Goal: Task Accomplishment & Management: Use online tool/utility

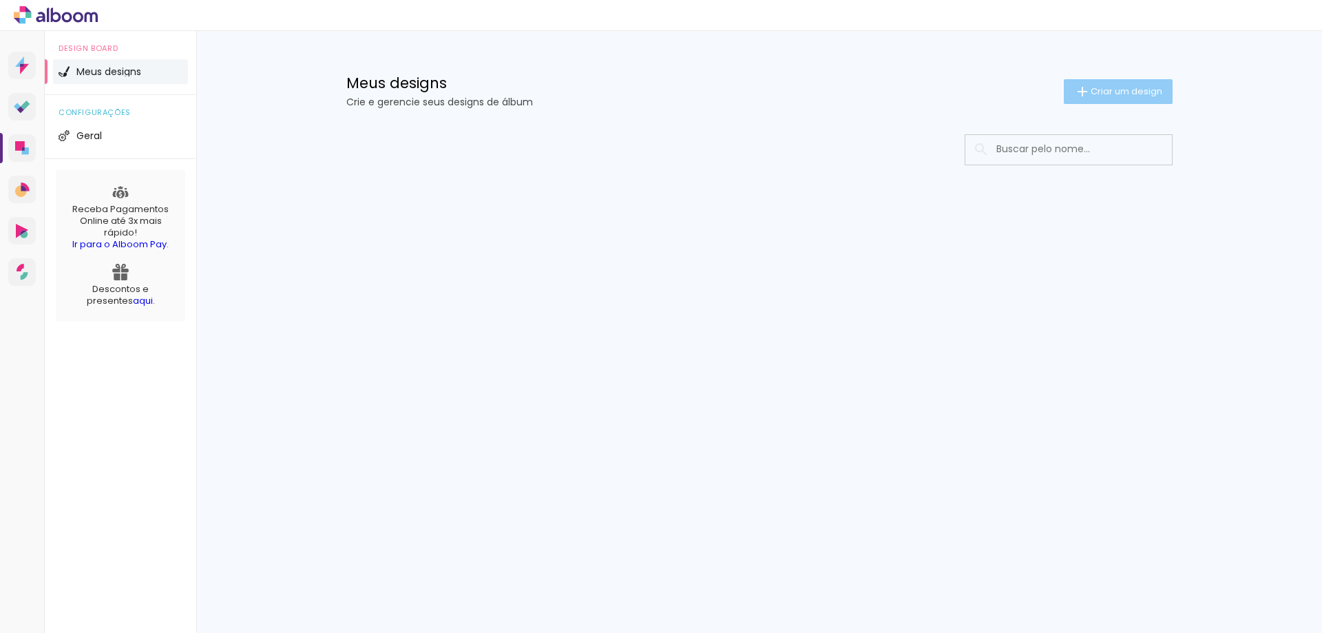
click at [1102, 93] on span "Criar um design" at bounding box center [1127, 91] width 72 height 9
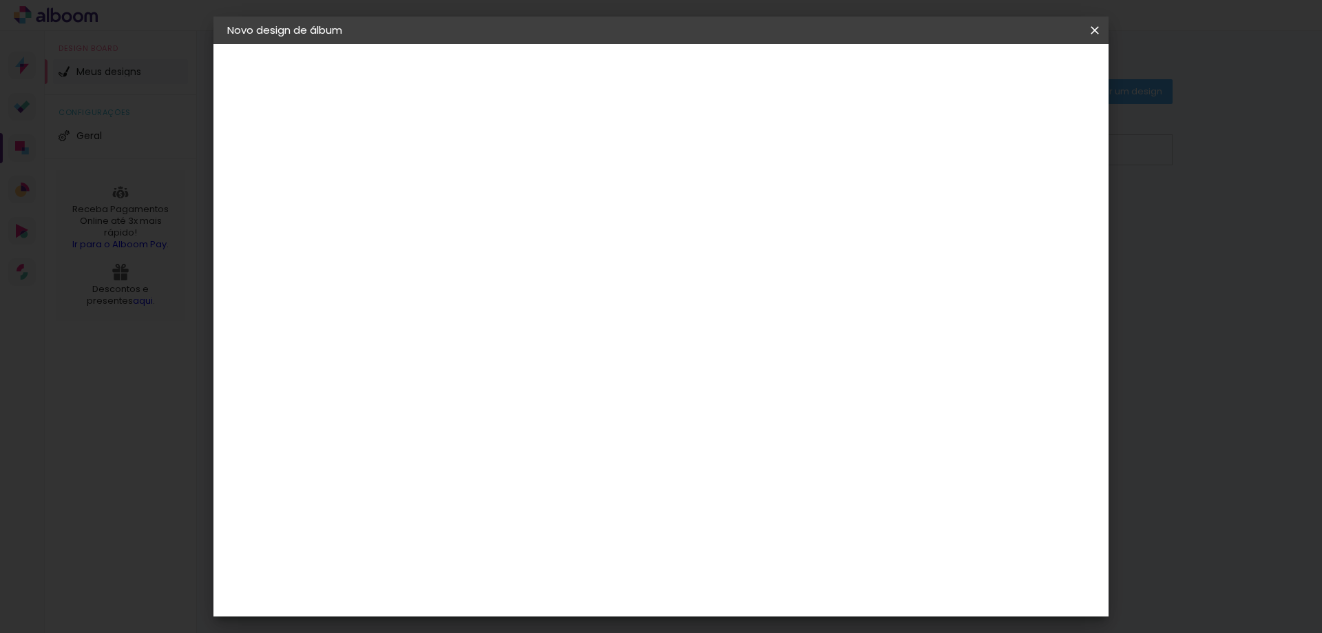
click at [452, 177] on input at bounding box center [452, 184] width 0 height 21
type input "Lívia - 8 anos"
type paper-input "Lívia - 8 anos"
click at [0, 0] on slot "Avançar" at bounding box center [0, 0] width 0 height 0
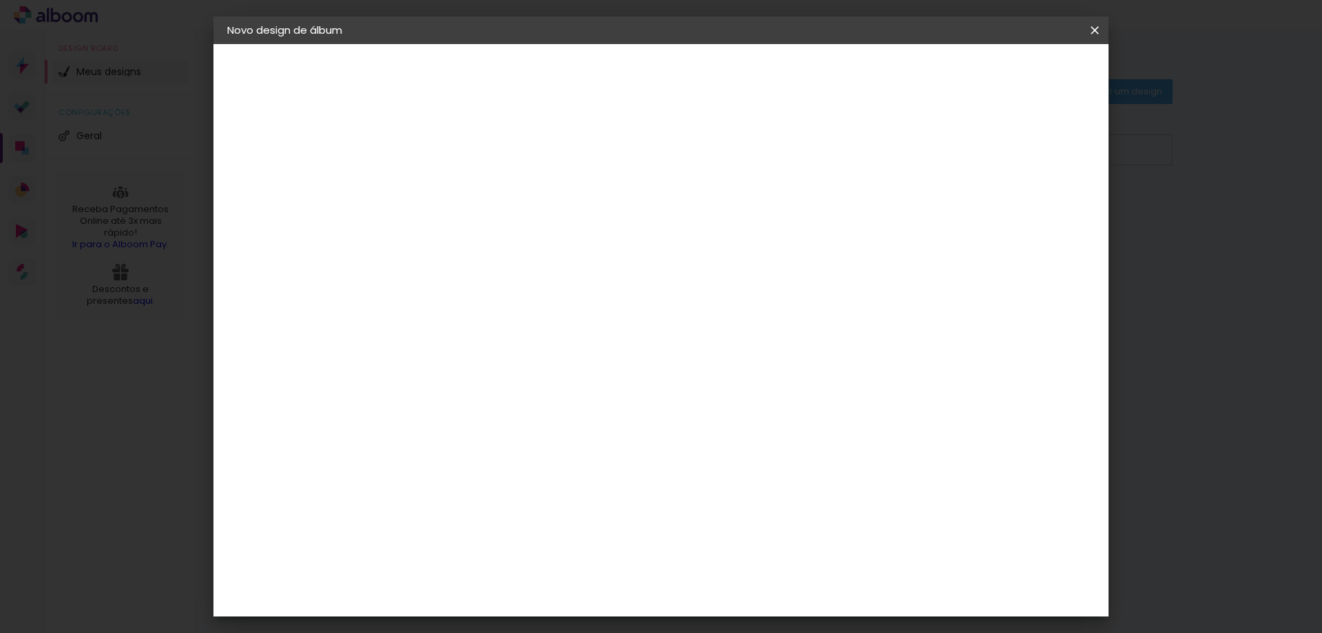
click at [507, 324] on div "AlfaFotoBook" at bounding box center [479, 323] width 73 height 11
click at [0, 0] on slot "Avançar" at bounding box center [0, 0] width 0 height 0
click at [545, 397] on span "Panorama" at bounding box center [513, 415] width 64 height 36
click at [0, 0] on slot "Avançar" at bounding box center [0, 0] width 0 height 0
click at [931, 148] on div at bounding box center [924, 149] width 12 height 12
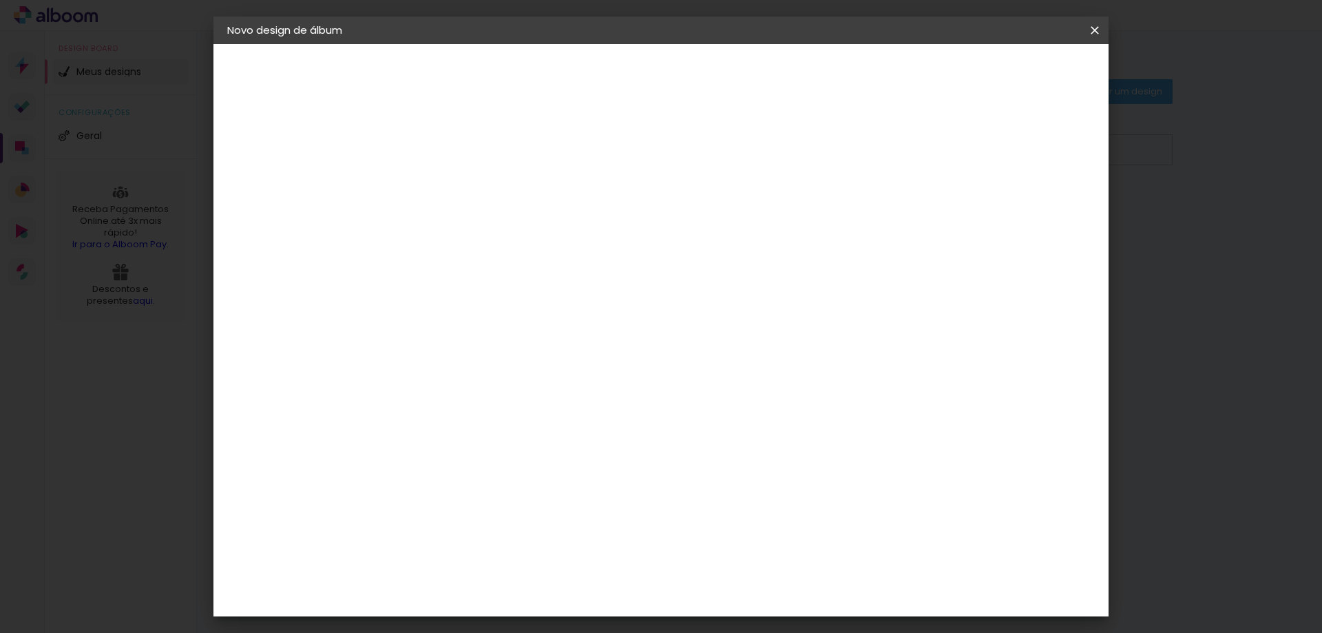
type paper-checkbox "on"
click at [1009, 72] on span "Iniciar design" at bounding box center [977, 73] width 63 height 10
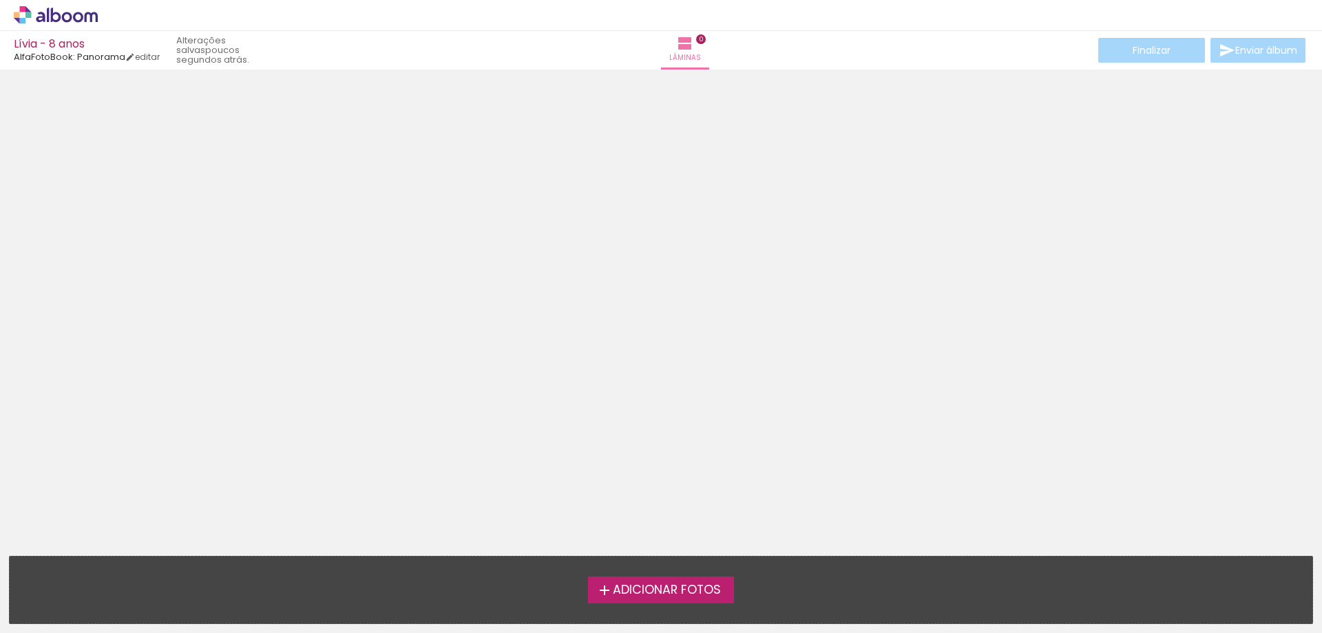
click at [630, 588] on span "Adicionar Fotos" at bounding box center [667, 590] width 108 height 12
click at [0, 0] on input "file" at bounding box center [0, 0] width 0 height 0
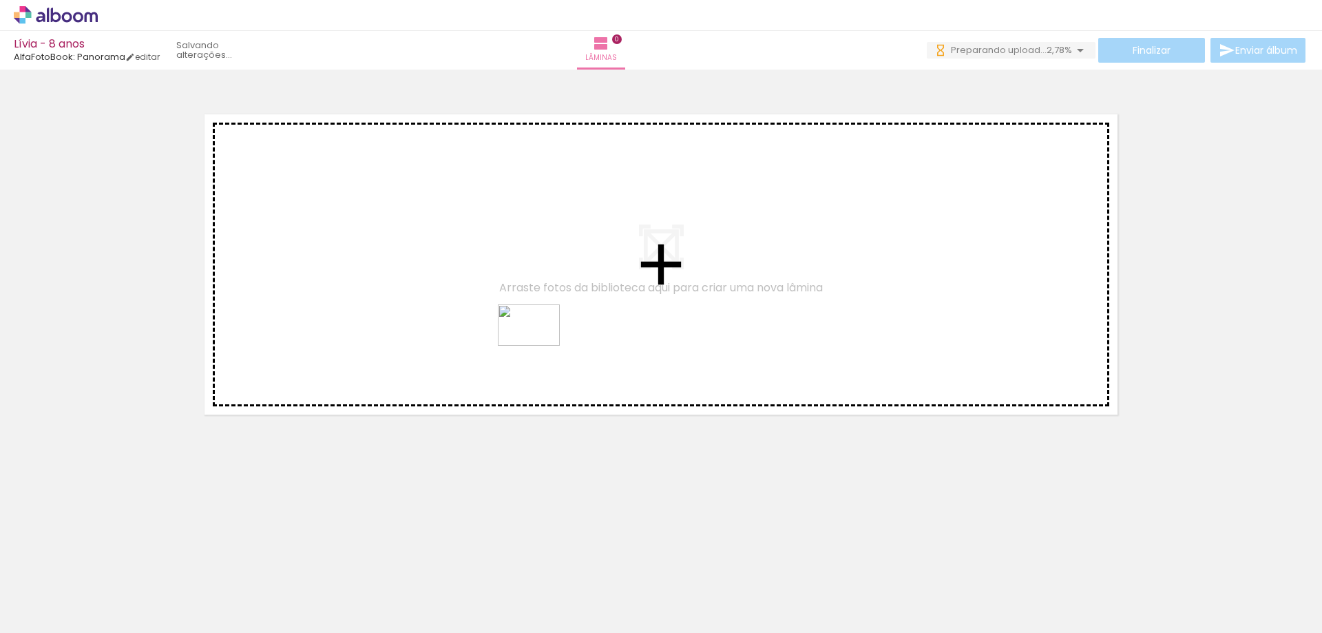
drag, startPoint x: 439, startPoint y: 601, endPoint x: 545, endPoint y: 333, distance: 287.8
click at [545, 333] on quentale-workspace at bounding box center [661, 316] width 1322 height 633
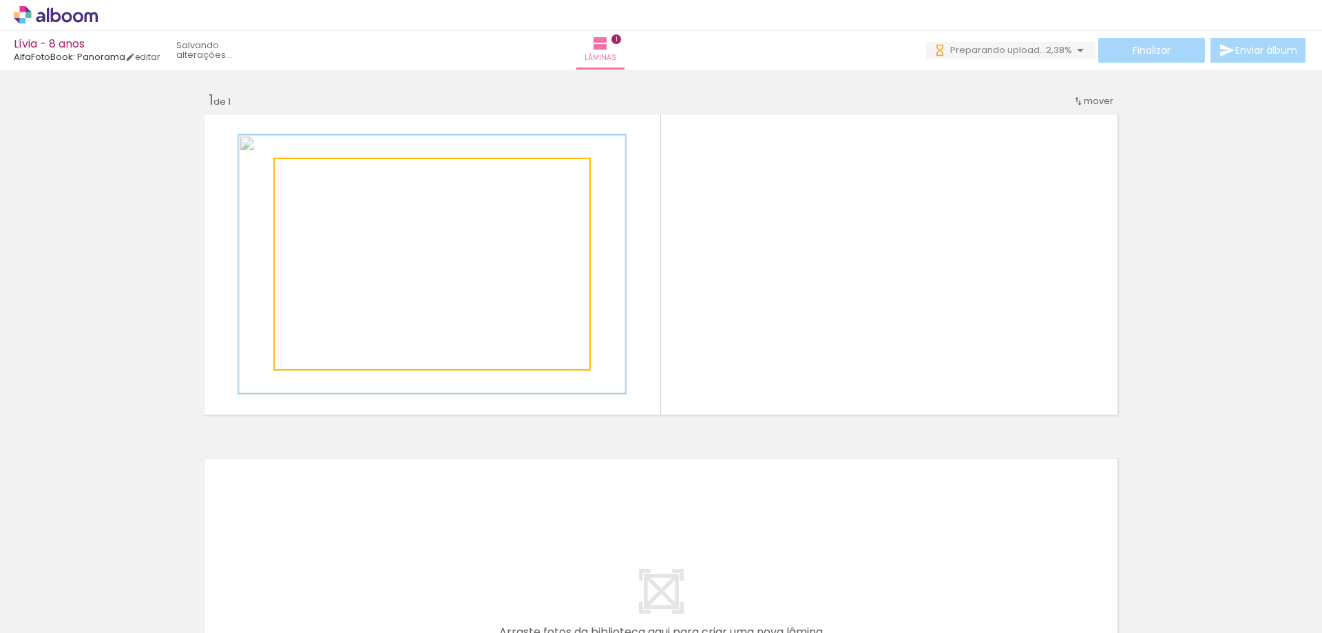
drag, startPoint x: 306, startPoint y: 172, endPoint x: 317, endPoint y: 173, distance: 11.0
click at [317, 173] on div at bounding box center [318, 173] width 22 height 22
drag, startPoint x: 317, startPoint y: 173, endPoint x: 308, endPoint y: 173, distance: 9.0
type paper-slider "106"
click at [308, 173] on div at bounding box center [310, 173] width 12 height 12
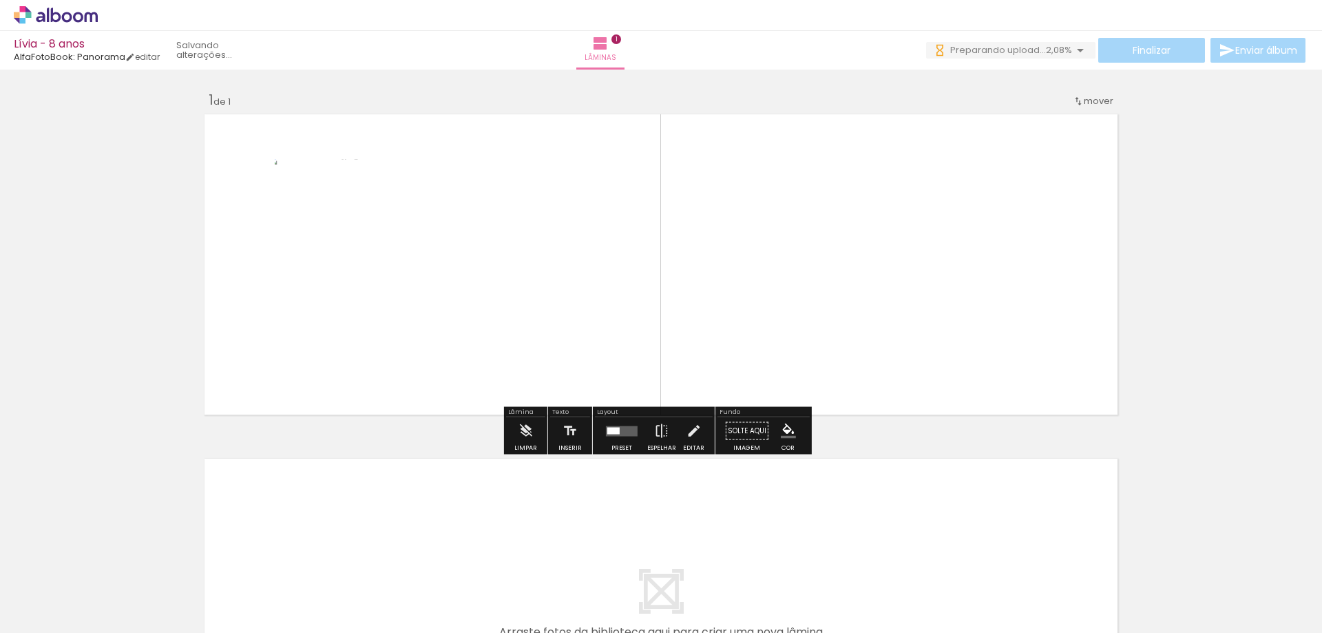
click at [411, 204] on paper-item at bounding box center [415, 206] width 25 height 10
click at [410, 175] on div at bounding box center [415, 174] width 17 height 14
click at [655, 187] on quentale-layouter at bounding box center [661, 264] width 923 height 310
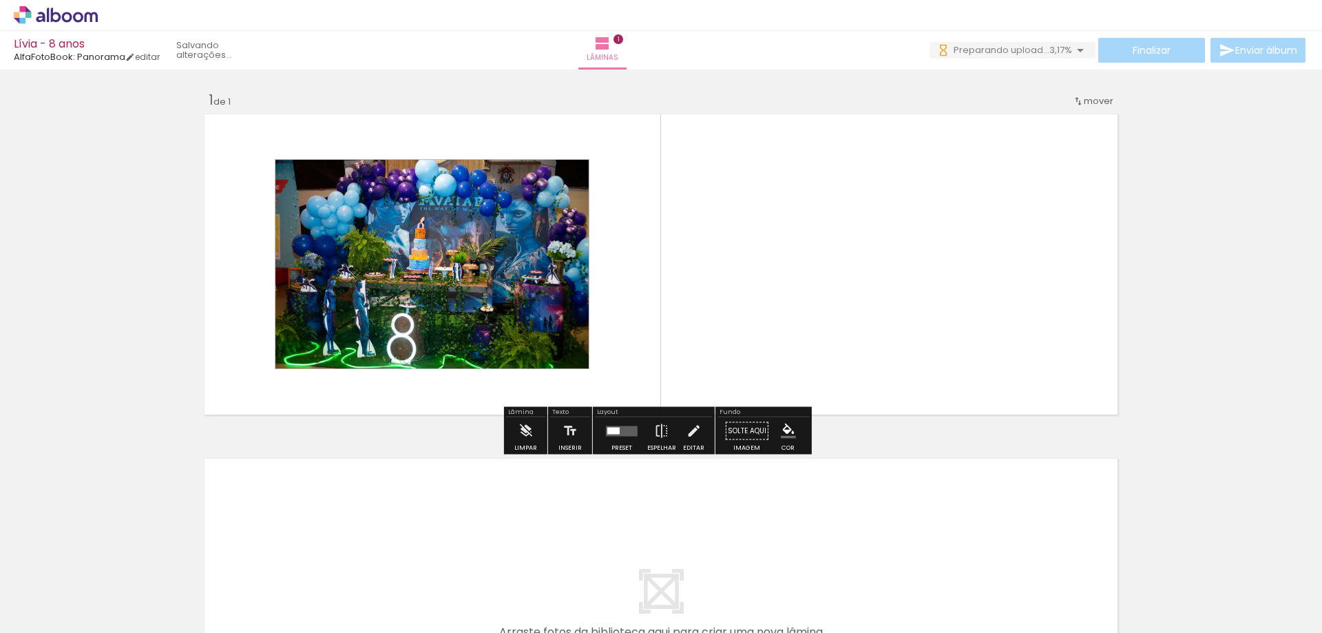
click at [575, 148] on quentale-layouter at bounding box center [661, 264] width 923 height 310
click at [458, 214] on quentale-photo at bounding box center [432, 264] width 315 height 210
drag, startPoint x: 271, startPoint y: 158, endPoint x: 246, endPoint y: 145, distance: 27.4
click at [246, 145] on quentale-layouter at bounding box center [661, 264] width 923 height 310
click at [611, 290] on quentale-layouter at bounding box center [661, 264] width 923 height 310
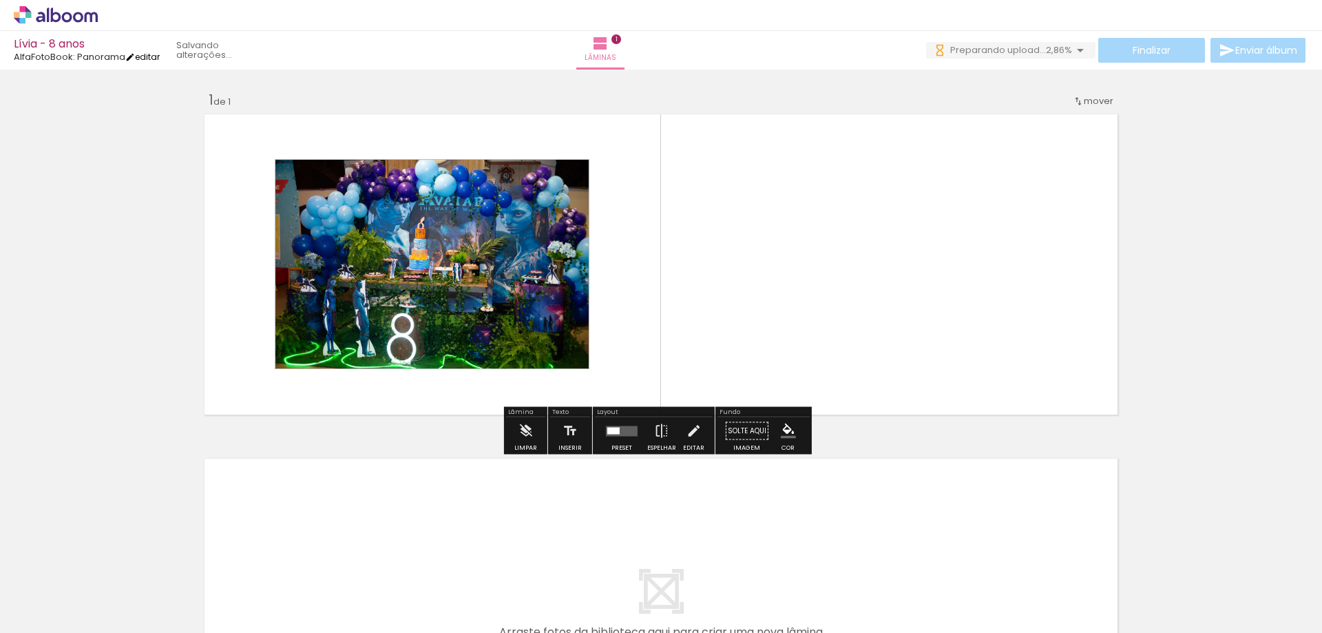
click at [151, 58] on link "editar" at bounding box center [142, 57] width 34 height 12
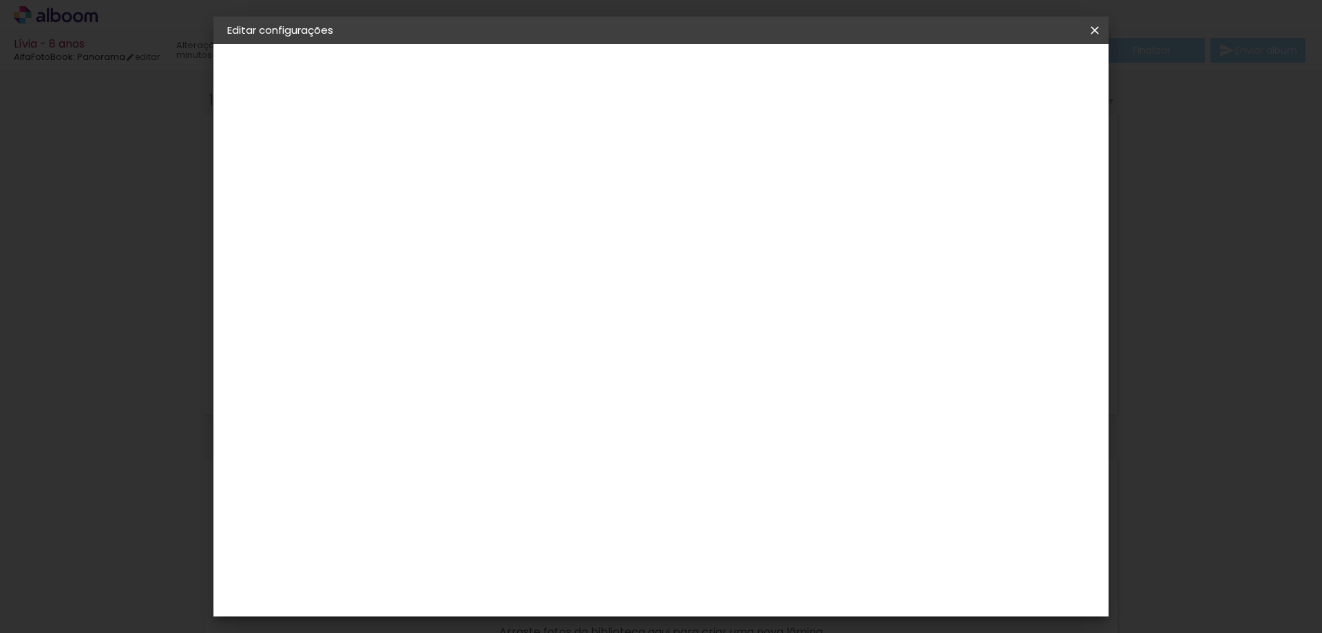
type input "1"
type paper-input "1"
click at [459, 151] on input "1" at bounding box center [442, 148] width 48 height 17
click at [931, 146] on div at bounding box center [924, 149] width 12 height 12
type paper-checkbox "on"
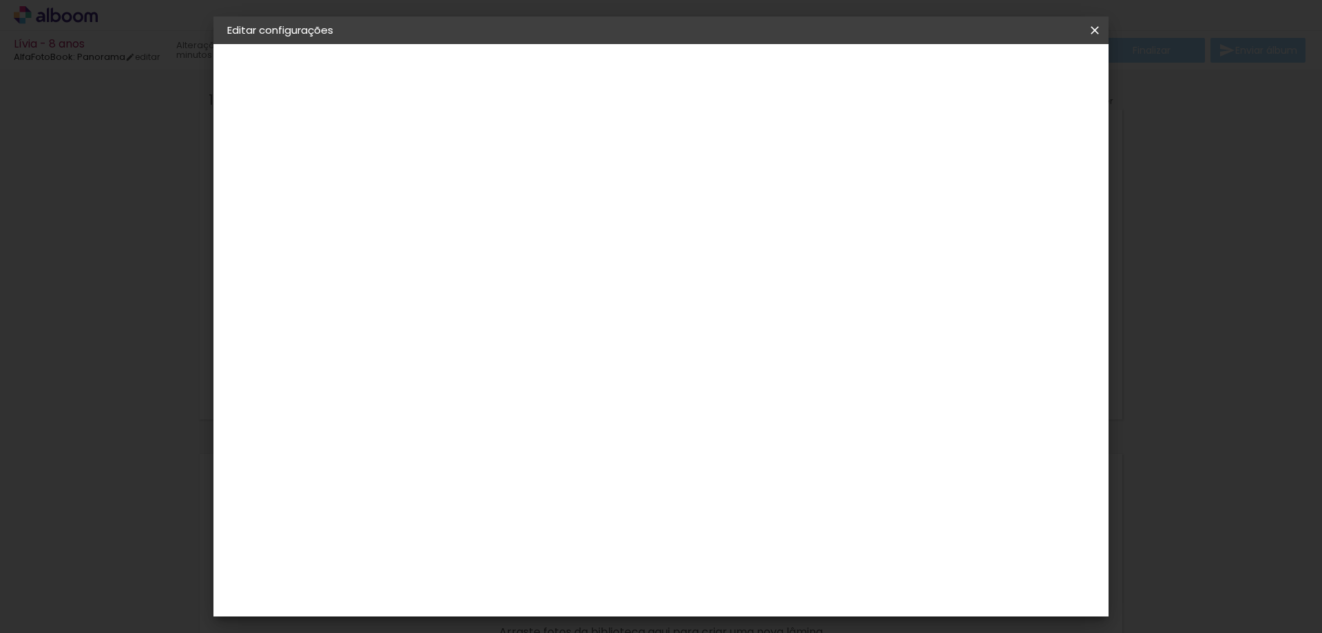
click at [991, 73] on span "Salvar configurações" at bounding box center [958, 73] width 102 height 10
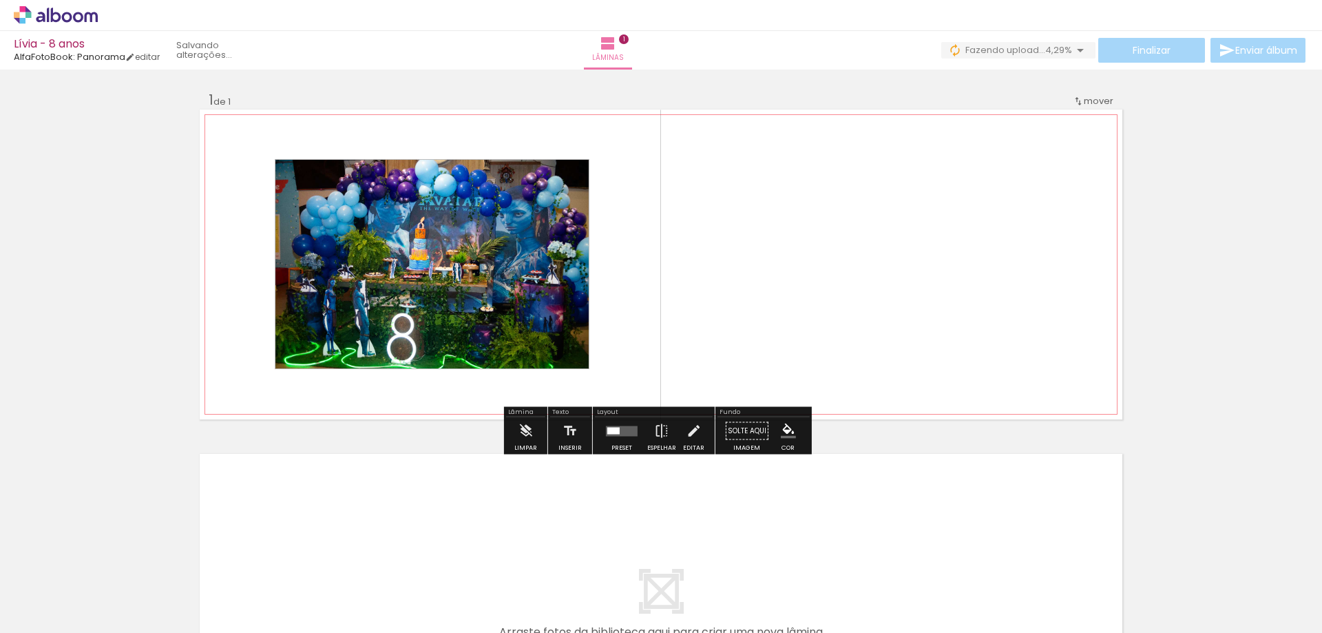
click at [247, 182] on quentale-layouter at bounding box center [661, 264] width 923 height 310
click at [308, 179] on div at bounding box center [310, 173] width 22 height 22
click at [282, 172] on iron-icon at bounding box center [289, 174] width 14 height 14
drag, startPoint x: 269, startPoint y: 160, endPoint x: 257, endPoint y: 150, distance: 14.6
click at [257, 150] on quentale-layouter at bounding box center [661, 264] width 923 height 310
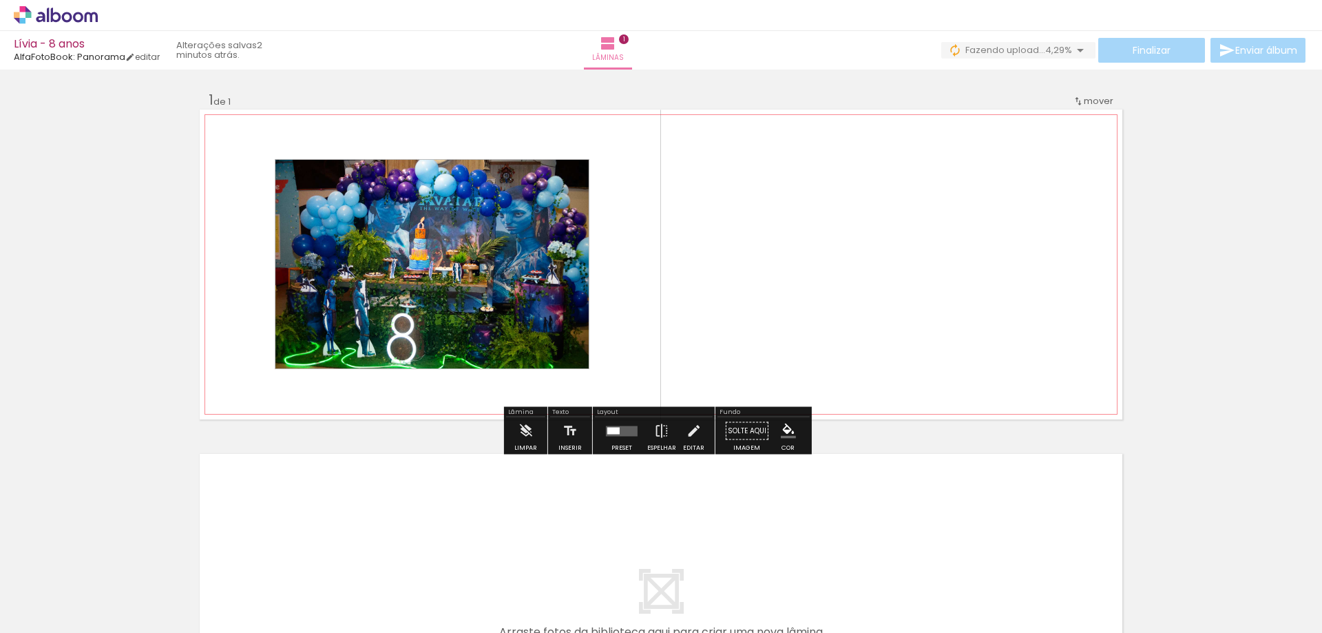
click at [333, 185] on quentale-photo at bounding box center [432, 264] width 315 height 210
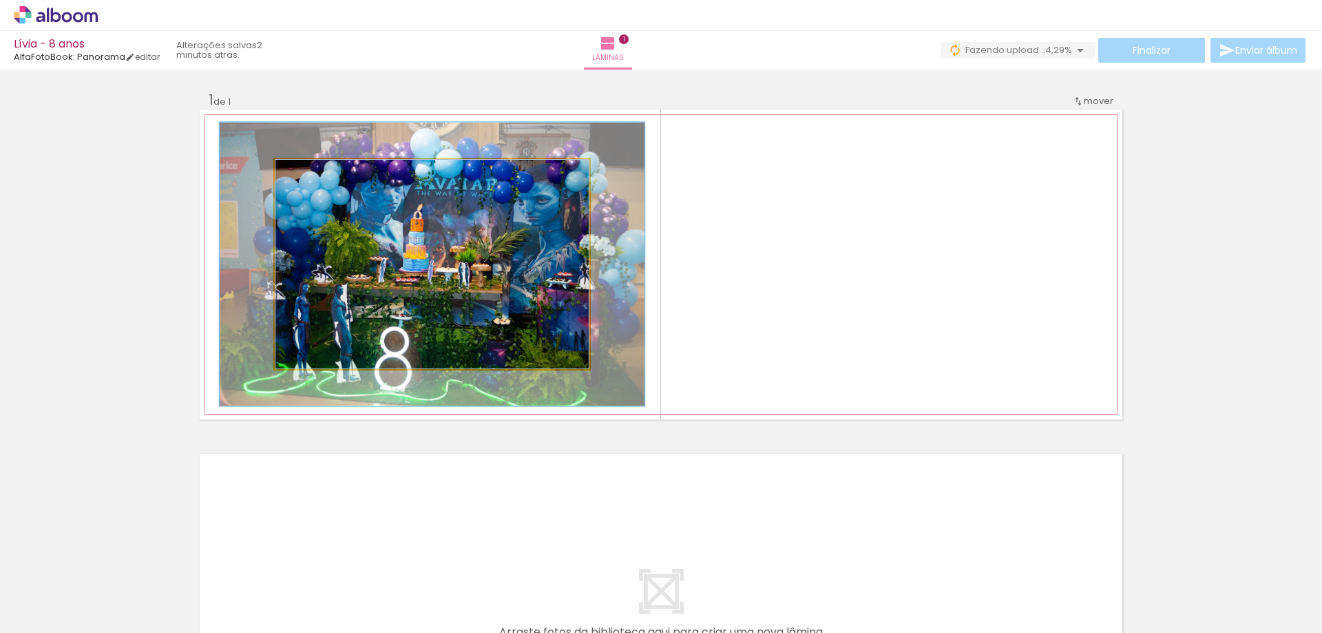
drag, startPoint x: 307, startPoint y: 174, endPoint x: 323, endPoint y: 176, distance: 16.0
click at [323, 176] on div at bounding box center [325, 173] width 12 height 12
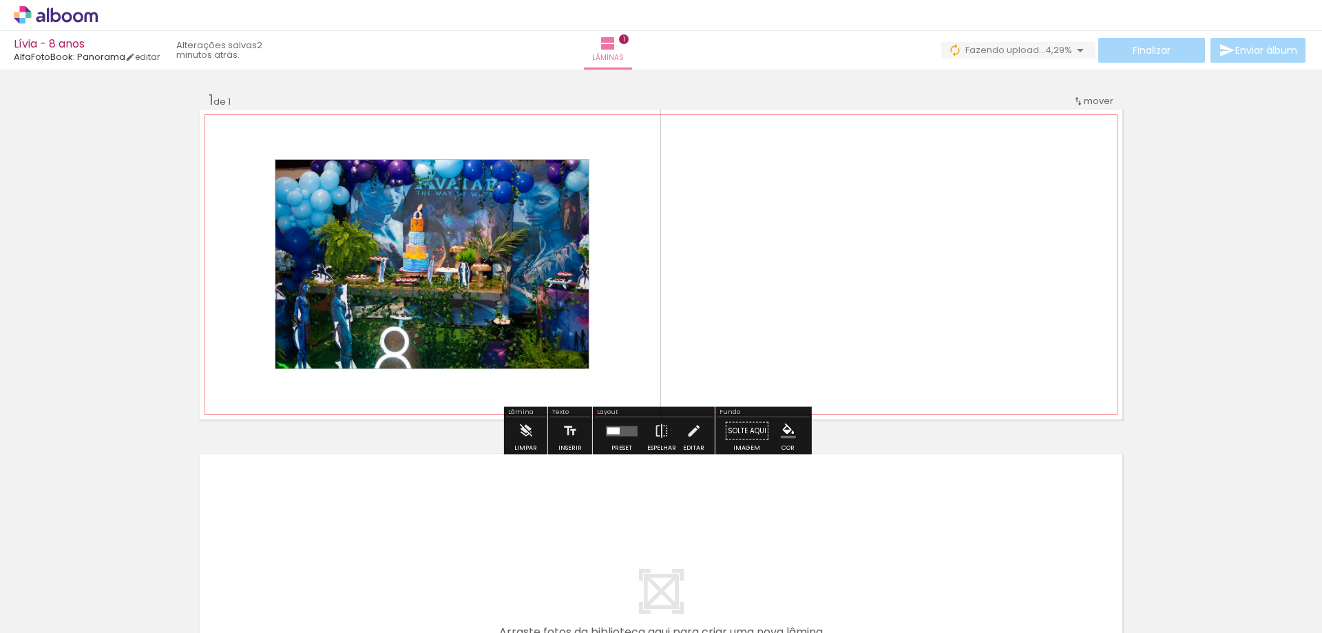
click at [407, 171] on div at bounding box center [415, 174] width 17 height 14
click at [441, 136] on quentale-layouter at bounding box center [661, 264] width 923 height 310
click at [223, 101] on div "1 de 1" at bounding box center [220, 100] width 22 height 13
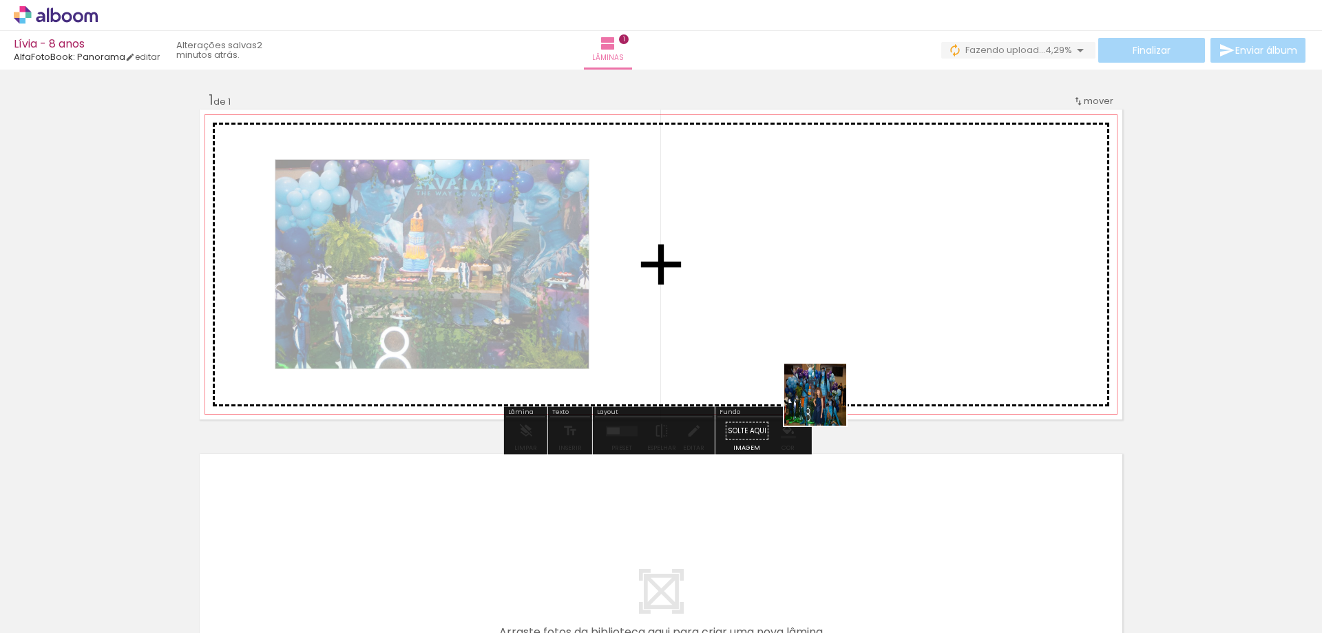
drag, startPoint x: 809, startPoint y: 591, endPoint x: 826, endPoint y: 373, distance: 218.2
click at [826, 373] on quentale-workspace at bounding box center [661, 316] width 1322 height 633
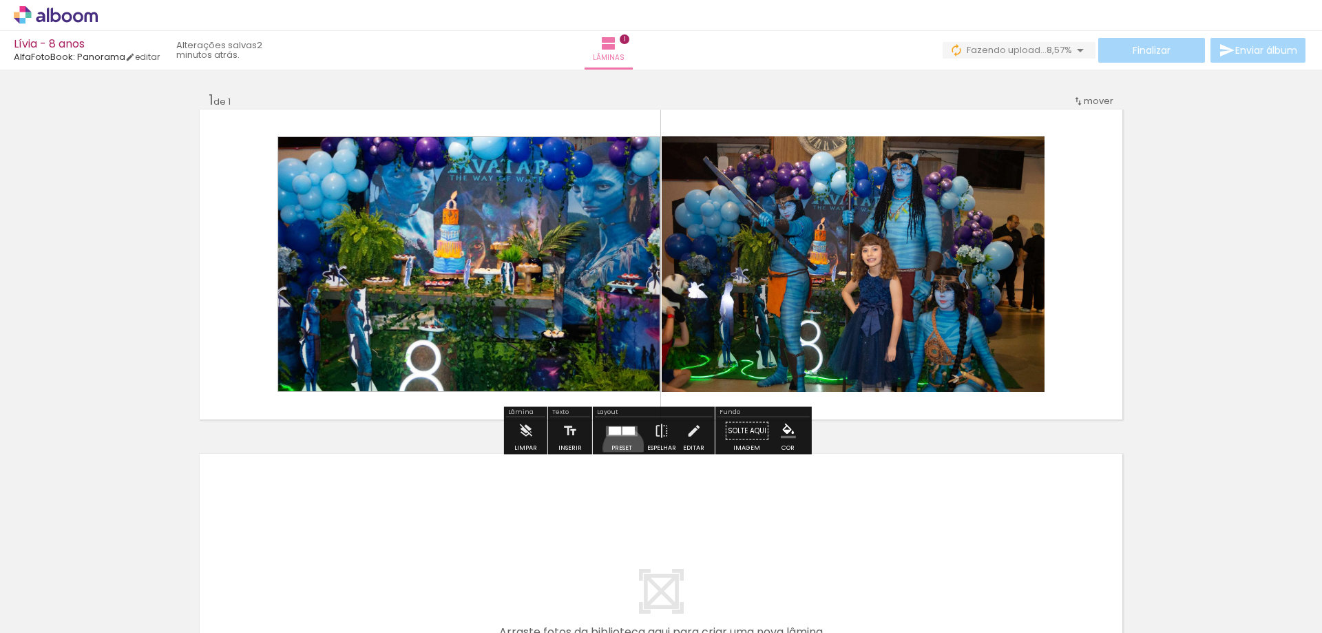
click at [620, 448] on div "Preset" at bounding box center [621, 448] width 21 height 6
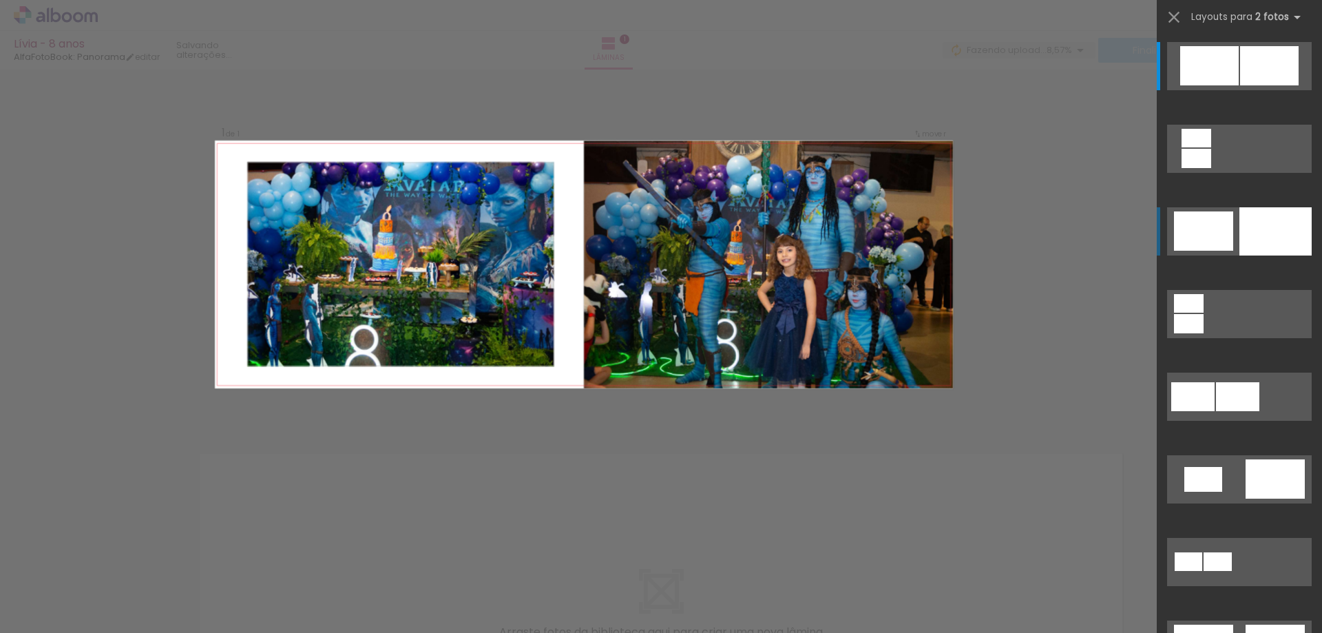
click at [1244, 228] on div at bounding box center [1275, 231] width 72 height 48
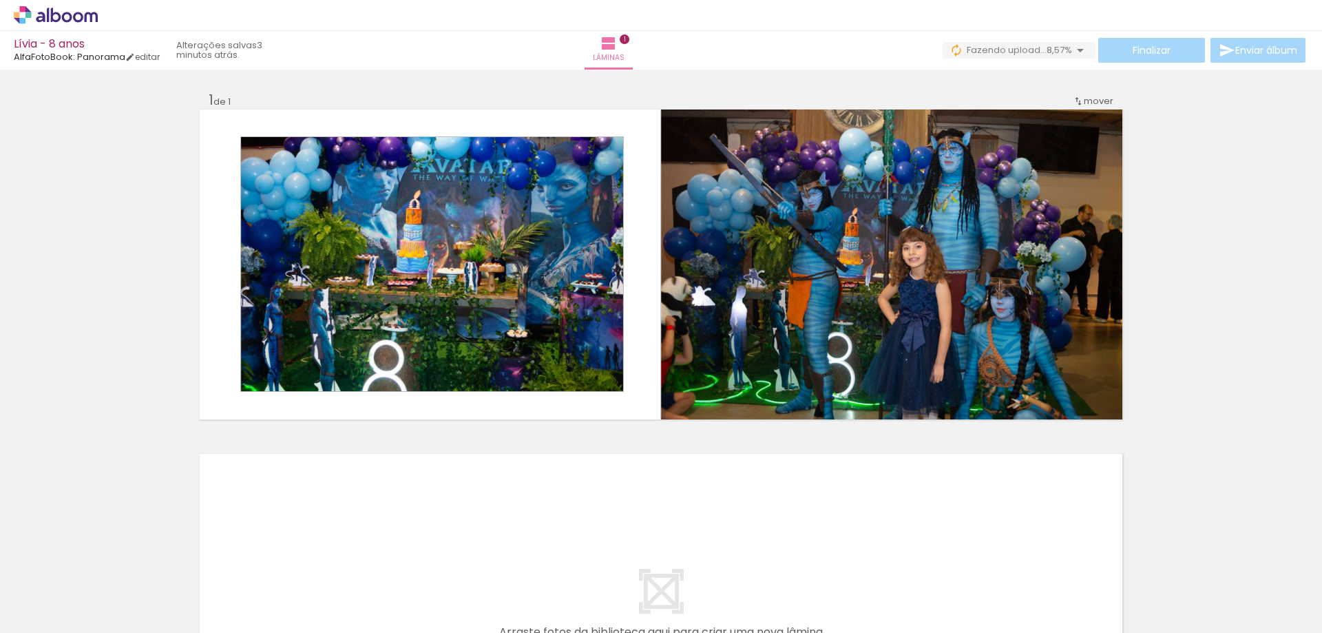
click at [1129, 593] on div at bounding box center [1120, 585] width 68 height 45
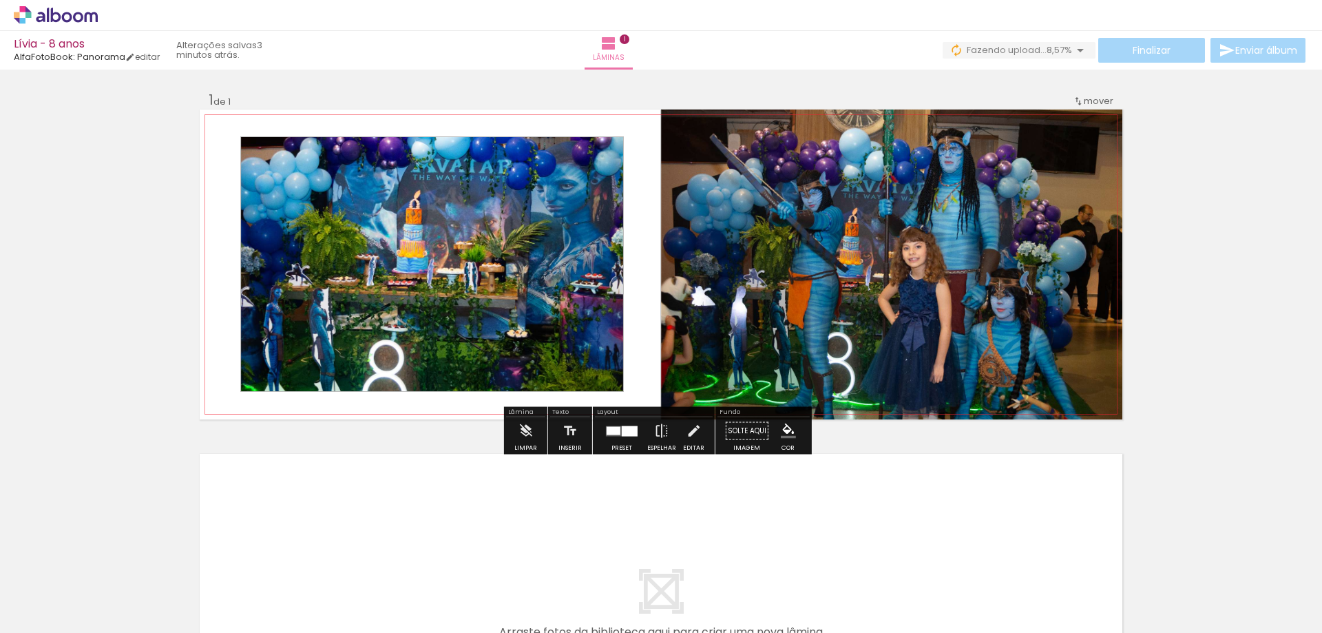
click at [350, 310] on quentale-photo at bounding box center [431, 263] width 383 height 255
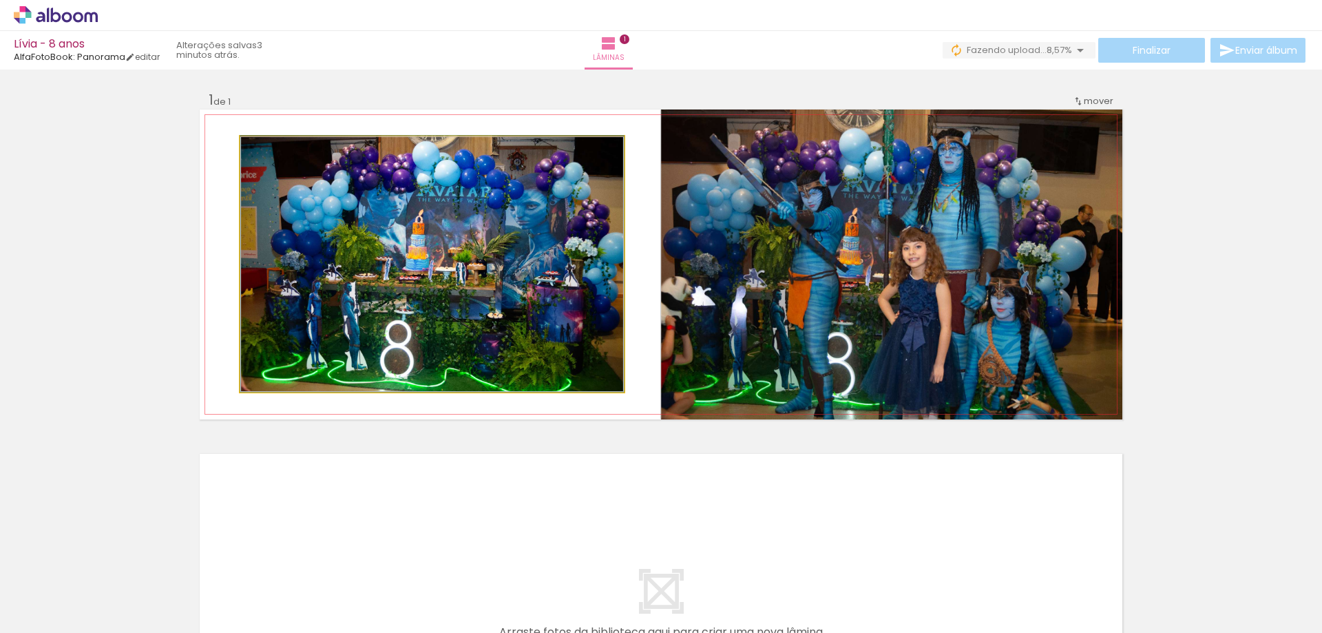
drag, startPoint x: 283, startPoint y: 150, endPoint x: 259, endPoint y: 151, distance: 24.1
type paper-slider "100"
click at [262, 151] on div at bounding box center [273, 151] width 22 height 22
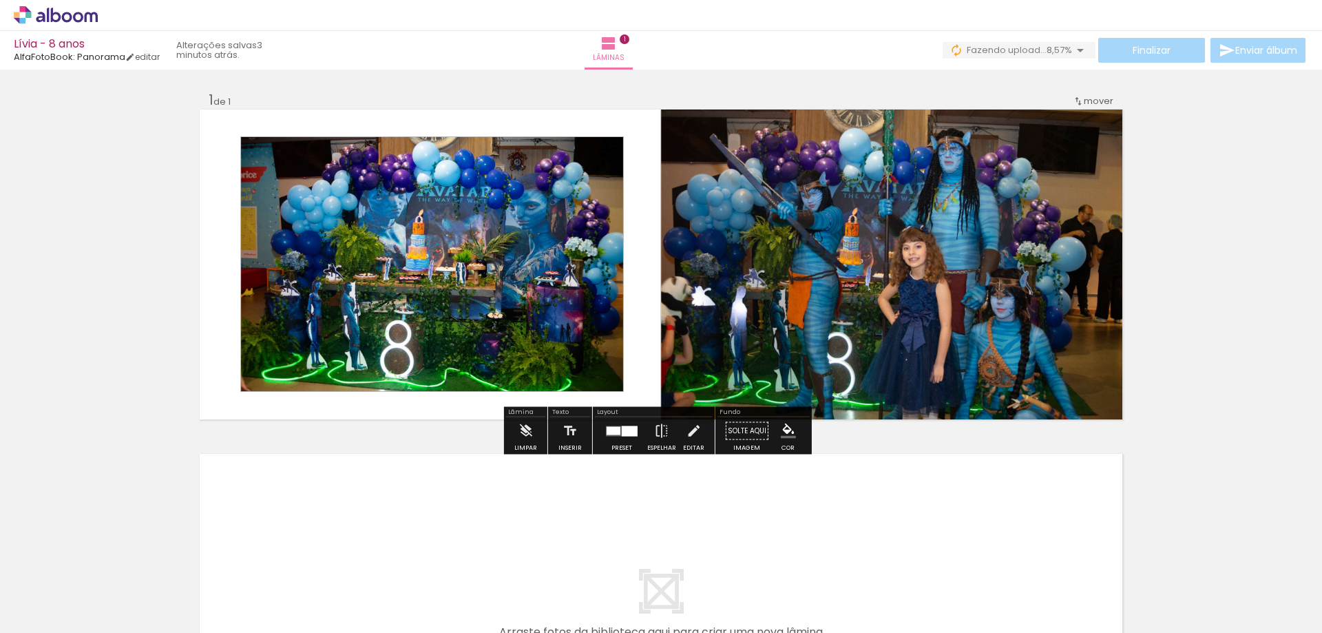
click at [387, 452] on div "Inserir lâmina 1 de 1" at bounding box center [661, 418] width 1322 height 689
click at [625, 426] on div at bounding box center [630, 430] width 16 height 10
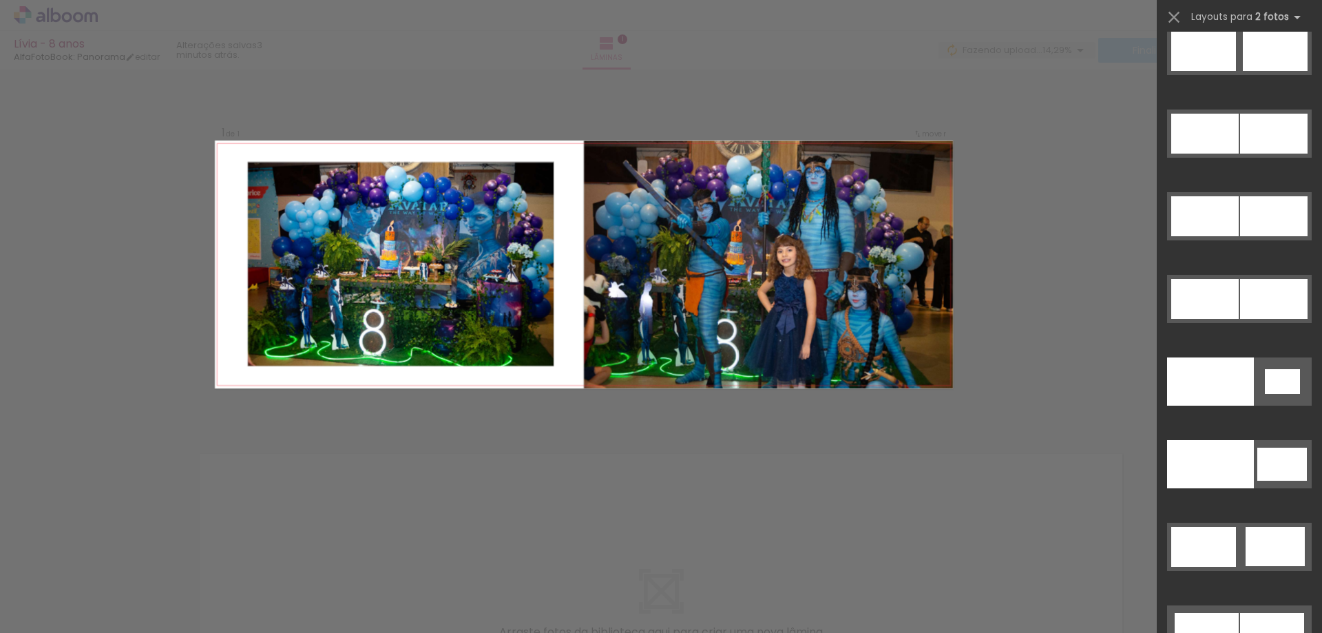
scroll to position [7248, 0]
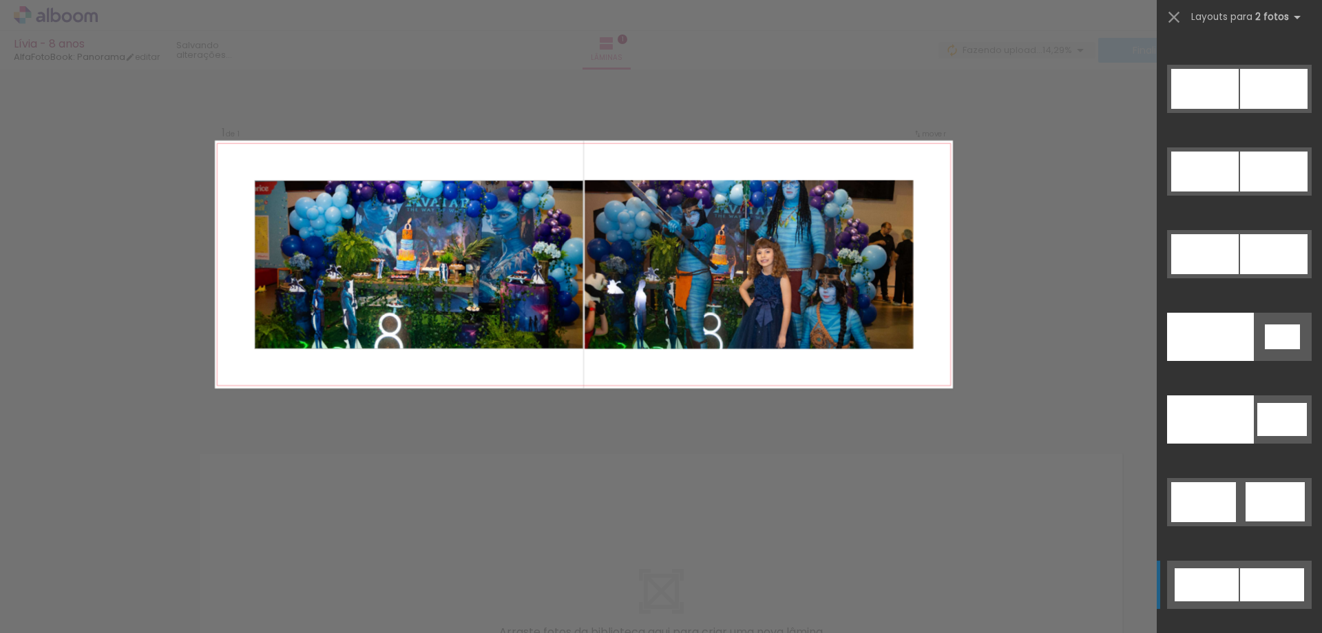
click at [1262, 587] on div at bounding box center [1272, 584] width 64 height 33
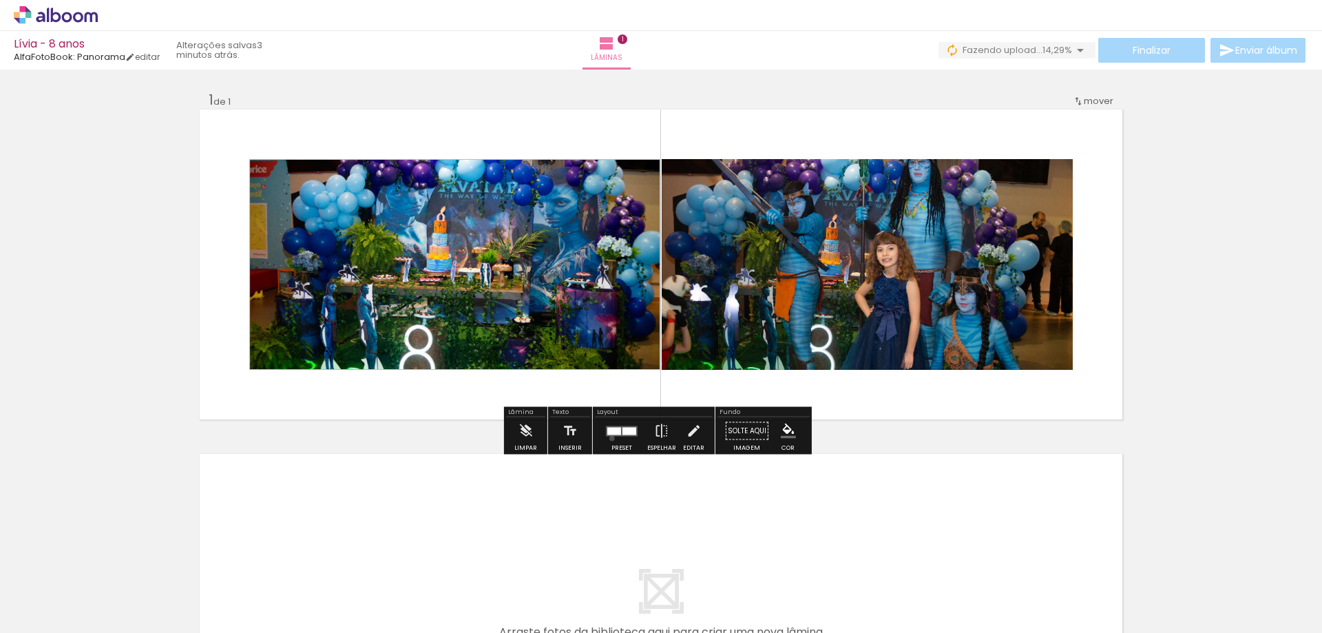
click at [609, 438] on div at bounding box center [621, 431] width 37 height 28
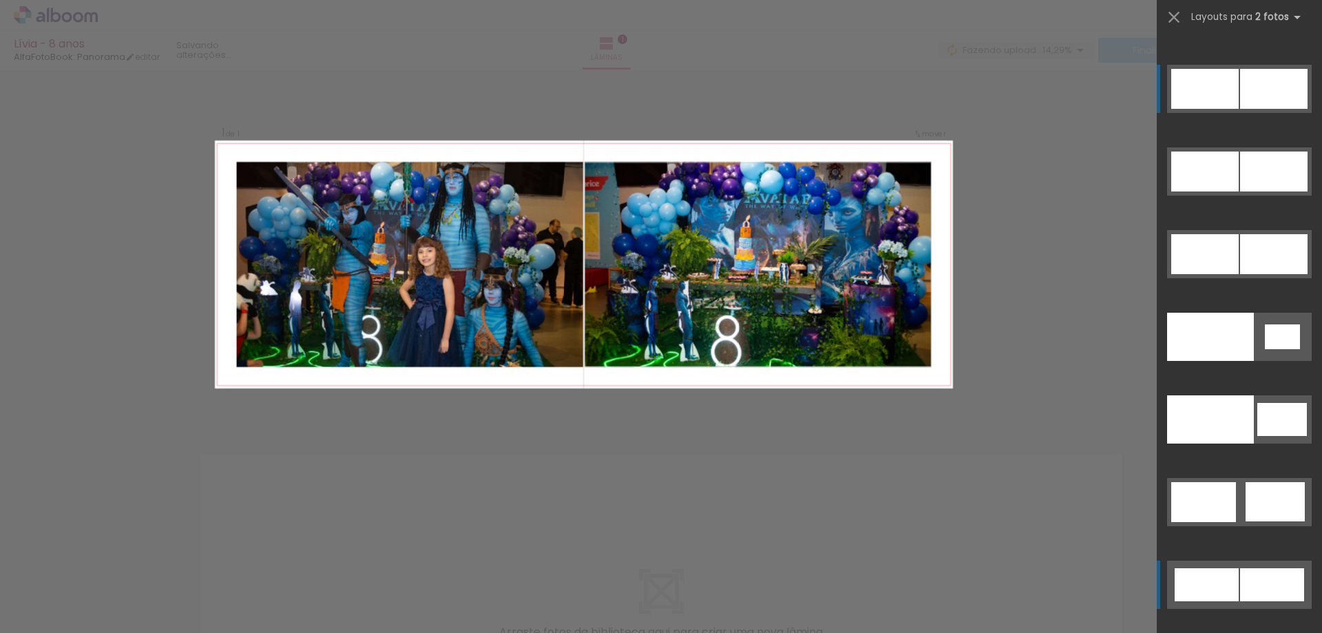
click at [1240, 81] on div at bounding box center [1273, 89] width 67 height 40
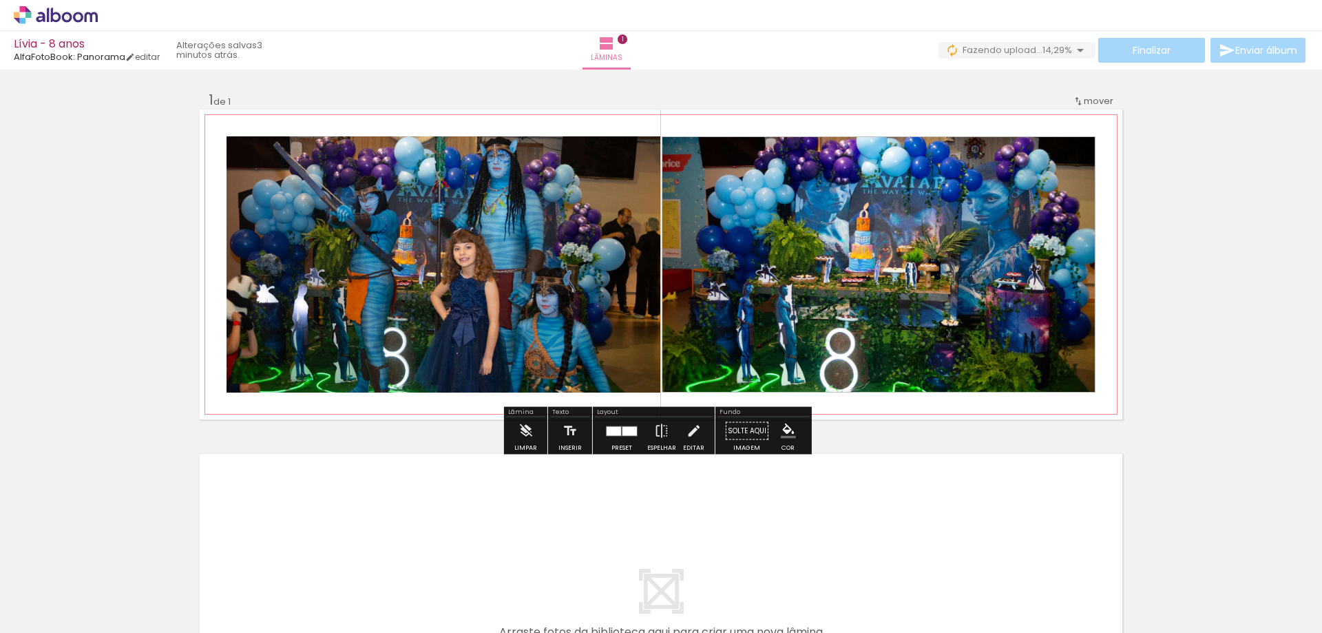
click at [910, 270] on quentale-photo at bounding box center [879, 264] width 434 height 256
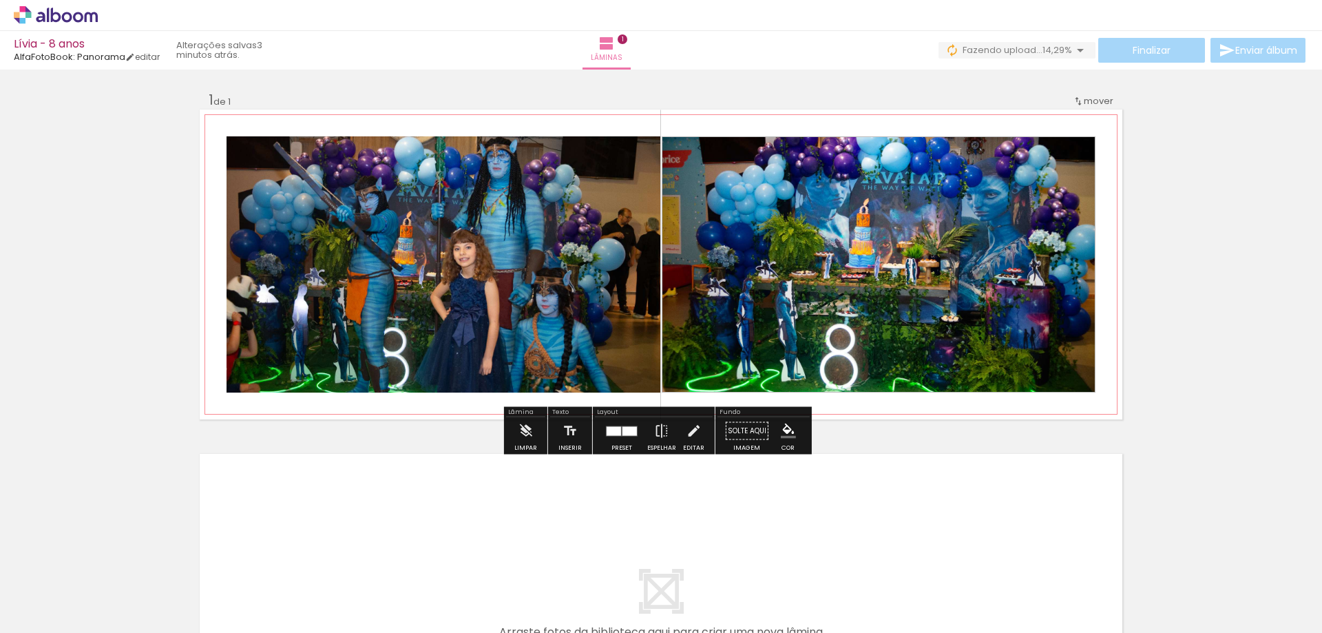
click at [585, 255] on quentale-photo at bounding box center [444, 264] width 434 height 256
click at [481, 207] on quentale-photo at bounding box center [444, 264] width 434 height 256
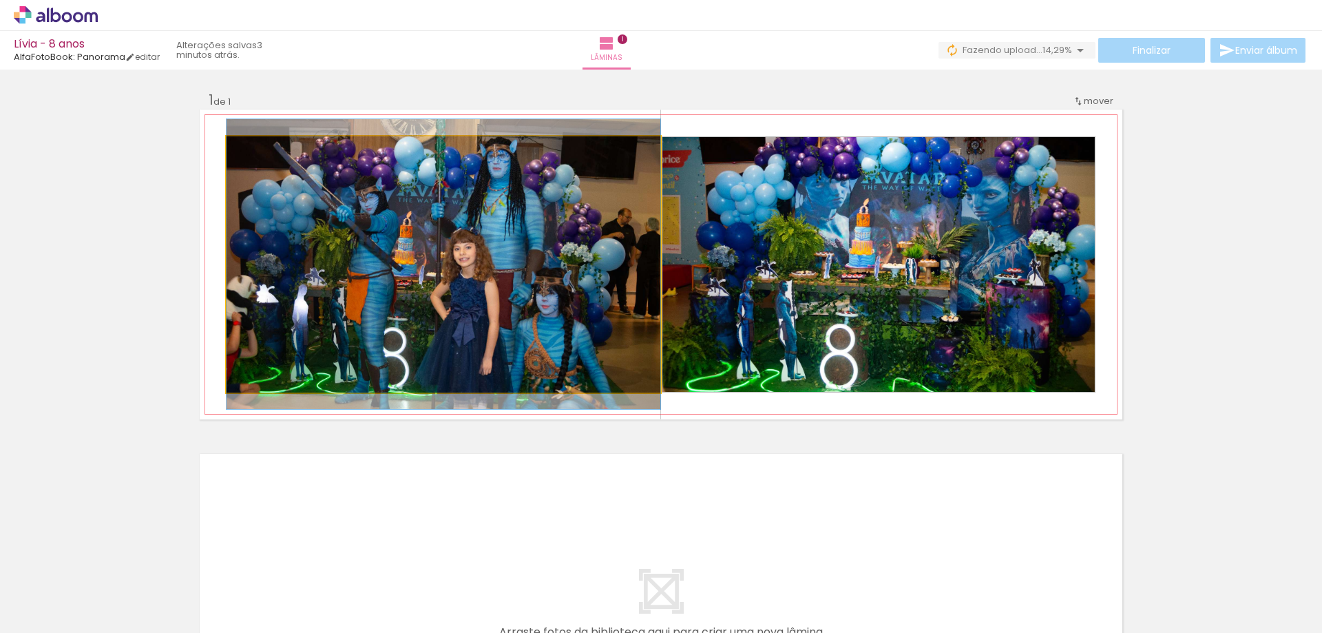
click at [481, 207] on quentale-photo at bounding box center [444, 264] width 434 height 256
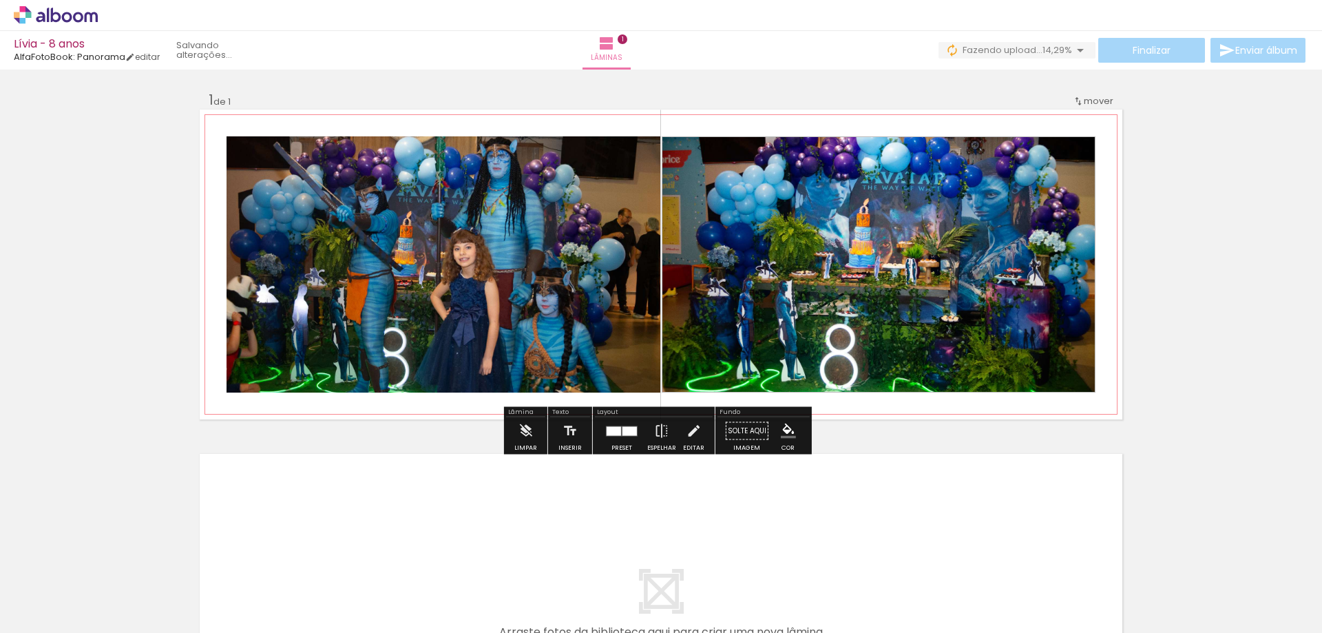
click at [852, 183] on quentale-photo at bounding box center [879, 264] width 434 height 256
click at [1092, 96] on span "mover" at bounding box center [1099, 100] width 30 height 13
click at [1080, 96] on span "1" at bounding box center [1081, 98] width 3 height 23
click at [1038, 95] on span "Posição atual:" at bounding box center [1048, 98] width 63 height 23
drag, startPoint x: 1084, startPoint y: 94, endPoint x: 1078, endPoint y: 108, distance: 14.8
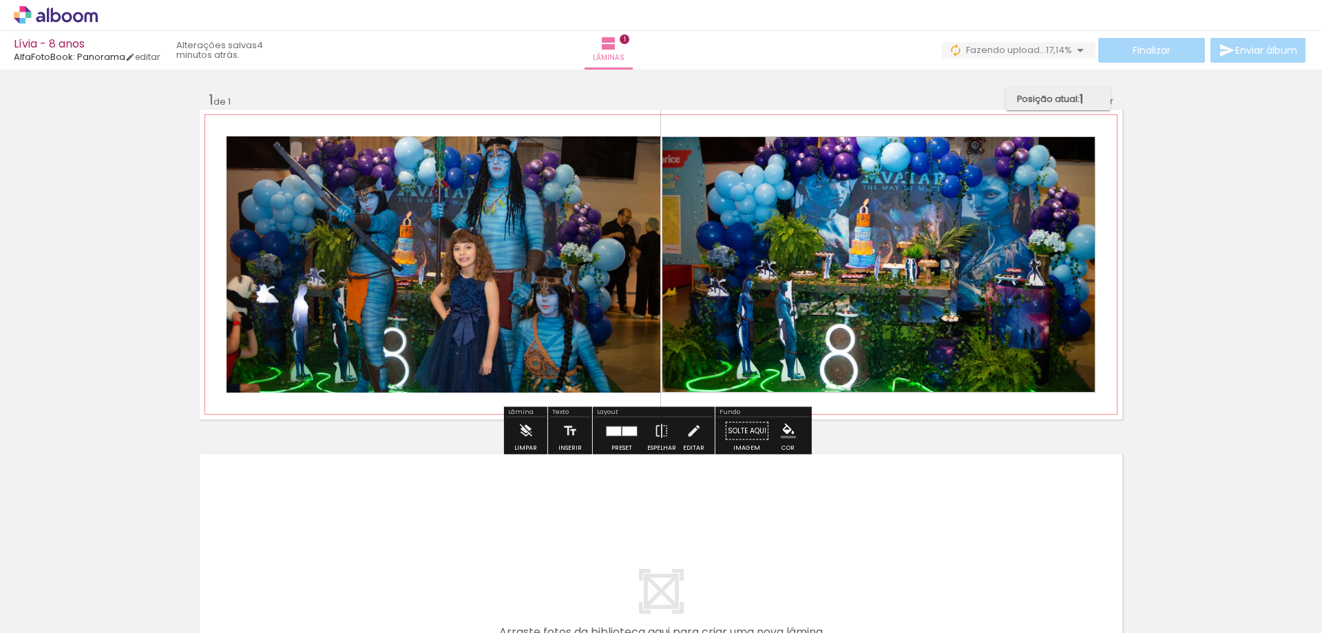
click at [1086, 108] on paper-item "Posição atual: 1" at bounding box center [1058, 98] width 105 height 23
click at [953, 168] on quentale-photo at bounding box center [879, 264] width 434 height 256
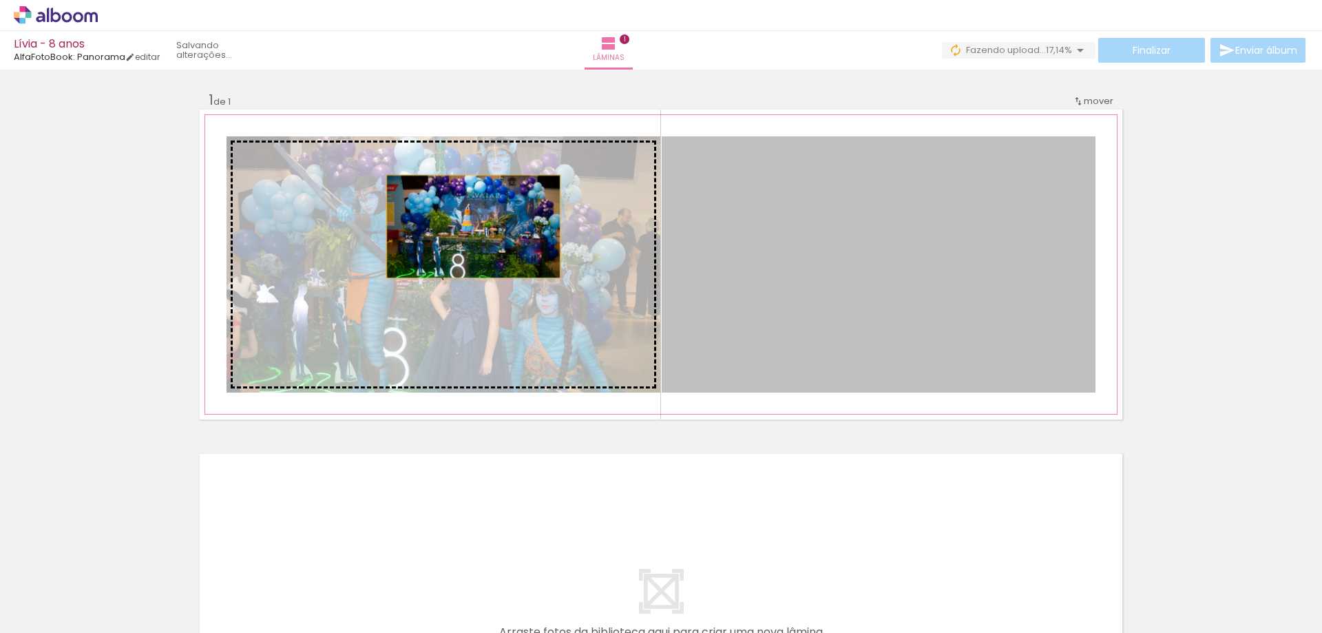
drag, startPoint x: 958, startPoint y: 202, endPoint x: 468, endPoint y: 227, distance: 490.8
click at [0, 0] on slot at bounding box center [0, 0] width 0 height 0
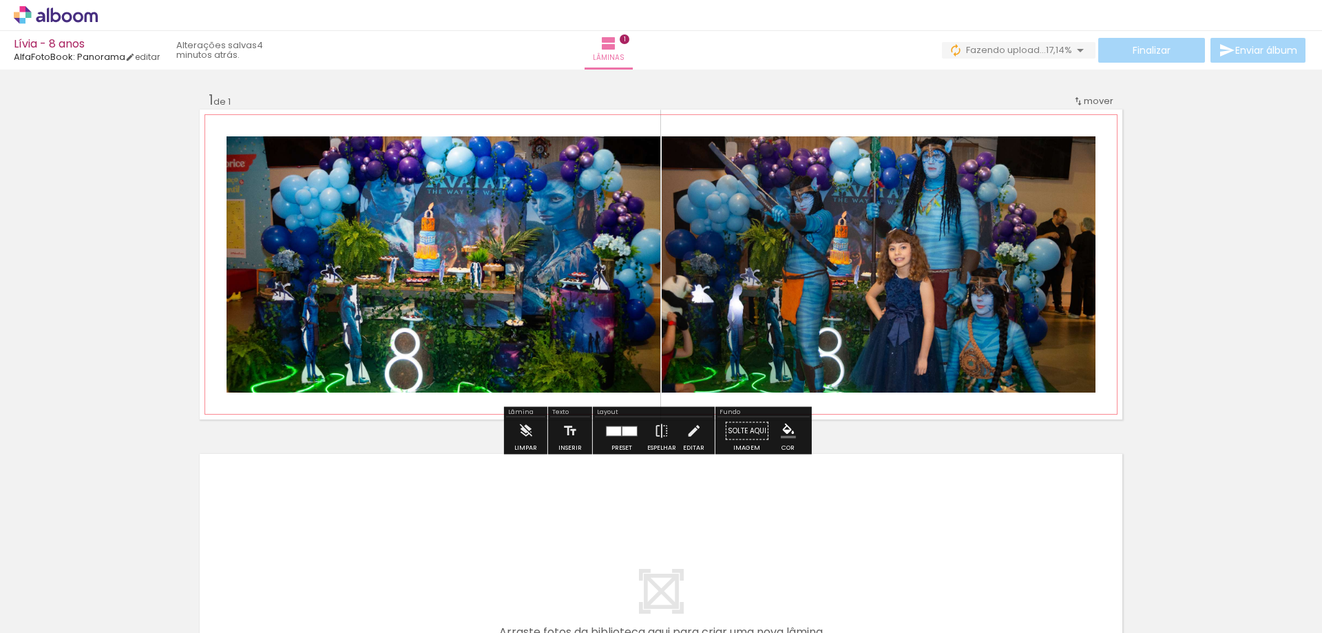
click at [315, 214] on quentale-photo at bounding box center [444, 264] width 434 height 256
click at [607, 434] on div at bounding box center [614, 430] width 14 height 9
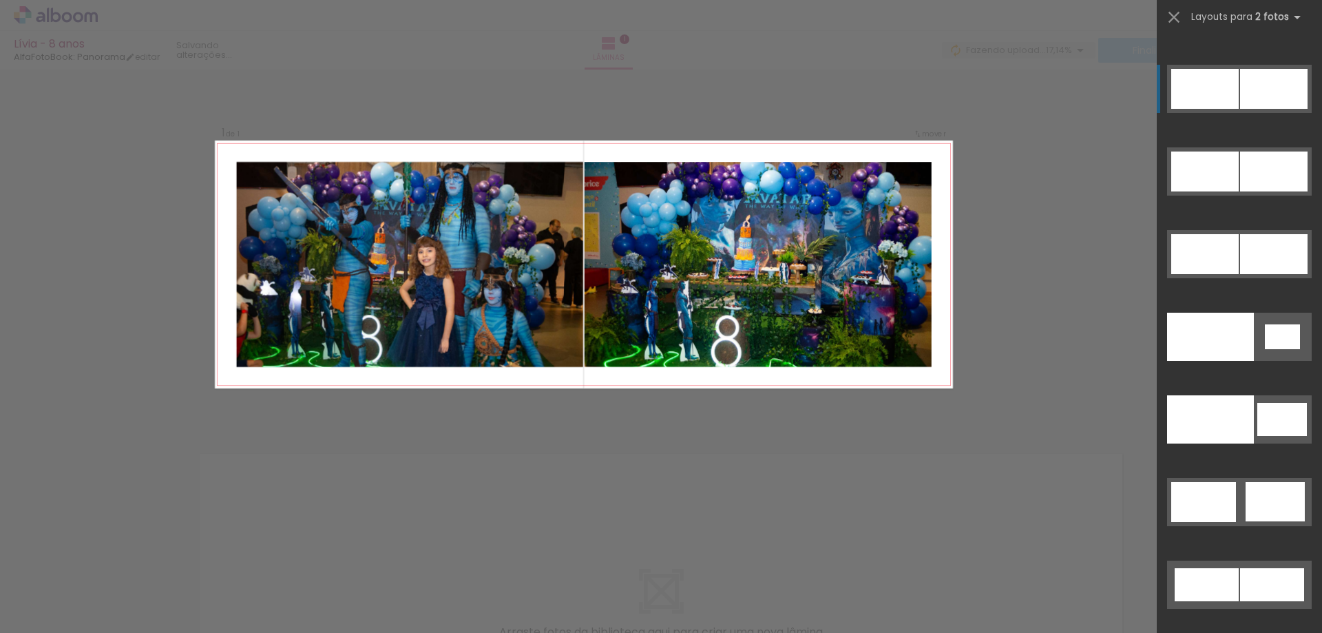
click at [1245, 94] on div at bounding box center [1273, 89] width 67 height 40
click at [1231, 85] on div at bounding box center [1204, 89] width 67 height 40
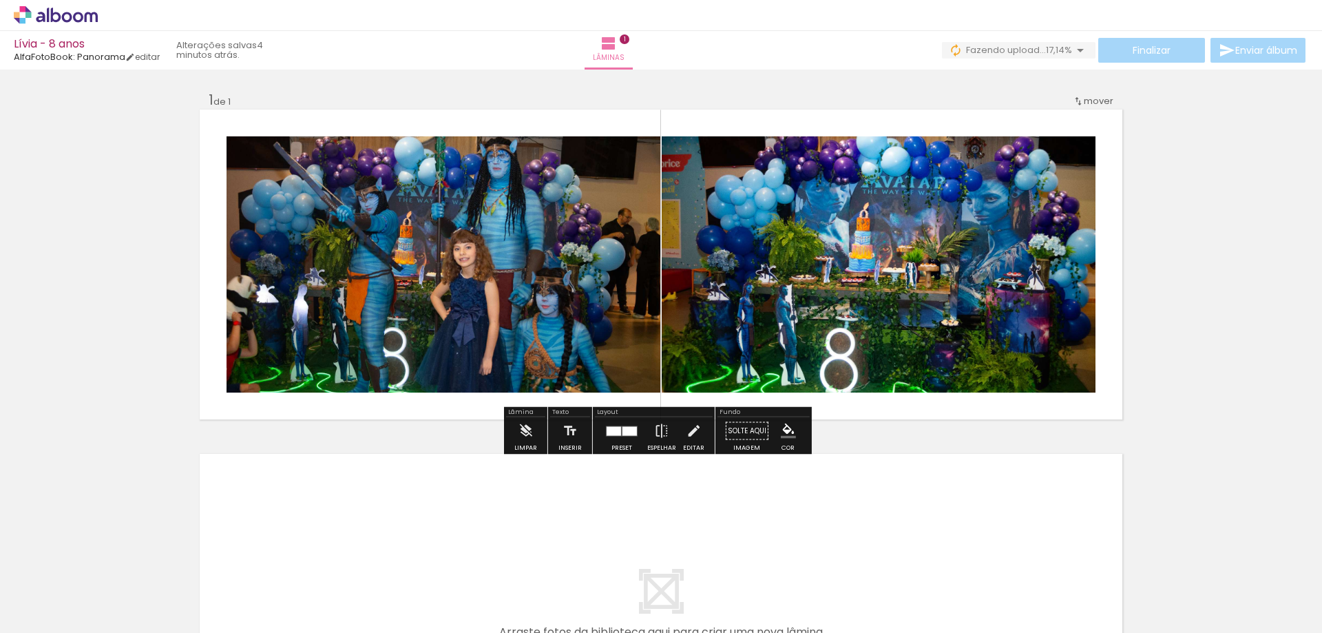
click at [608, 433] on div at bounding box center [614, 430] width 14 height 9
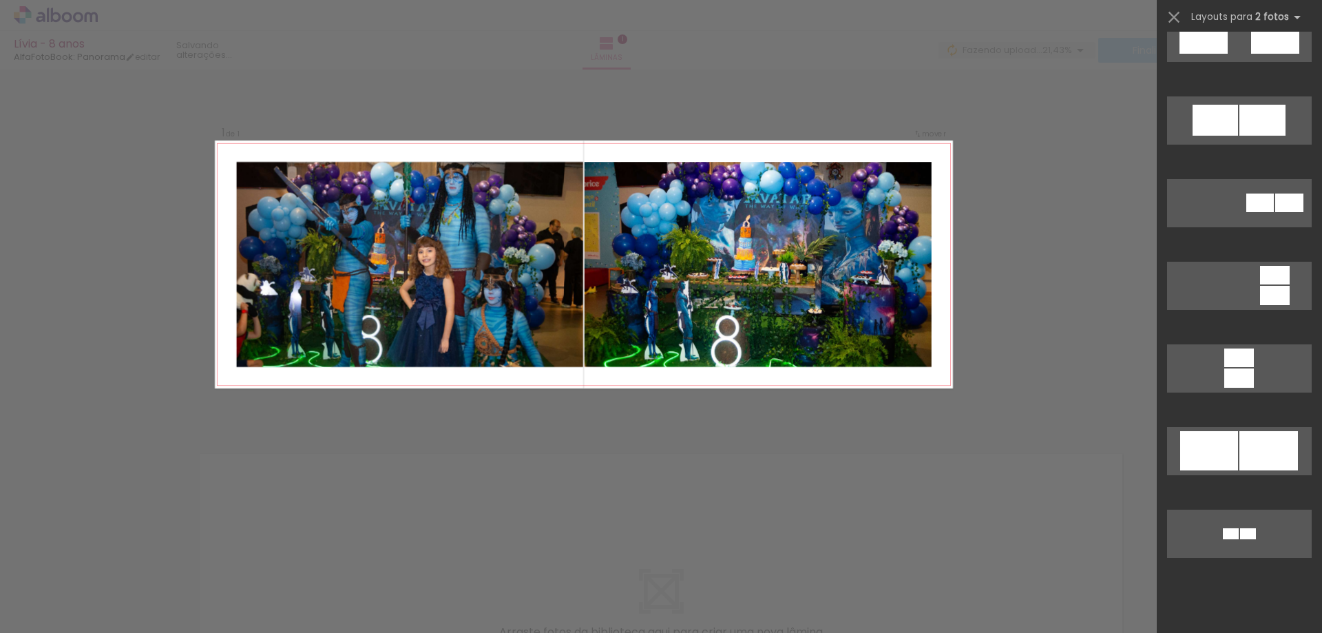
scroll to position [0, 0]
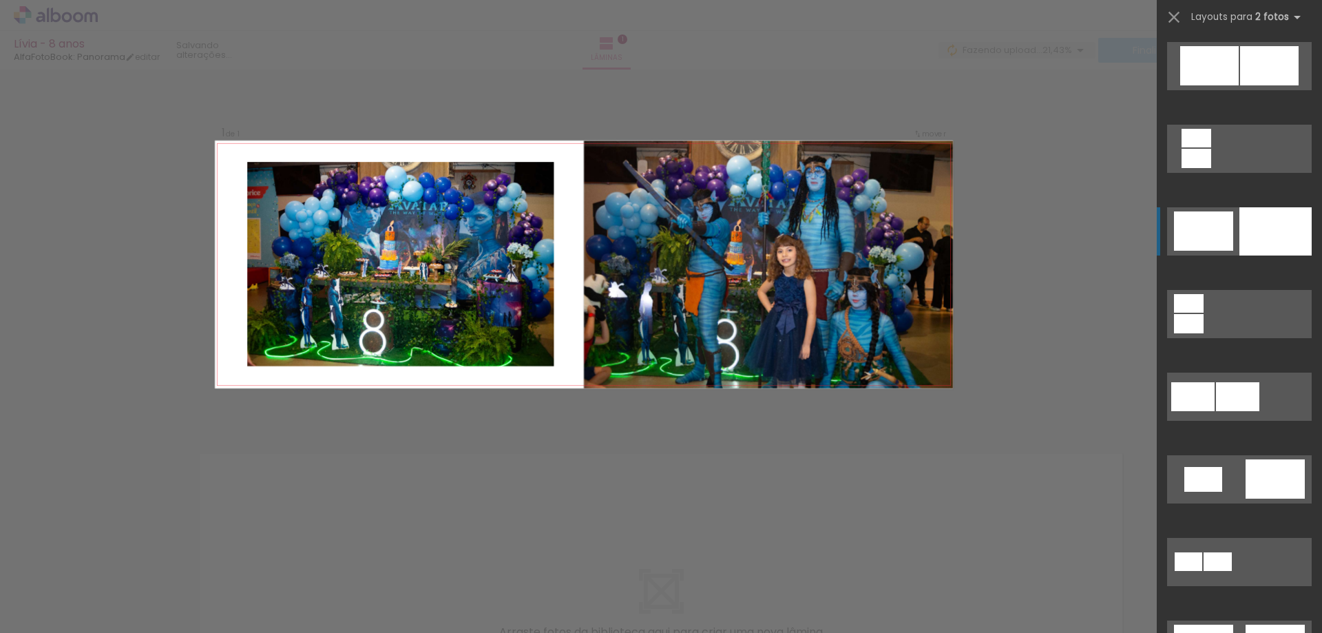
click at [1239, 217] on div at bounding box center [1275, 231] width 72 height 48
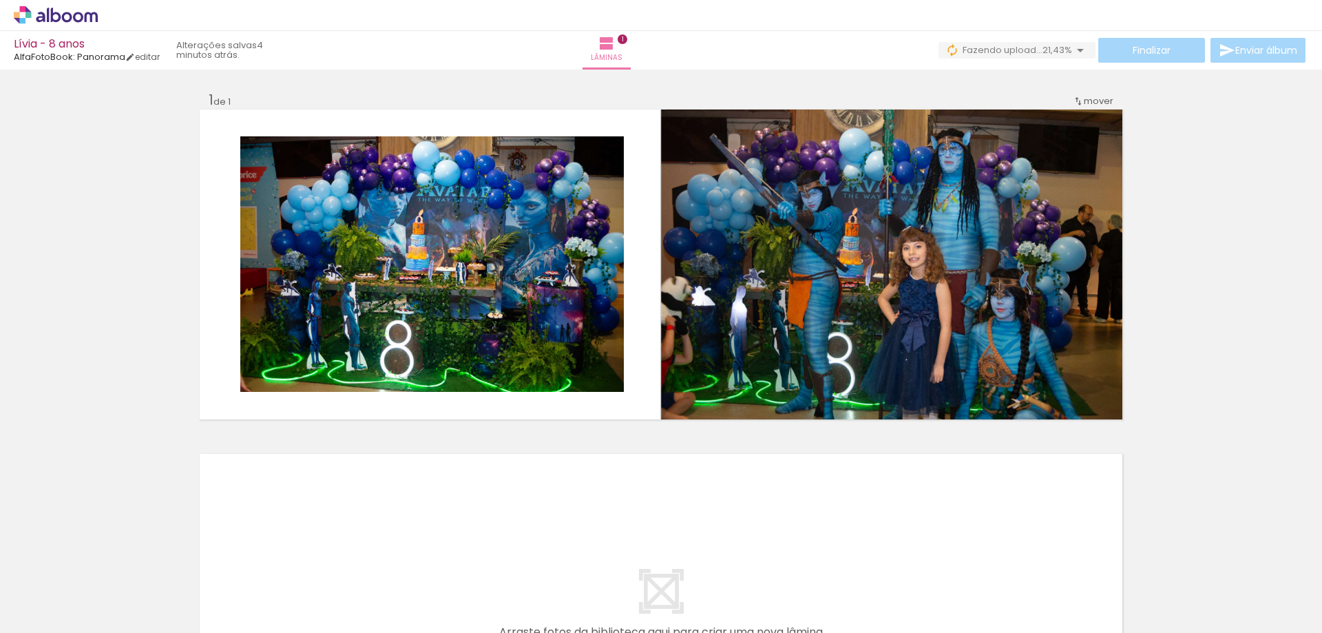
scroll to position [0, 355]
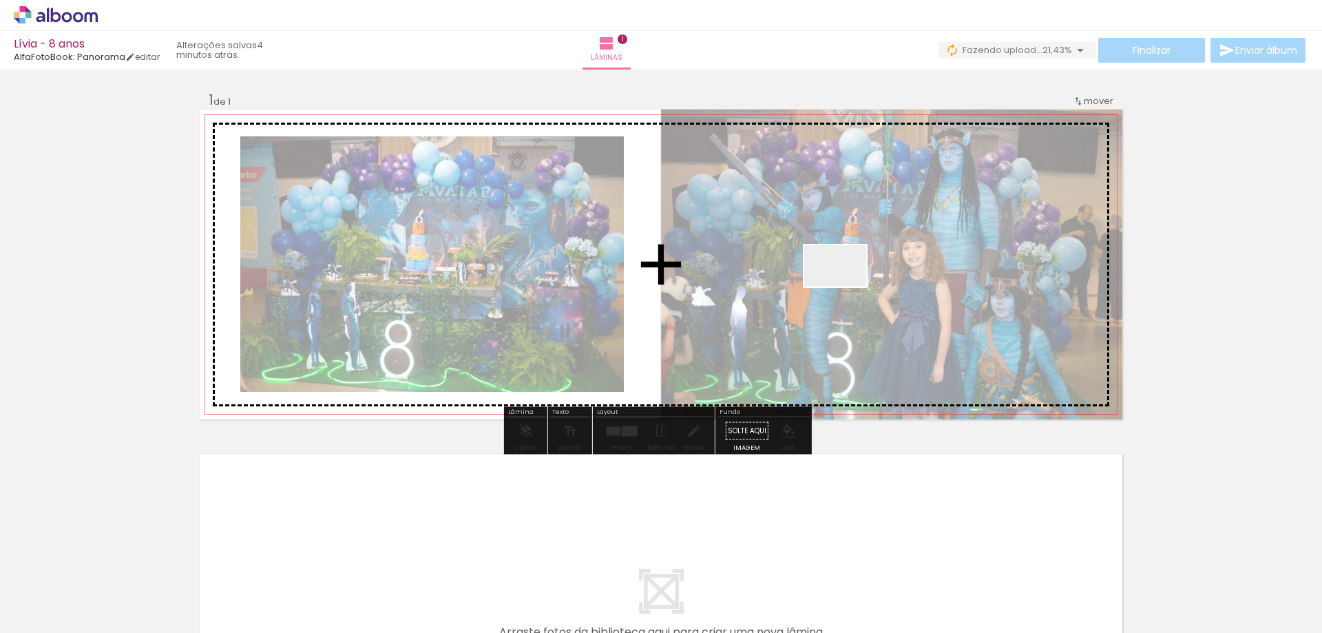
drag, startPoint x: 940, startPoint y: 587, endPoint x: 845, endPoint y: 286, distance: 314.9
click at [845, 286] on quentale-workspace at bounding box center [661, 316] width 1322 height 633
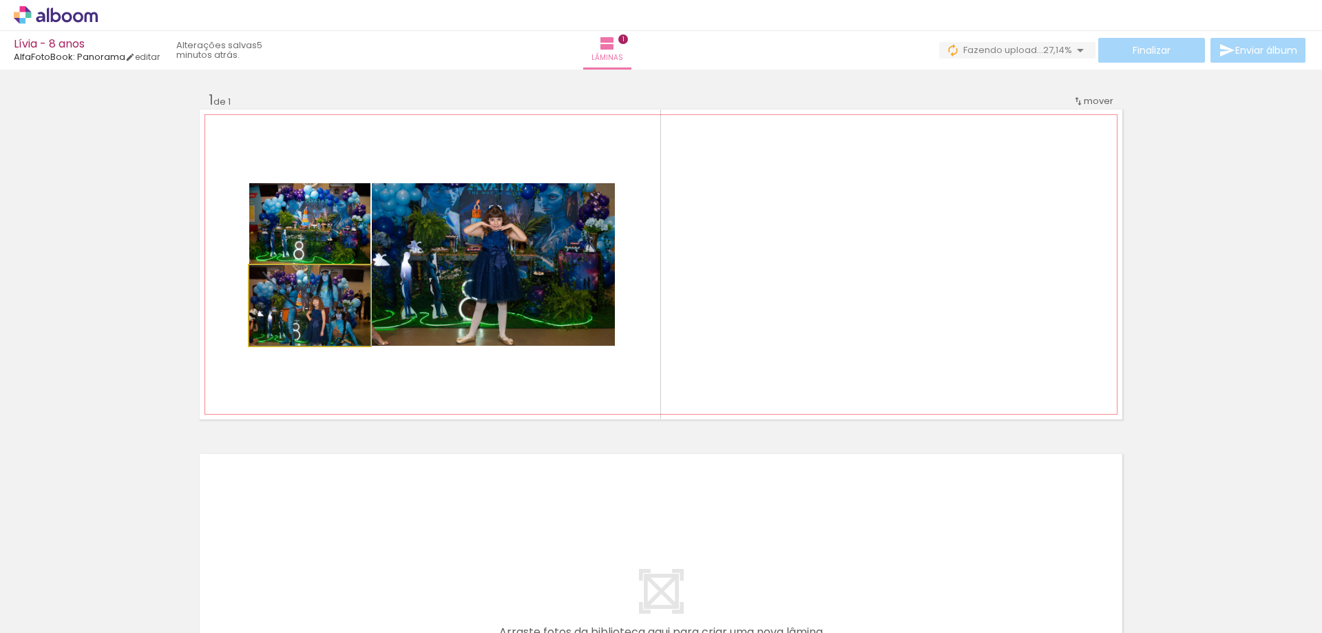
click at [311, 337] on quentale-photo at bounding box center [309, 305] width 121 height 81
click at [308, 330] on quentale-photo at bounding box center [309, 305] width 121 height 81
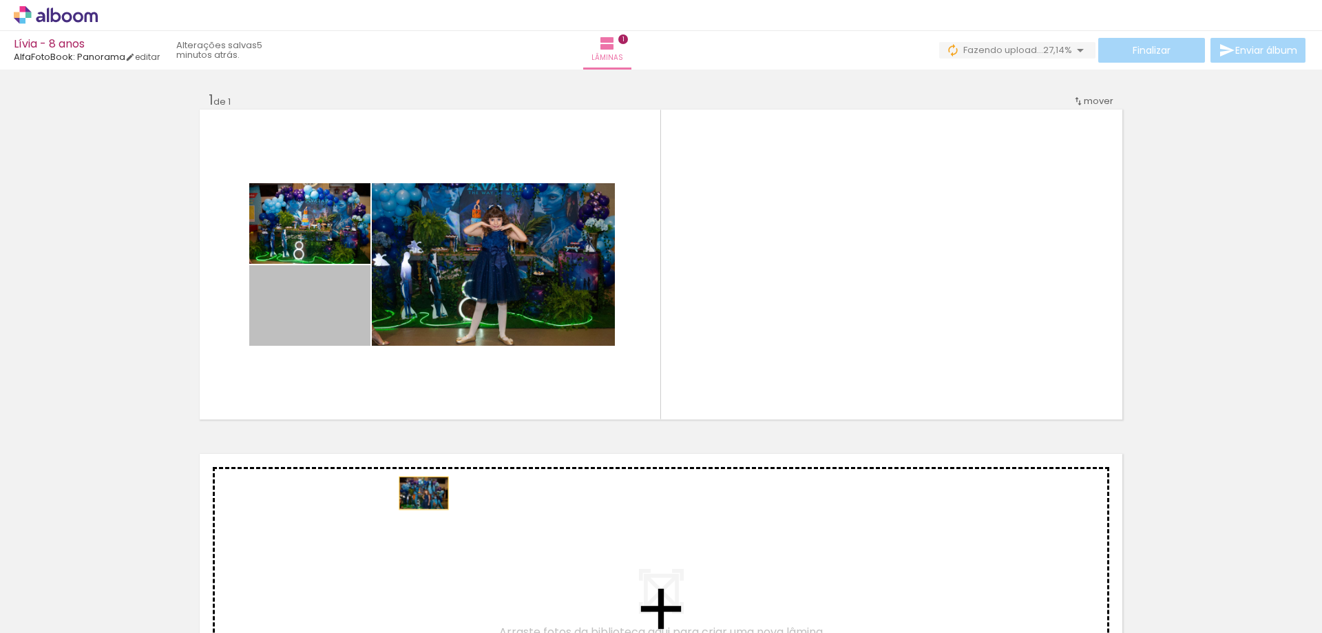
drag, startPoint x: 308, startPoint y: 330, endPoint x: 418, endPoint y: 494, distance: 196.5
click at [418, 494] on div "Inserir lâmina 1 de 1" at bounding box center [661, 418] width 1322 height 689
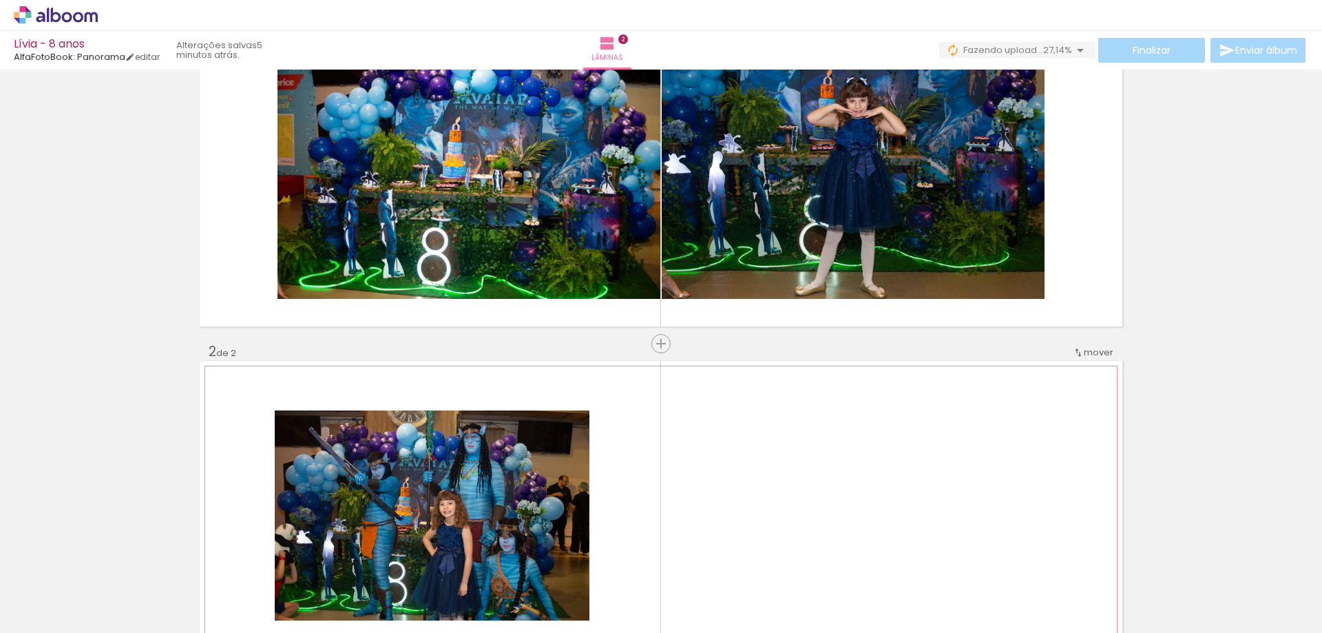
scroll to position [25, 0]
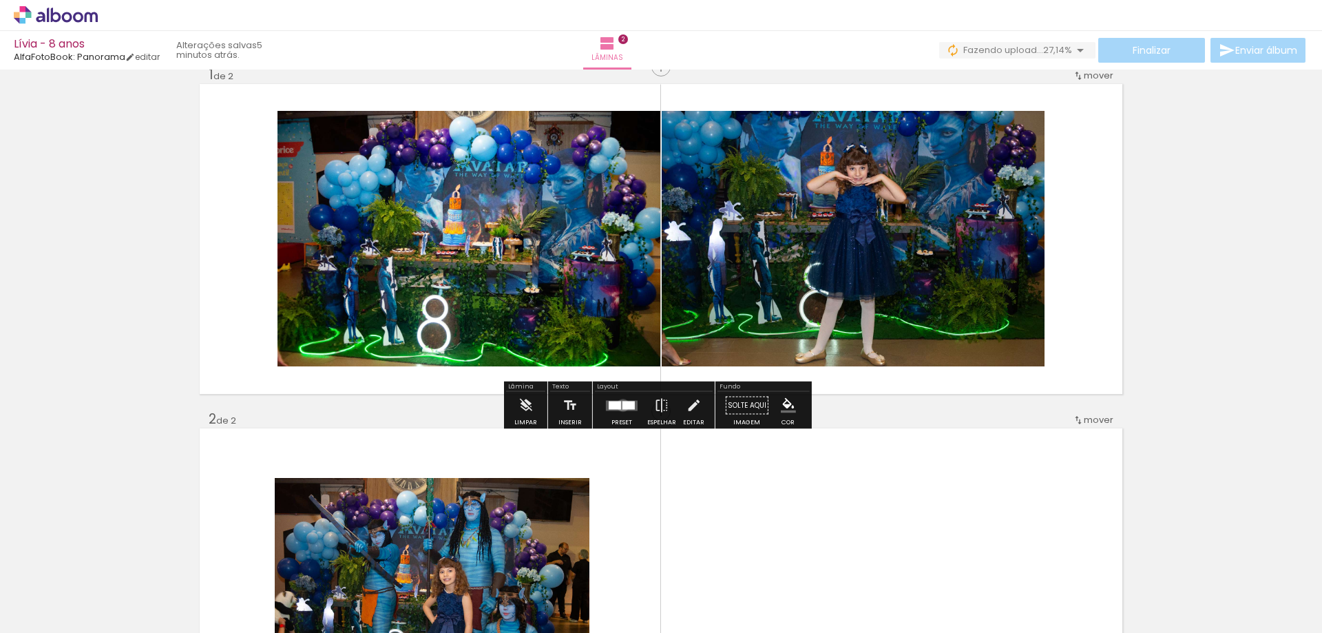
click at [622, 405] on div at bounding box center [628, 405] width 12 height 8
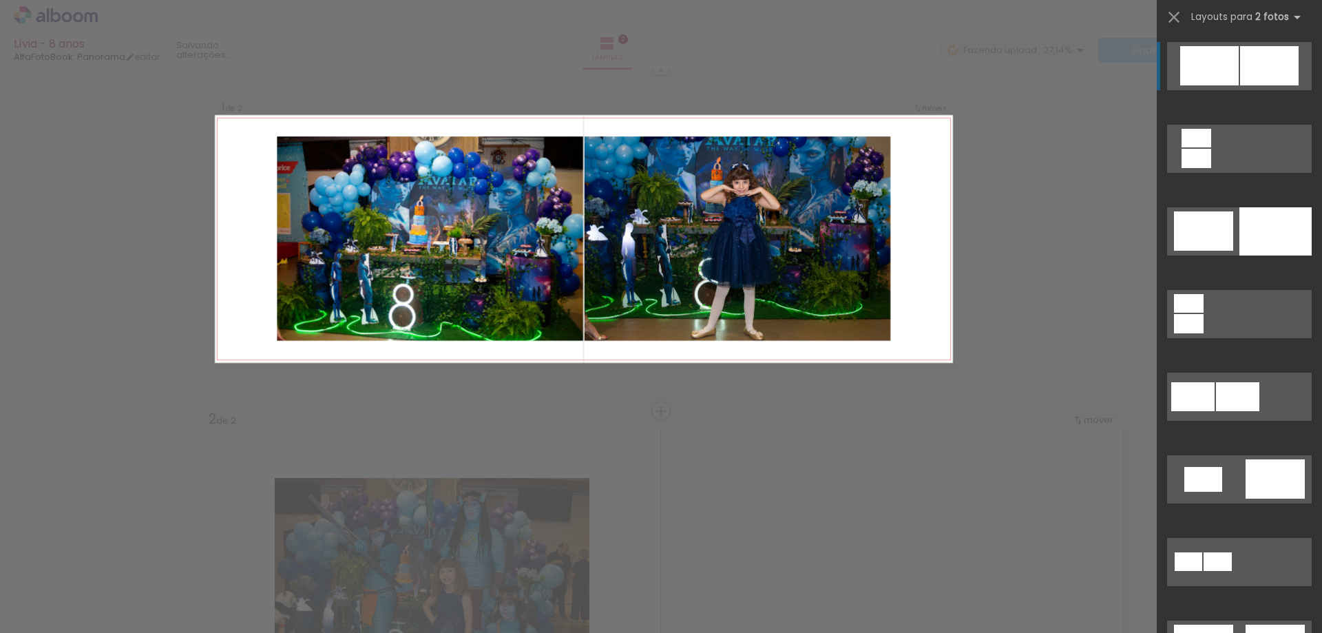
scroll to position [0, 0]
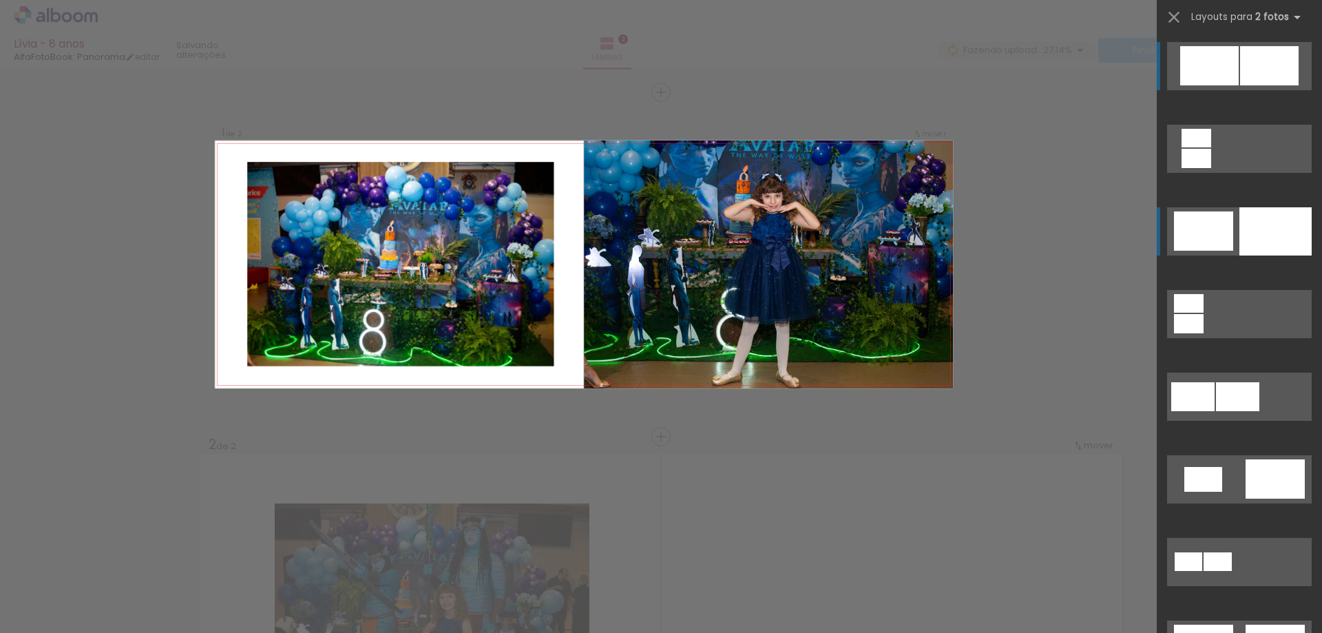
click at [1213, 227] on div at bounding box center [1203, 230] width 59 height 39
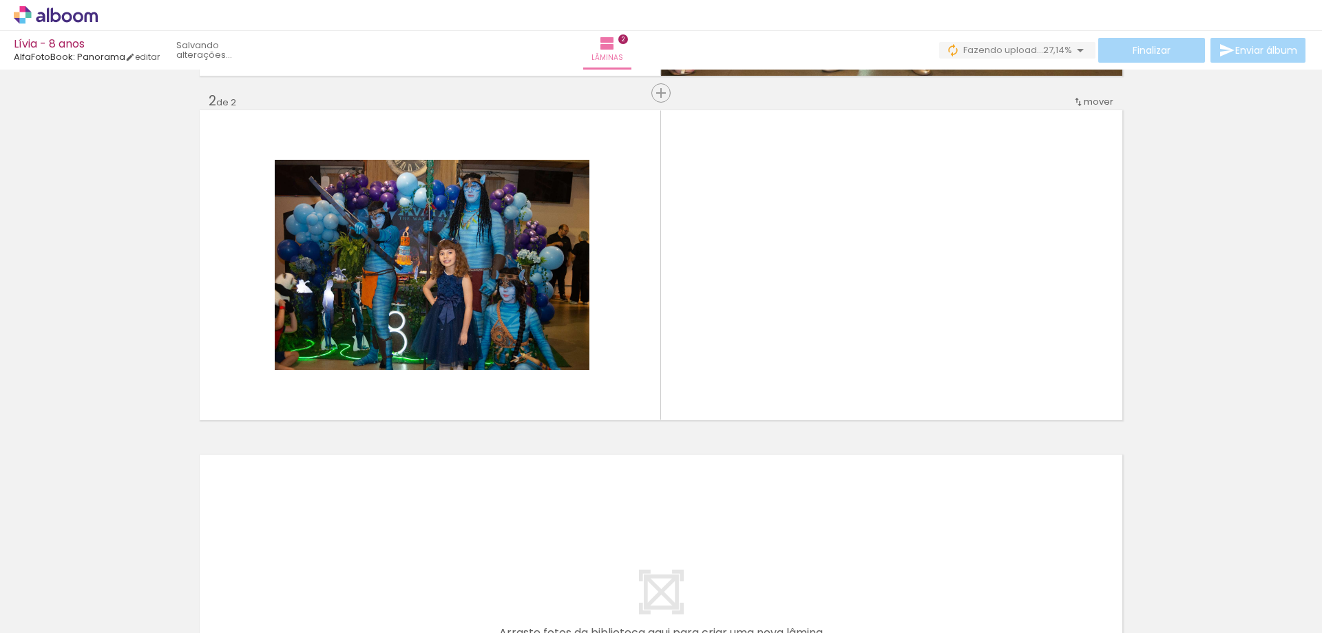
scroll to position [344, 0]
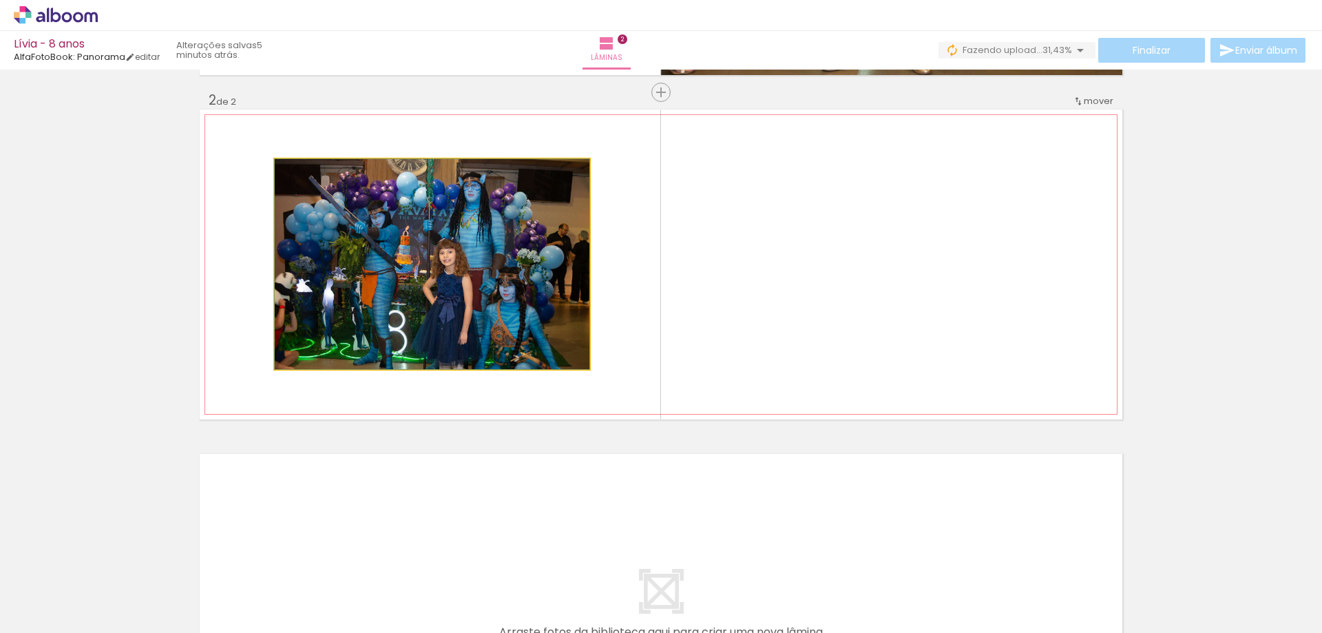
click at [437, 185] on quentale-photo at bounding box center [432, 264] width 315 height 210
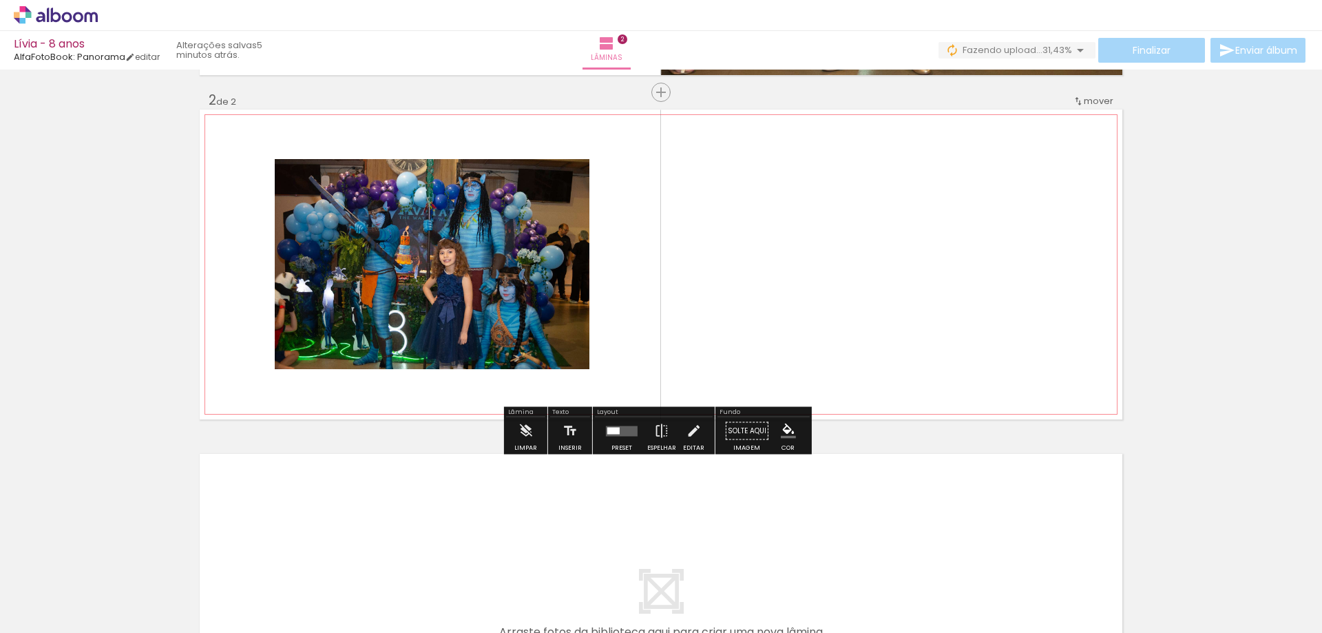
click at [464, 185] on quentale-photo at bounding box center [432, 264] width 315 height 210
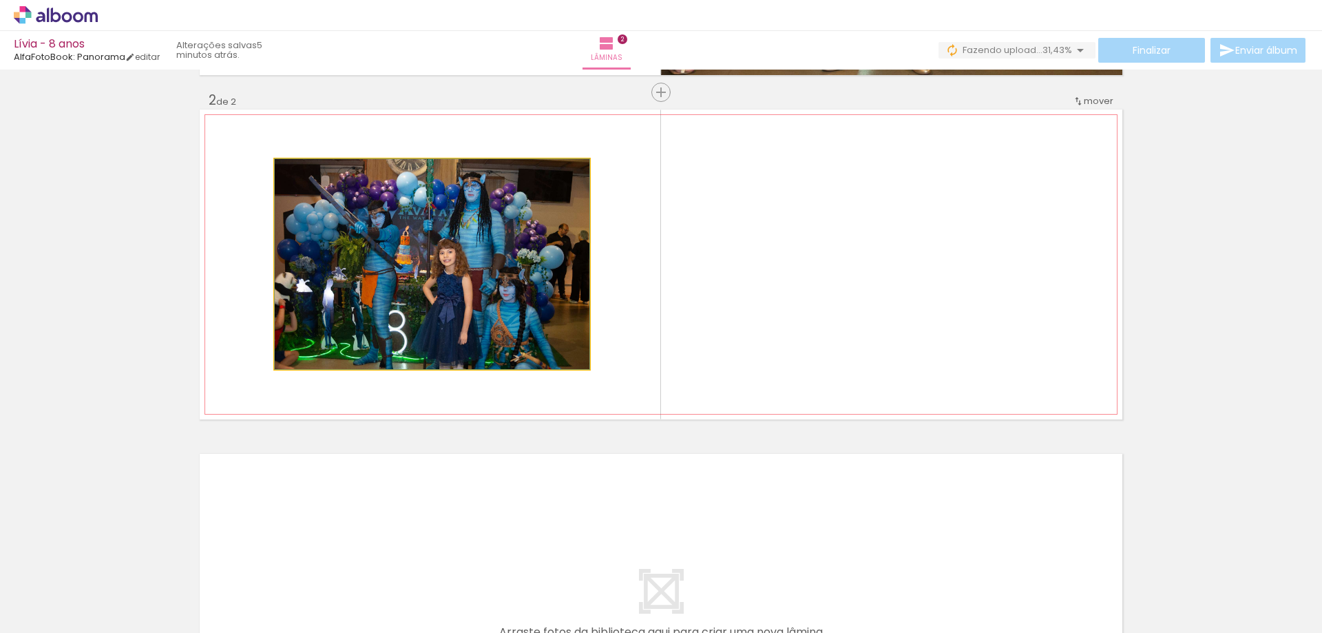
drag, startPoint x: 464, startPoint y: 185, endPoint x: 472, endPoint y: 190, distance: 9.4
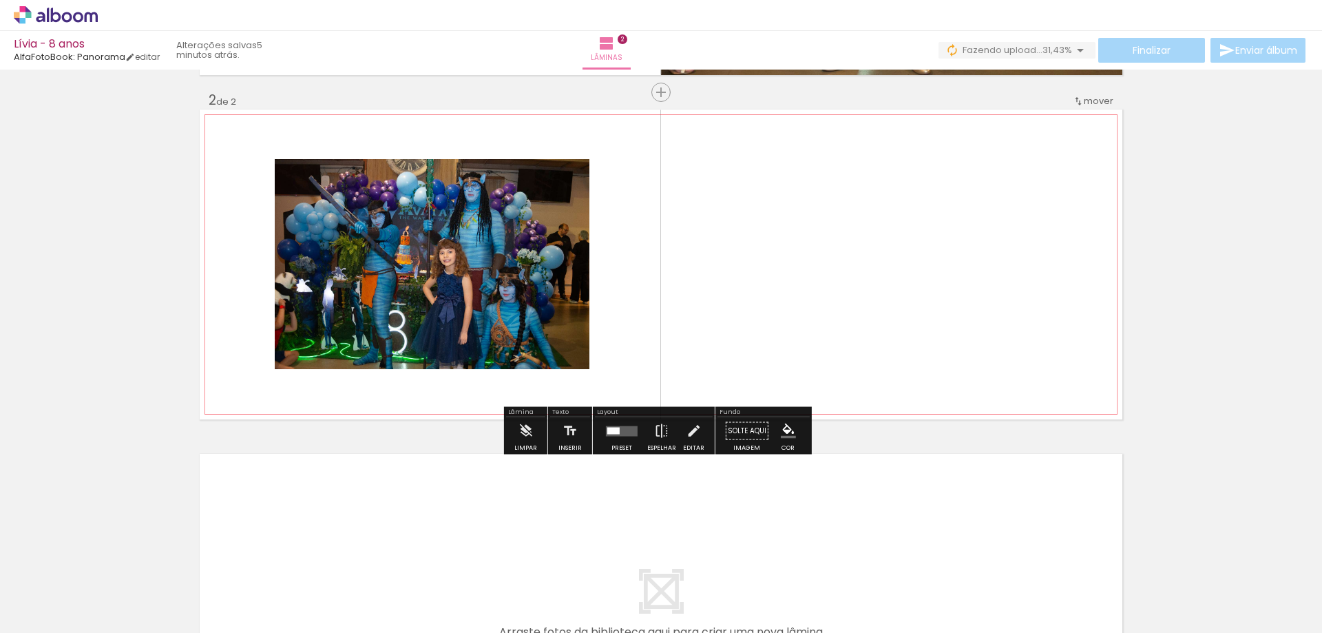
drag, startPoint x: 496, startPoint y: 202, endPoint x: 686, endPoint y: 434, distance: 300.3
click at [686, 434] on iron-icon at bounding box center [693, 431] width 15 height 28
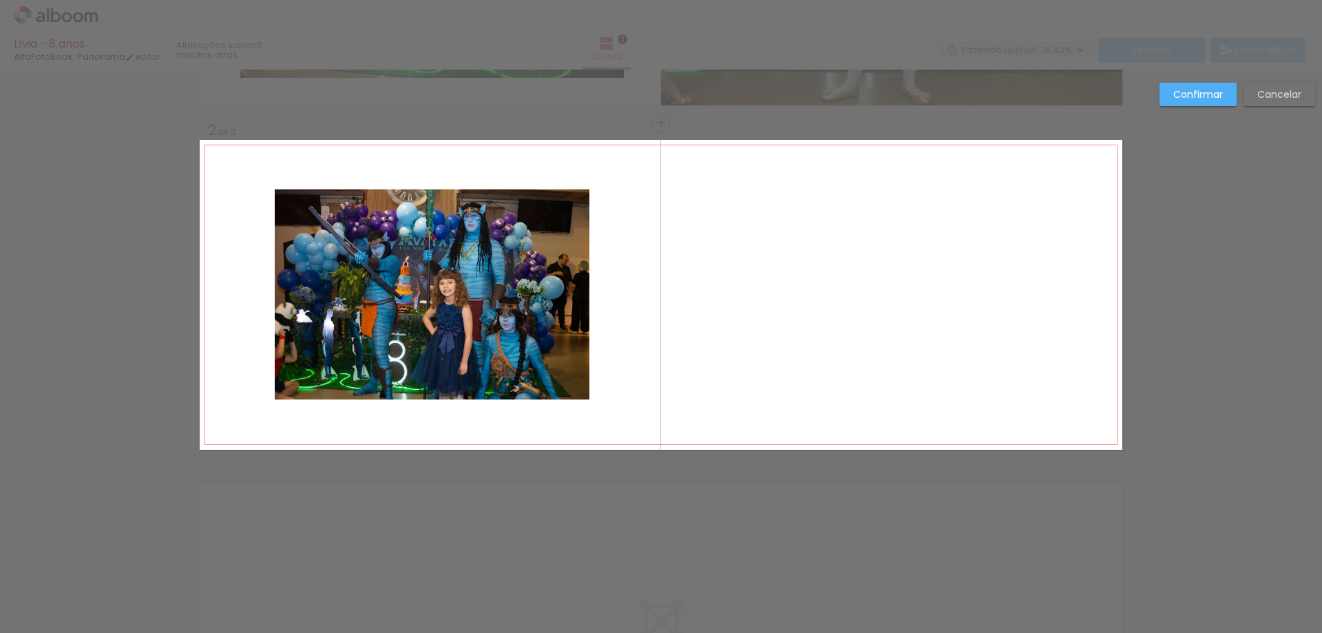
scroll to position [301, 0]
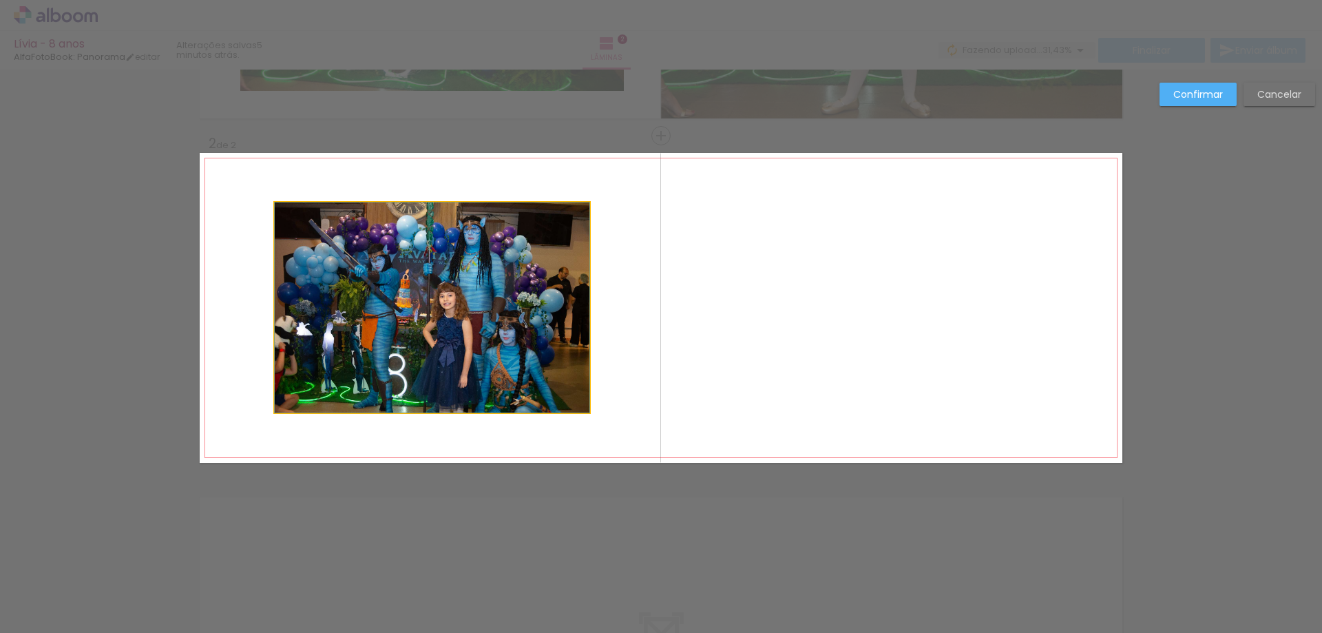
drag, startPoint x: 466, startPoint y: 310, endPoint x: 560, endPoint y: 328, distance: 96.0
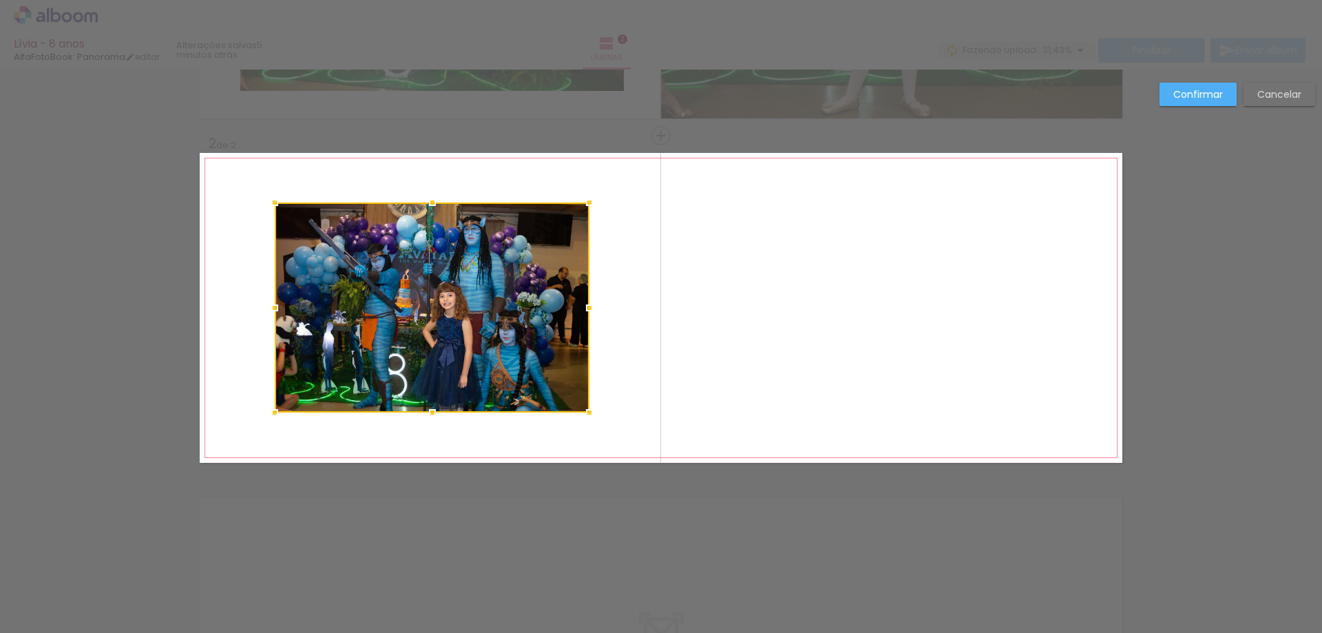
click at [559, 328] on div at bounding box center [432, 307] width 315 height 210
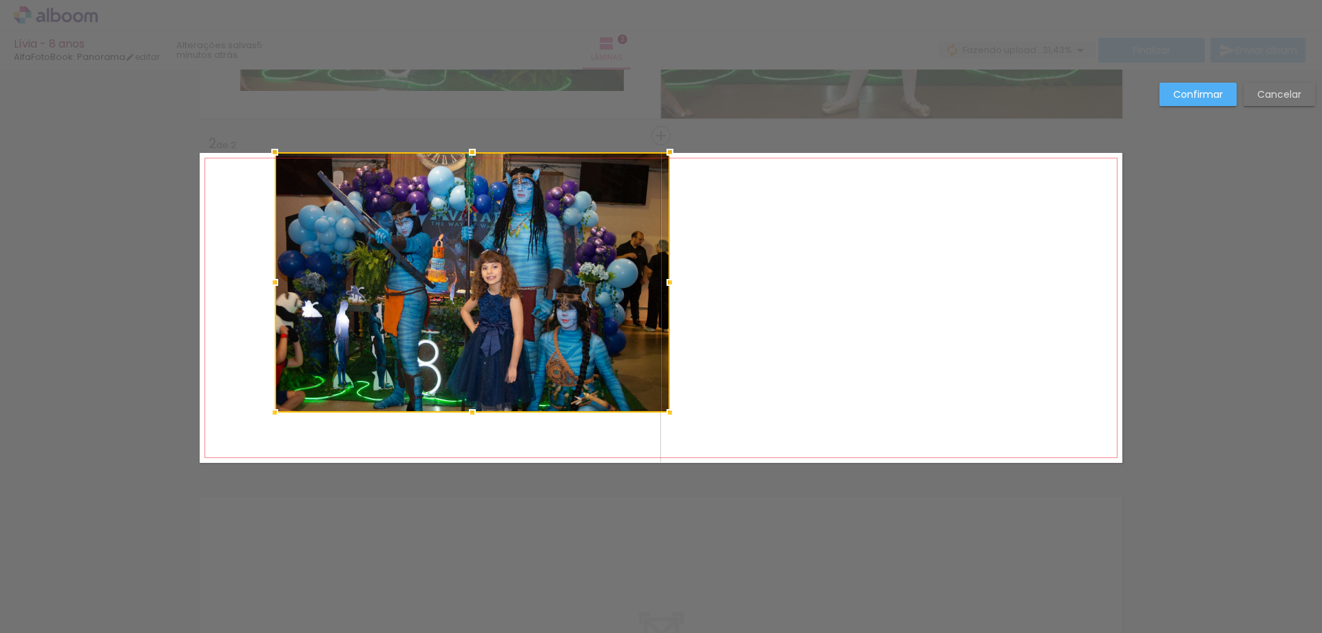
drag, startPoint x: 580, startPoint y: 203, endPoint x: 661, endPoint y: 157, distance: 92.8
click at [661, 157] on div at bounding box center [670, 152] width 28 height 28
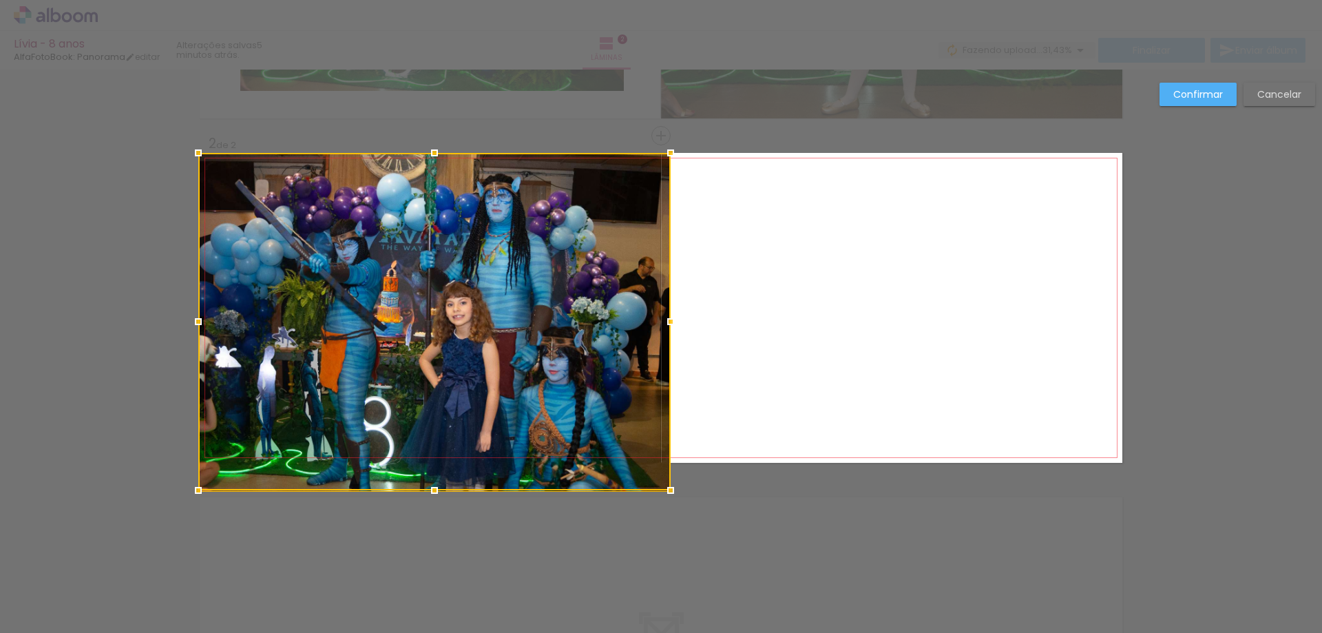
drag, startPoint x: 271, startPoint y: 414, endPoint x: 168, endPoint y: 488, distance: 127.3
click at [168, 488] on div "Inserir lâmina 1 de 2 Inserir lâmina 2 de 2 Confirmar Cancelar" at bounding box center [661, 302] width 1322 height 1066
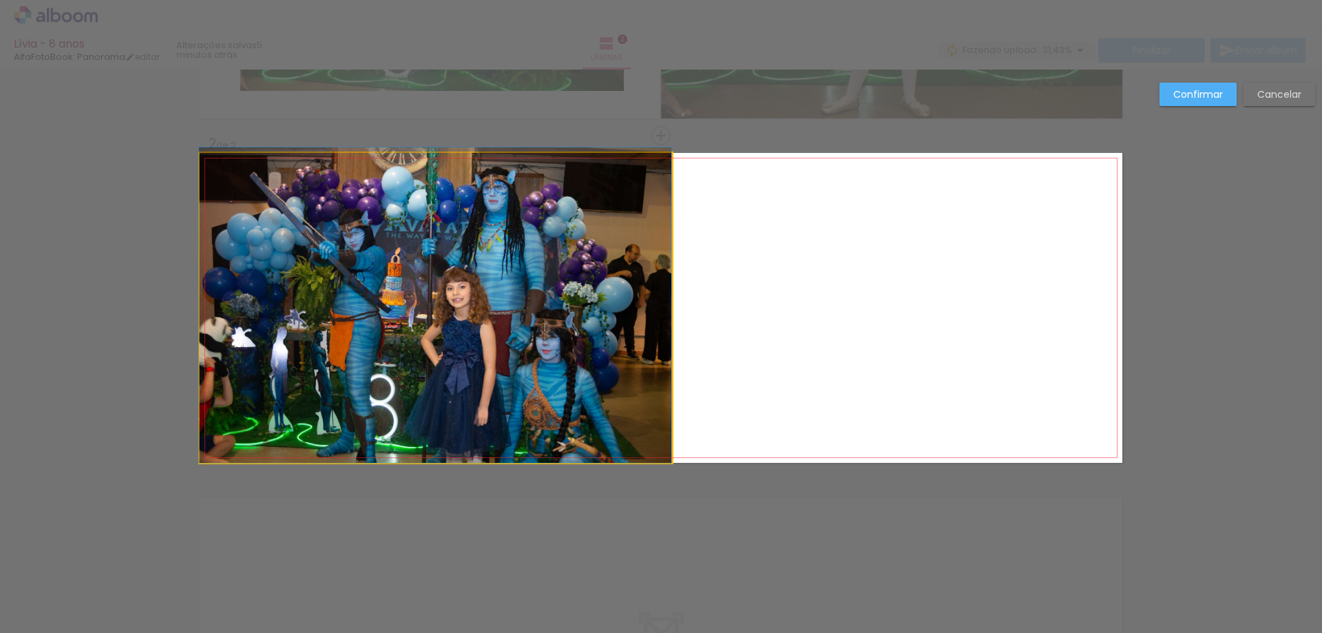
drag, startPoint x: 370, startPoint y: 368, endPoint x: 375, endPoint y: 341, distance: 27.2
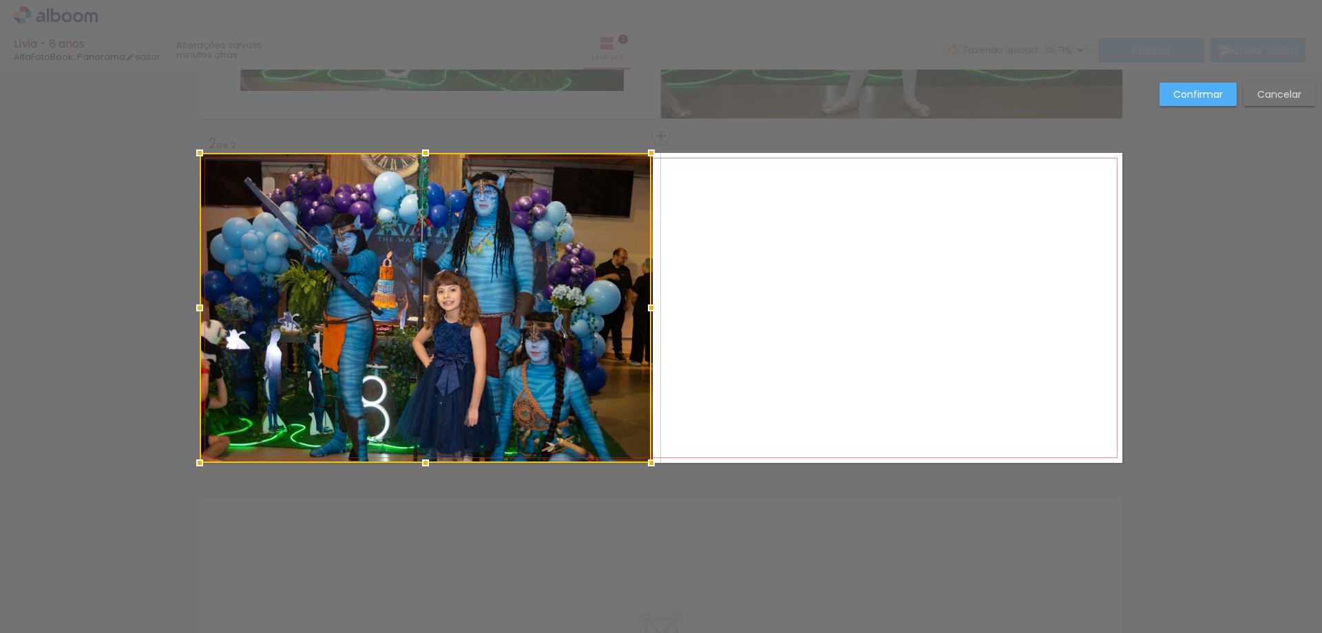
drag, startPoint x: 668, startPoint y: 304, endPoint x: 658, endPoint y: 302, distance: 10.4
click at [658, 302] on div at bounding box center [652, 308] width 28 height 28
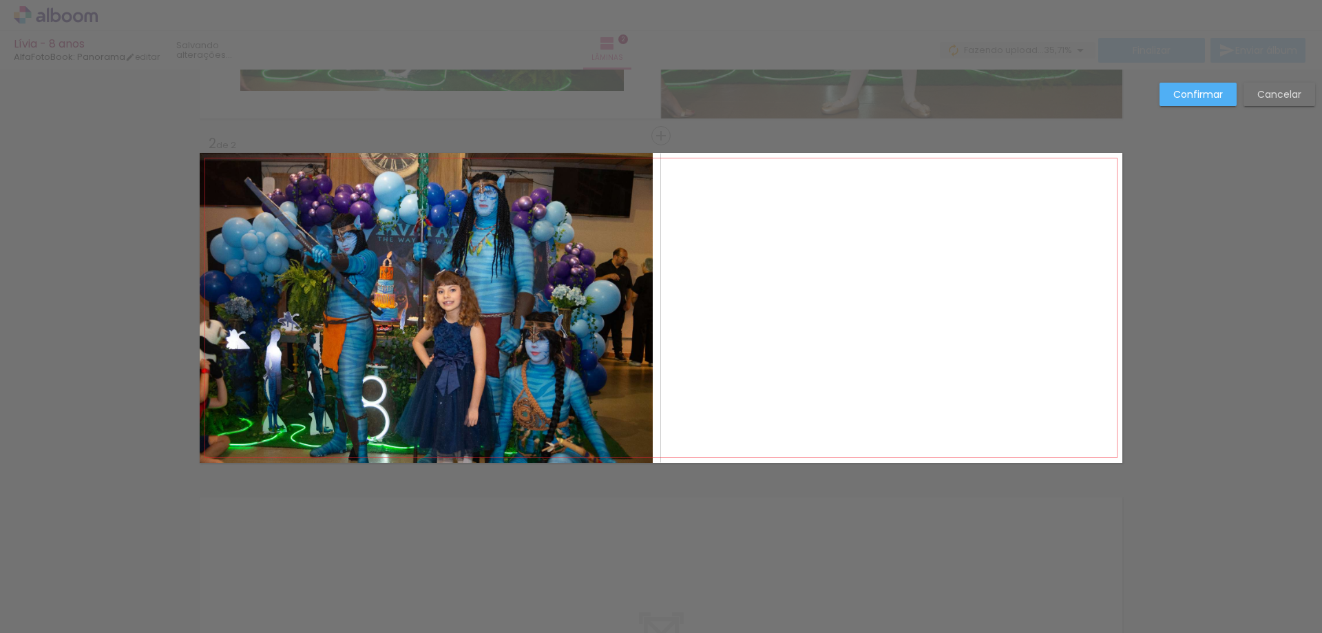
click at [644, 308] on quentale-photo at bounding box center [426, 308] width 453 height 310
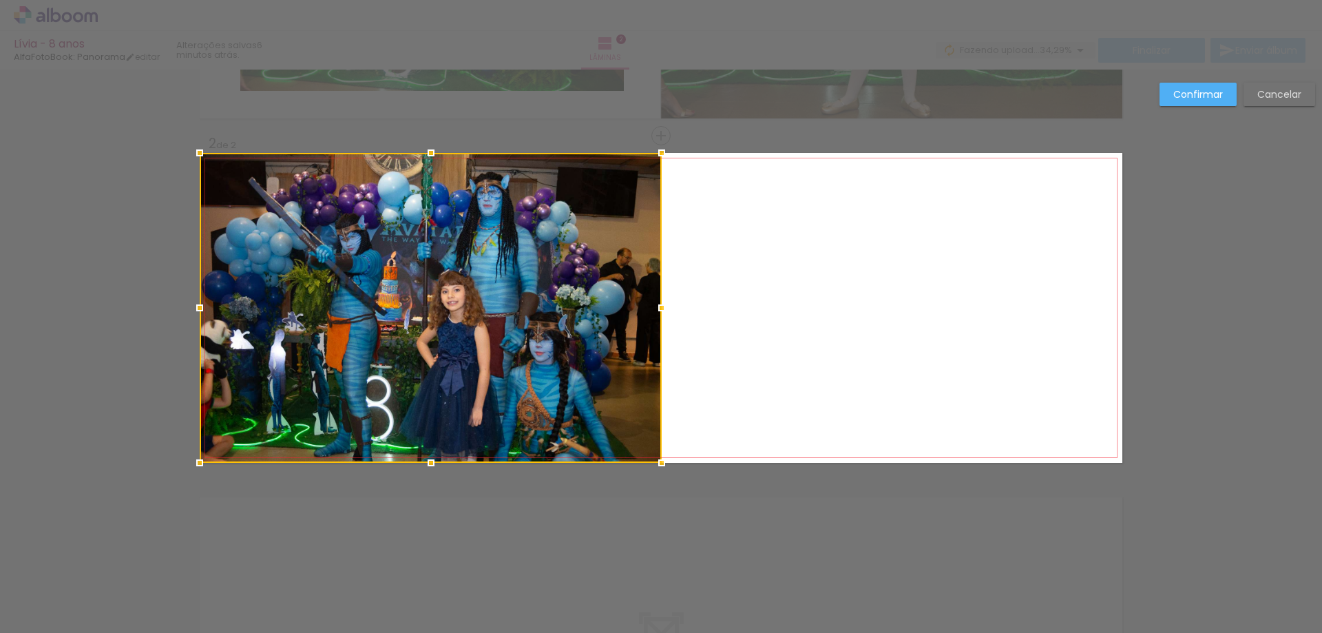
drag, startPoint x: 644, startPoint y: 306, endPoint x: 653, endPoint y: 304, distance: 9.2
click at [653, 304] on div at bounding box center [662, 308] width 28 height 28
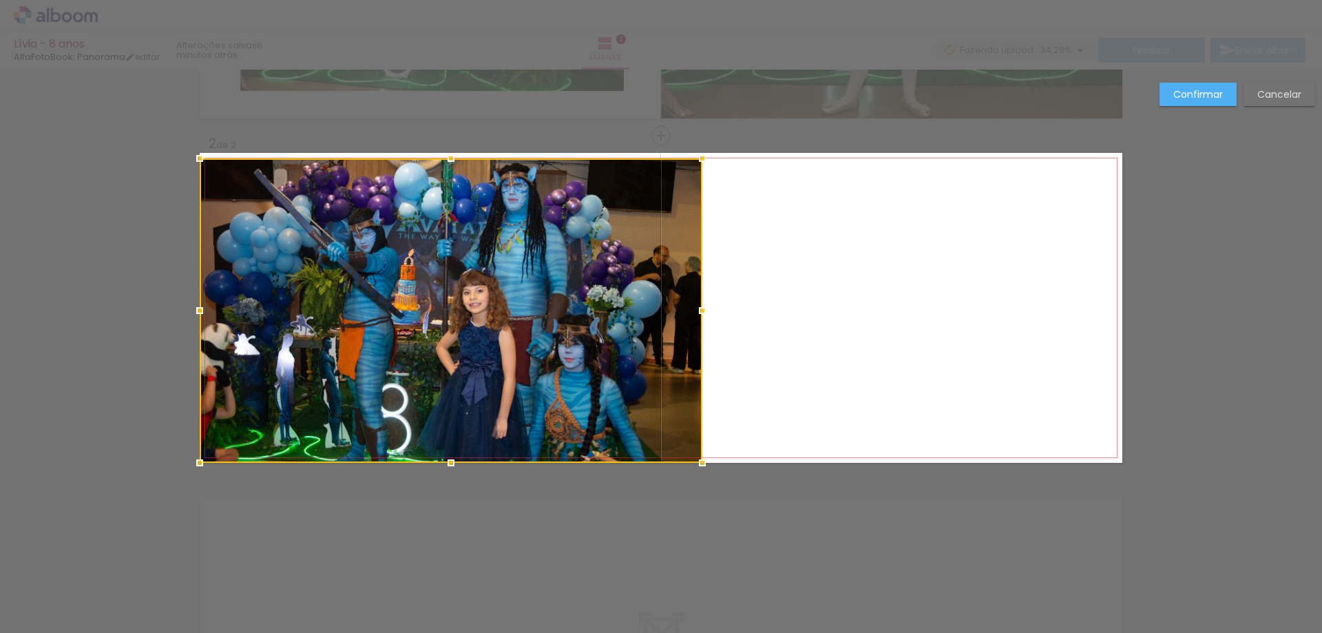
drag, startPoint x: 658, startPoint y: 147, endPoint x: 698, endPoint y: 115, distance: 51.9
click at [698, 115] on div "Inserir lâmina 1 de 2 Inserir lâmina 2 de 2 Confirmar Cancelar" at bounding box center [661, 302] width 1322 height 1066
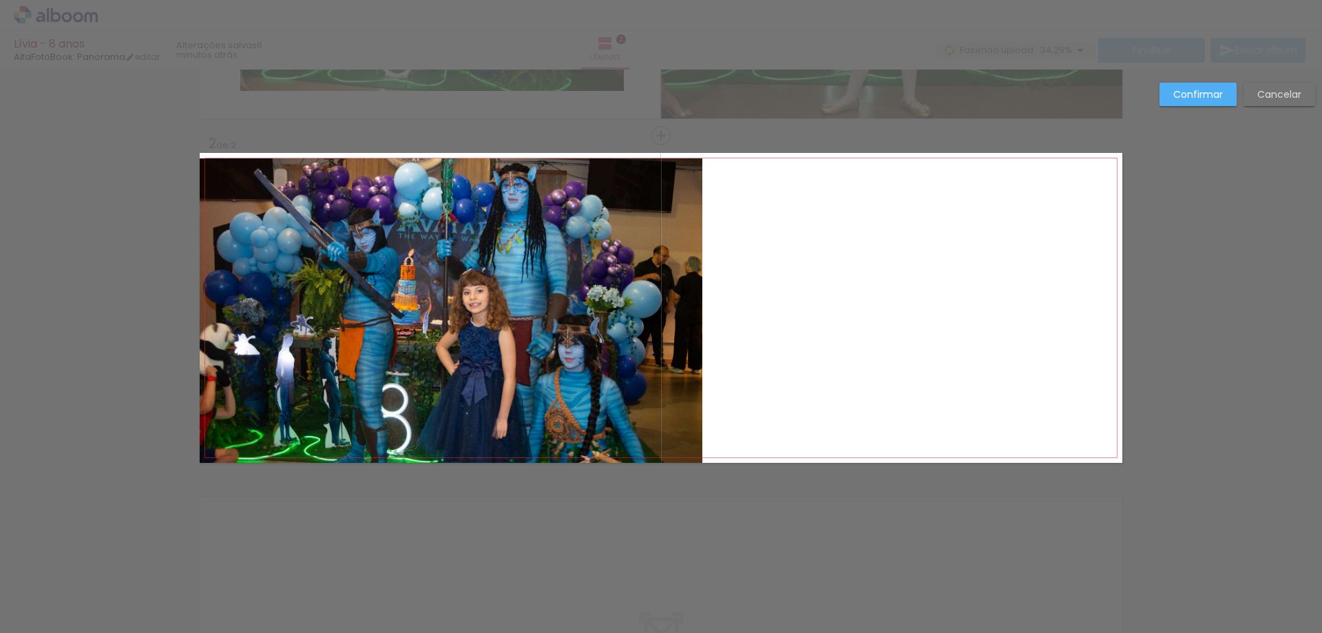
click at [214, 171] on quentale-photo at bounding box center [451, 310] width 503 height 304
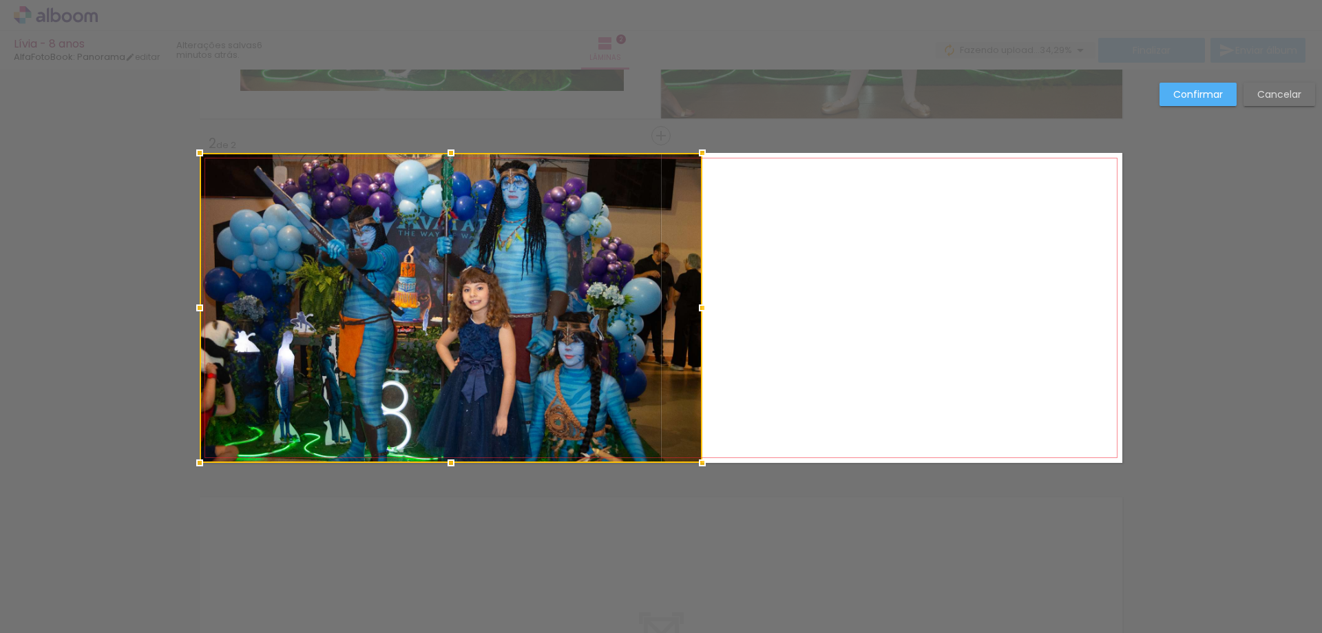
drag, startPoint x: 448, startPoint y: 156, endPoint x: 452, endPoint y: 188, distance: 32.6
click at [452, 188] on div at bounding box center [451, 308] width 503 height 310
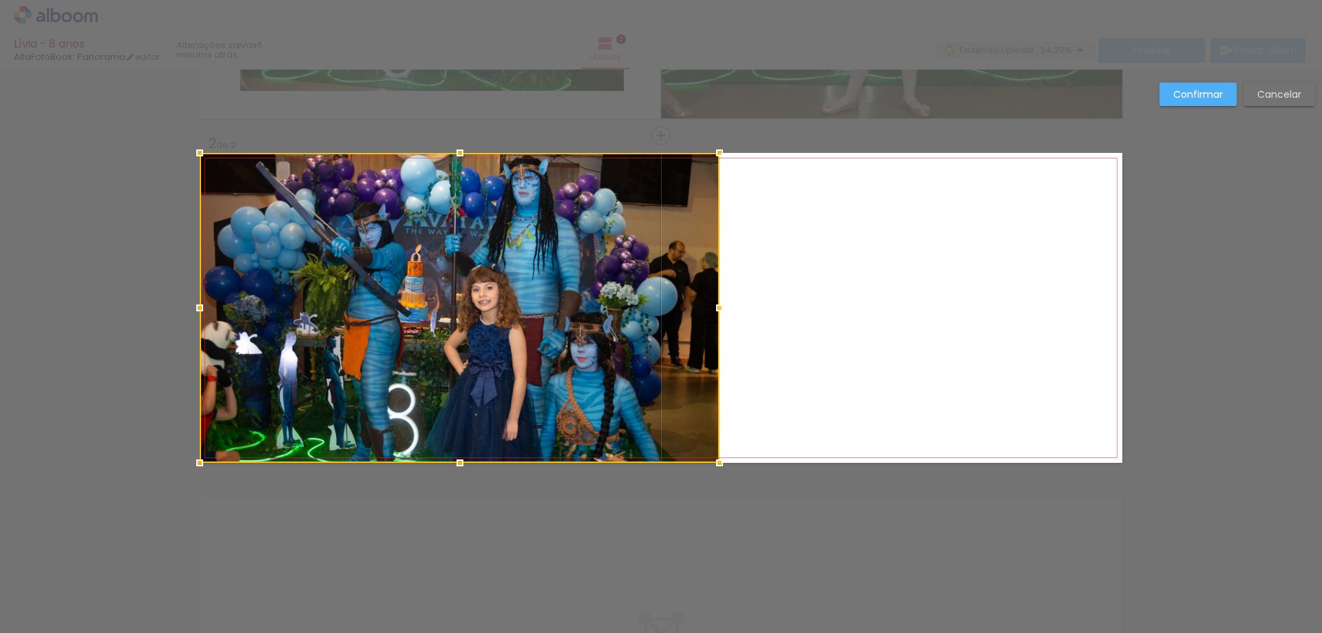
drag, startPoint x: 701, startPoint y: 308, endPoint x: 718, endPoint y: 308, distance: 17.2
click at [718, 308] on div at bounding box center [720, 308] width 28 height 28
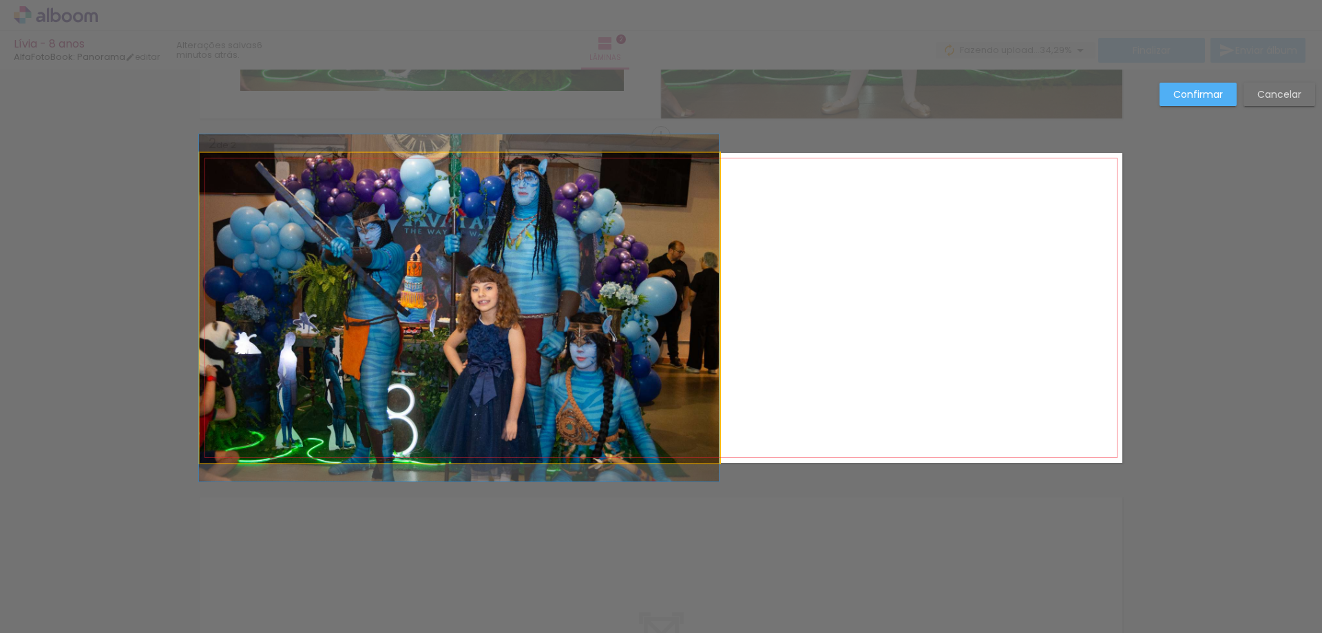
drag, startPoint x: 712, startPoint y: 287, endPoint x: 686, endPoint y: 287, distance: 26.2
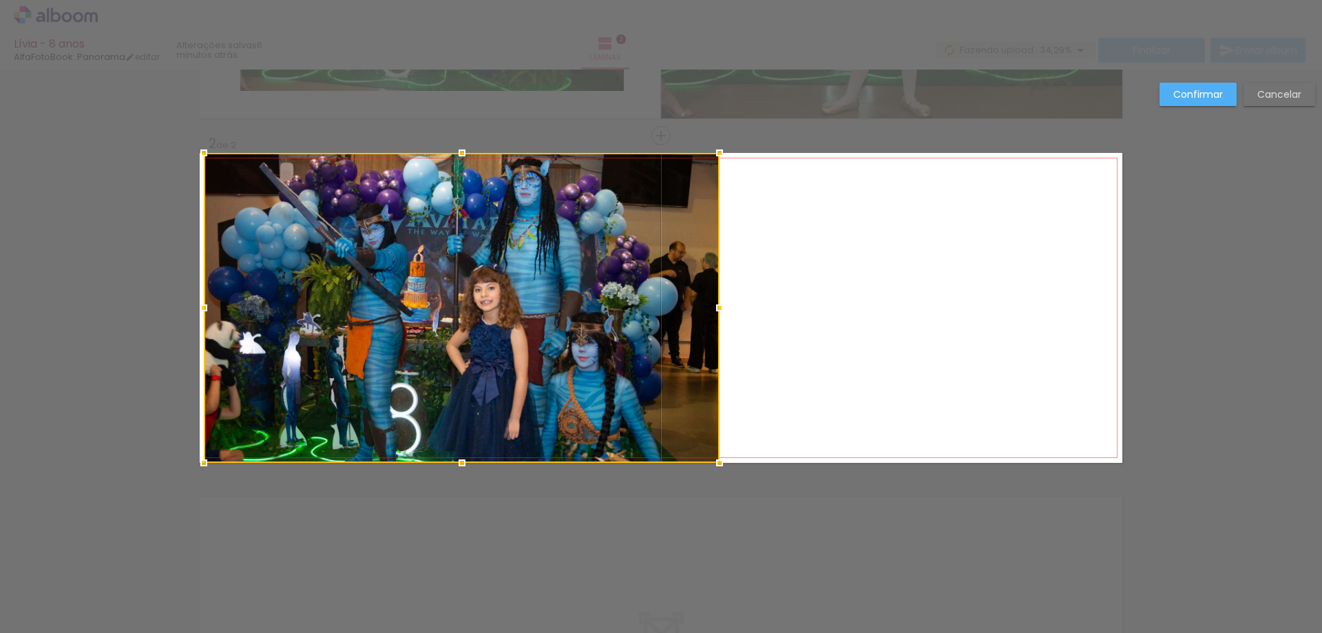
drag, startPoint x: 191, startPoint y: 308, endPoint x: 109, endPoint y: 304, distance: 82.0
click at [109, 304] on div "Inserir lâmina 1 de 2 Inserir lâmina 2 de 2 Confirmar Cancelar" at bounding box center [661, 302] width 1322 height 1066
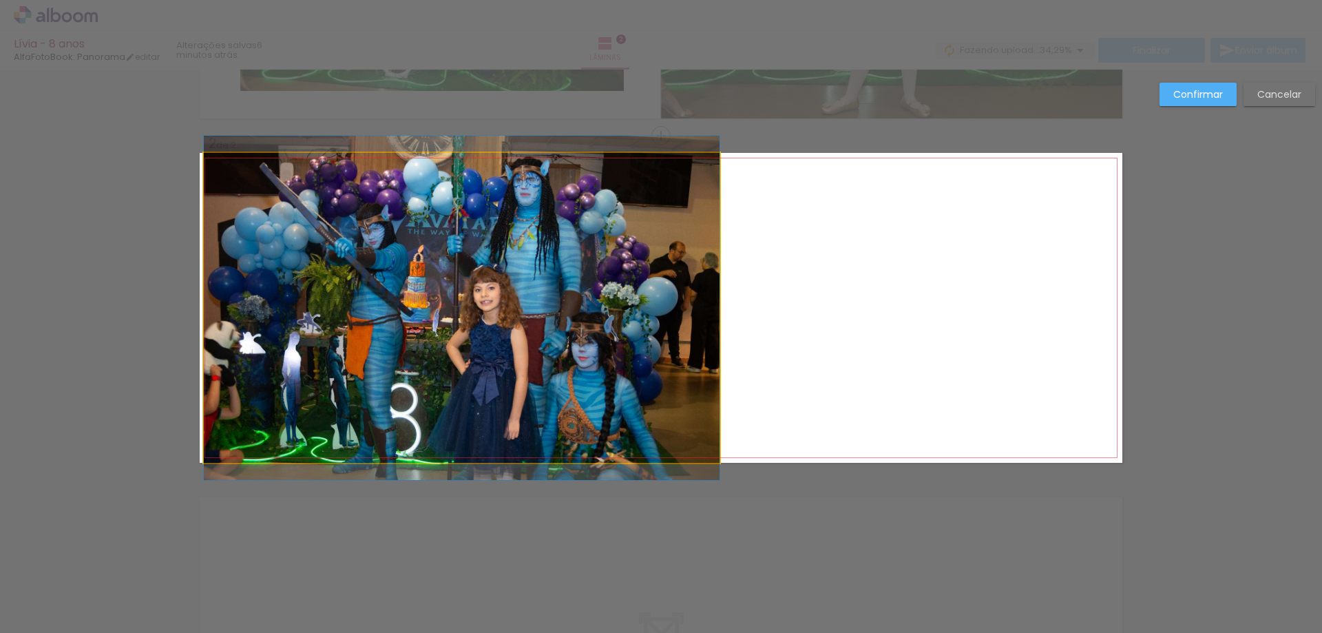
click at [204, 436] on quentale-photo at bounding box center [462, 308] width 516 height 310
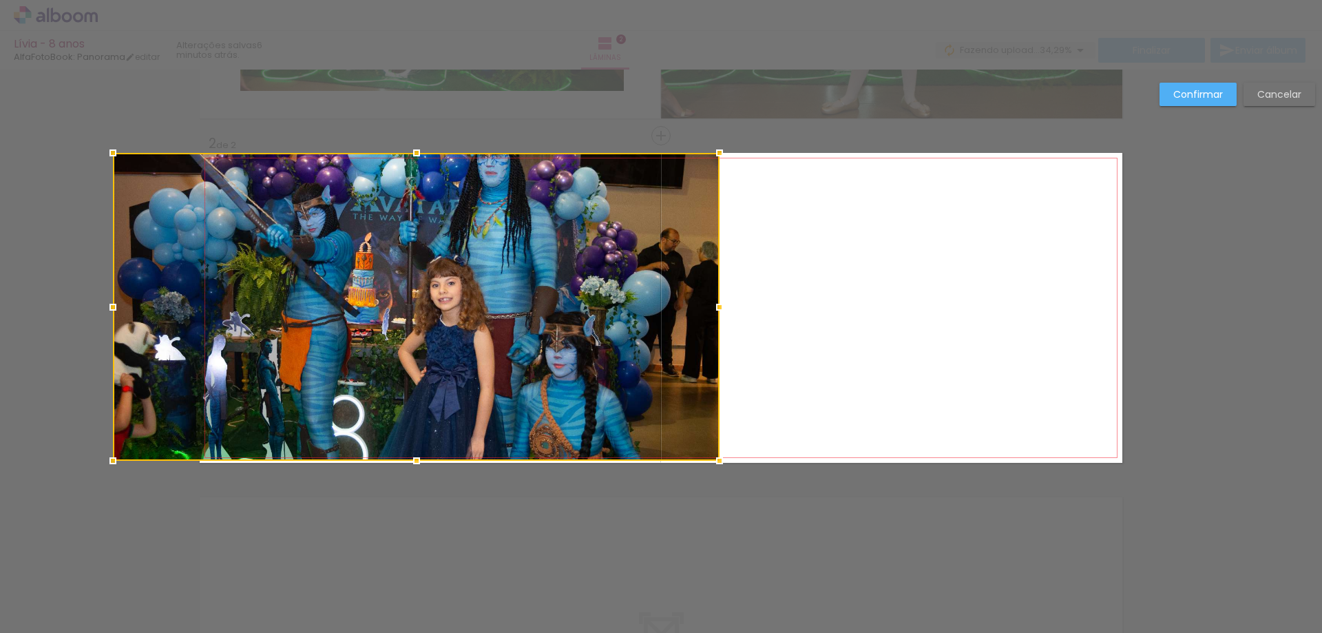
drag, startPoint x: 200, startPoint y: 465, endPoint x: 158, endPoint y: 500, distance: 54.7
click at [158, 500] on div "Inserir lâmina 1 de 2 Inserir lâmina 2 de 2 Confirmar Cancelar" at bounding box center [661, 302] width 1322 height 1066
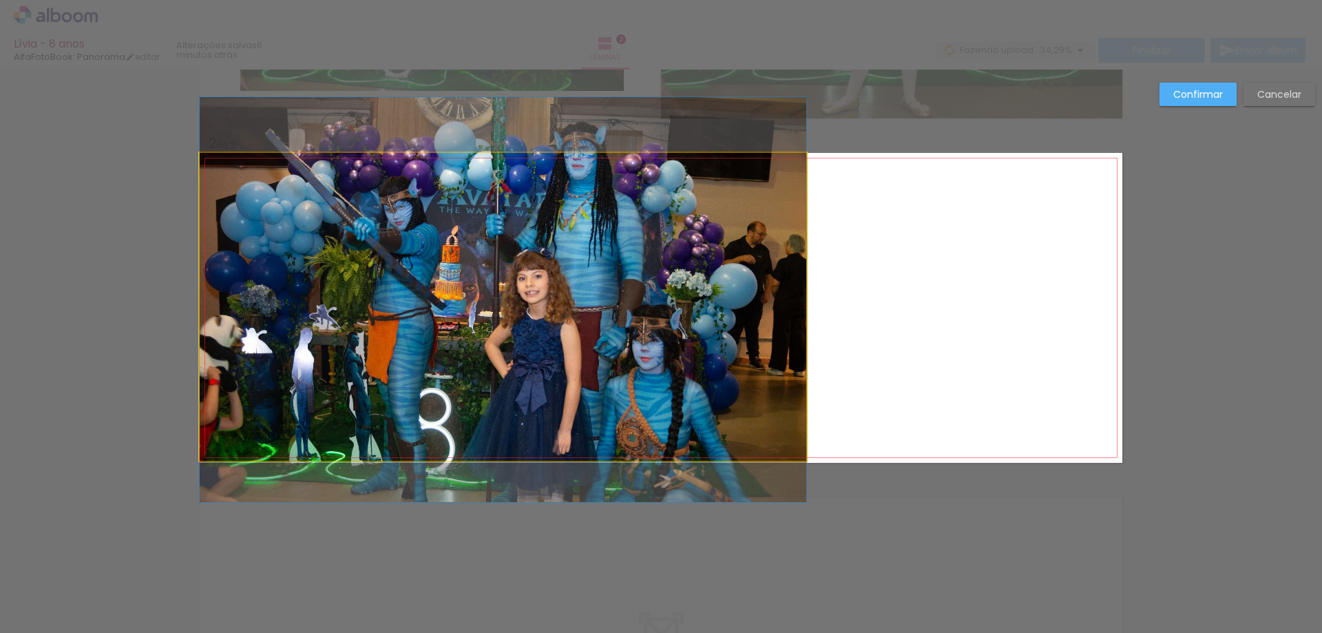
drag, startPoint x: 303, startPoint y: 369, endPoint x: 236, endPoint y: 361, distance: 67.2
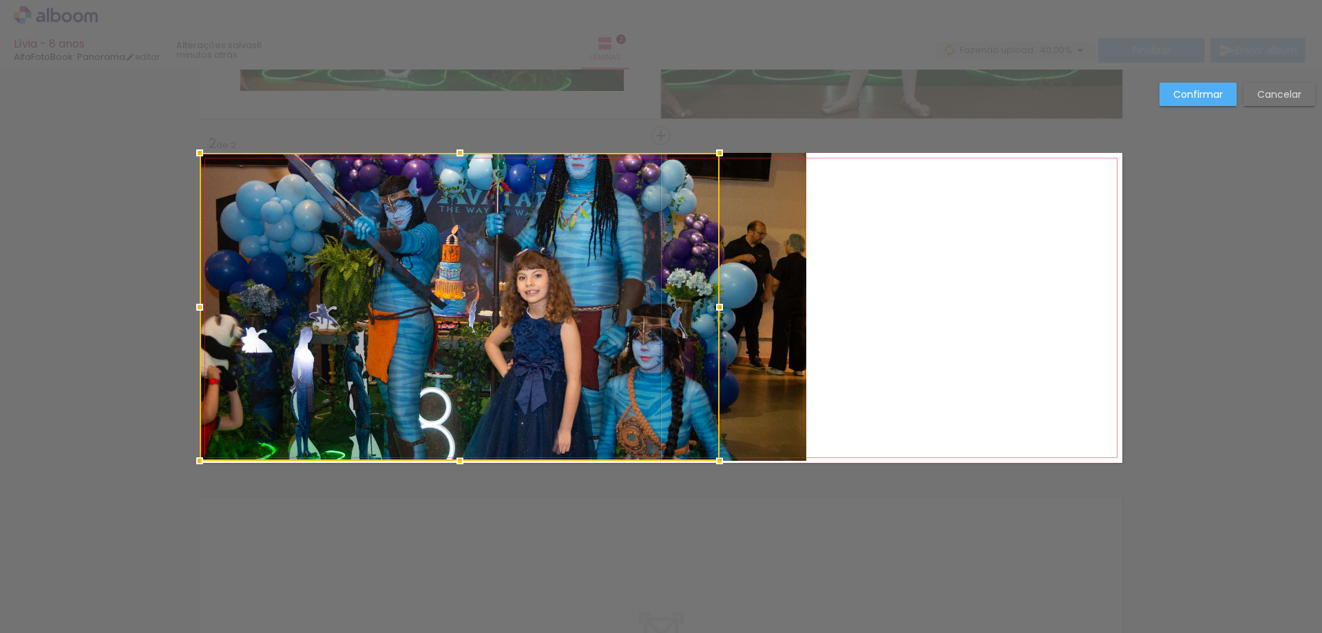
drag, startPoint x: 527, startPoint y: 317, endPoint x: 901, endPoint y: 256, distance: 378.8
click at [901, 256] on quentale-layouter at bounding box center [661, 308] width 923 height 310
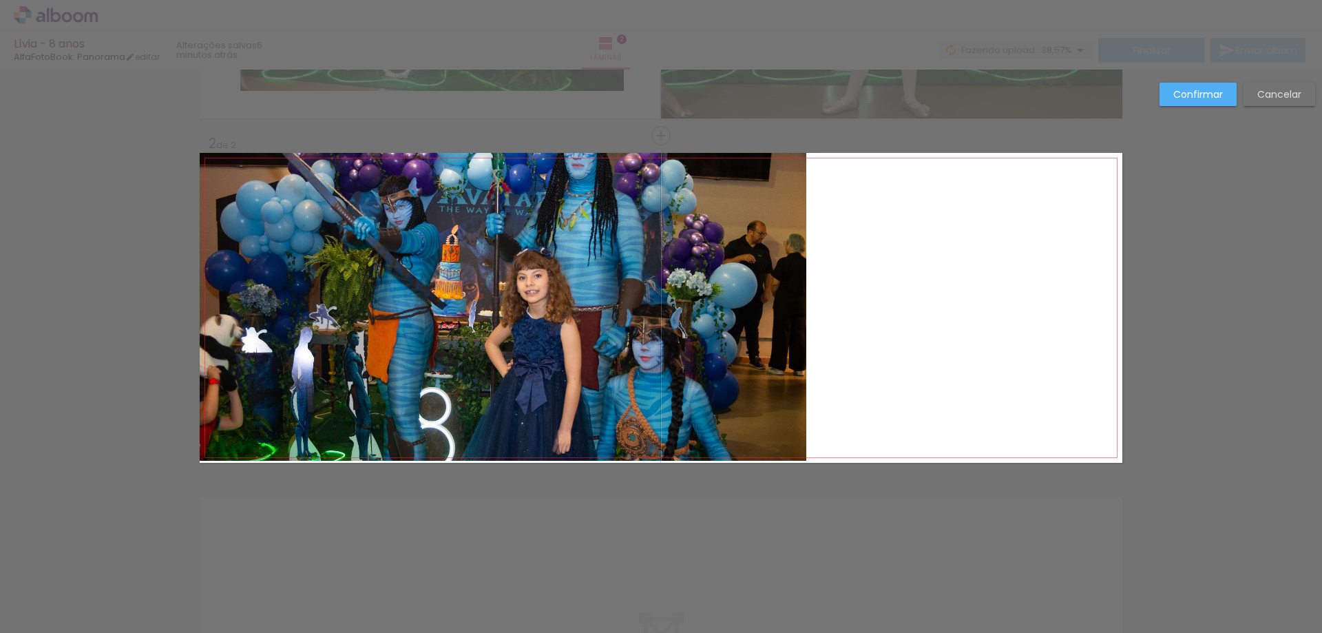
click at [505, 484] on div "Confirmar Cancelar" at bounding box center [661, 302] width 1322 height 1066
click at [589, 408] on quentale-photo at bounding box center [503, 307] width 607 height 308
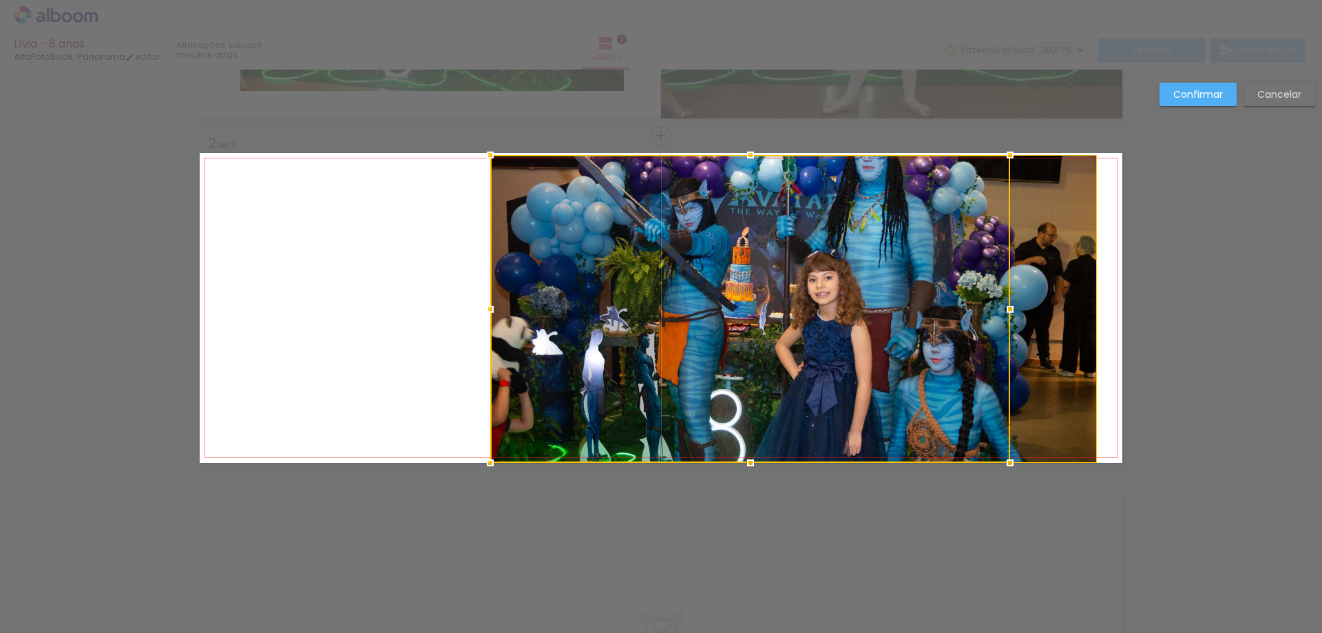
drag, startPoint x: 600, startPoint y: 408, endPoint x: 881, endPoint y: 540, distance: 311.1
click at [890, 579] on div "Inserir lâmina 1 de 2 Inserir lâmina 2 de 2 Confirmar Cancelar" at bounding box center [661, 302] width 1322 height 1066
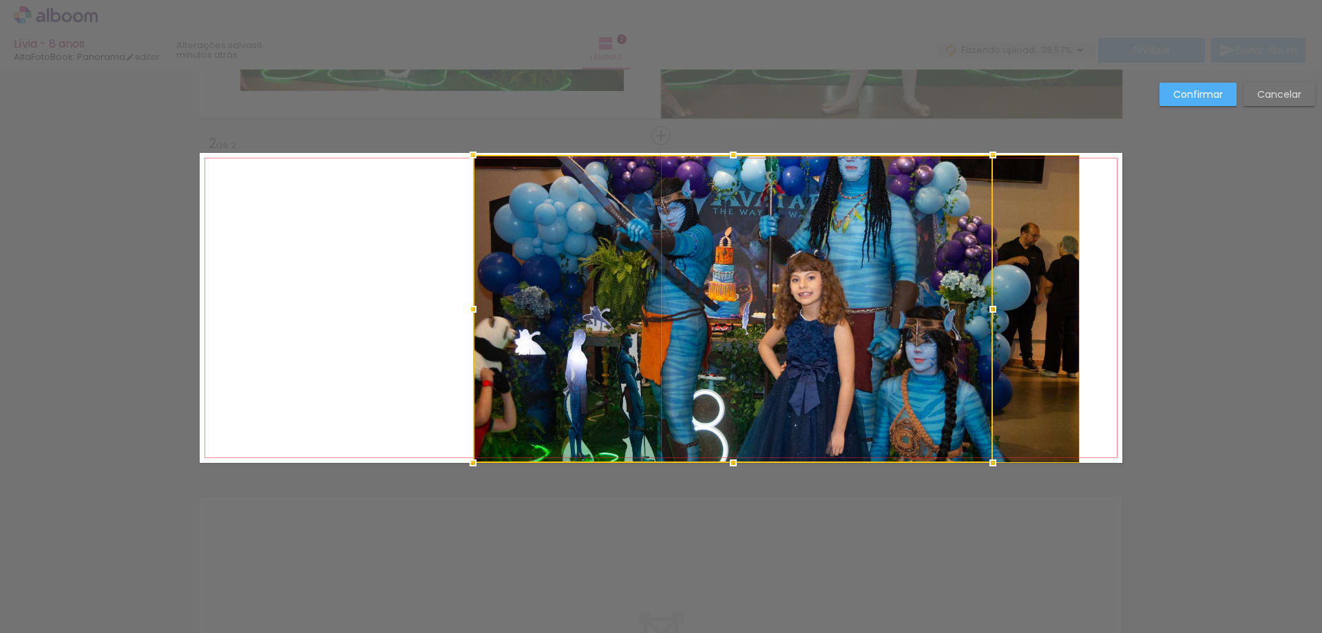
drag, startPoint x: 797, startPoint y: 302, endPoint x: 780, endPoint y: 507, distance: 205.1
click at [780, 507] on div "Inserir lâmina 1 de 2 Inserir lâmina 2 de 2 Confirmar Cancelar" at bounding box center [661, 302] width 1322 height 1066
drag, startPoint x: 767, startPoint y: 397, endPoint x: 700, endPoint y: 379, distance: 69.3
click at [700, 379] on div at bounding box center [733, 309] width 520 height 308
click at [0, 0] on slot "Confirmar" at bounding box center [0, 0] width 0 height 0
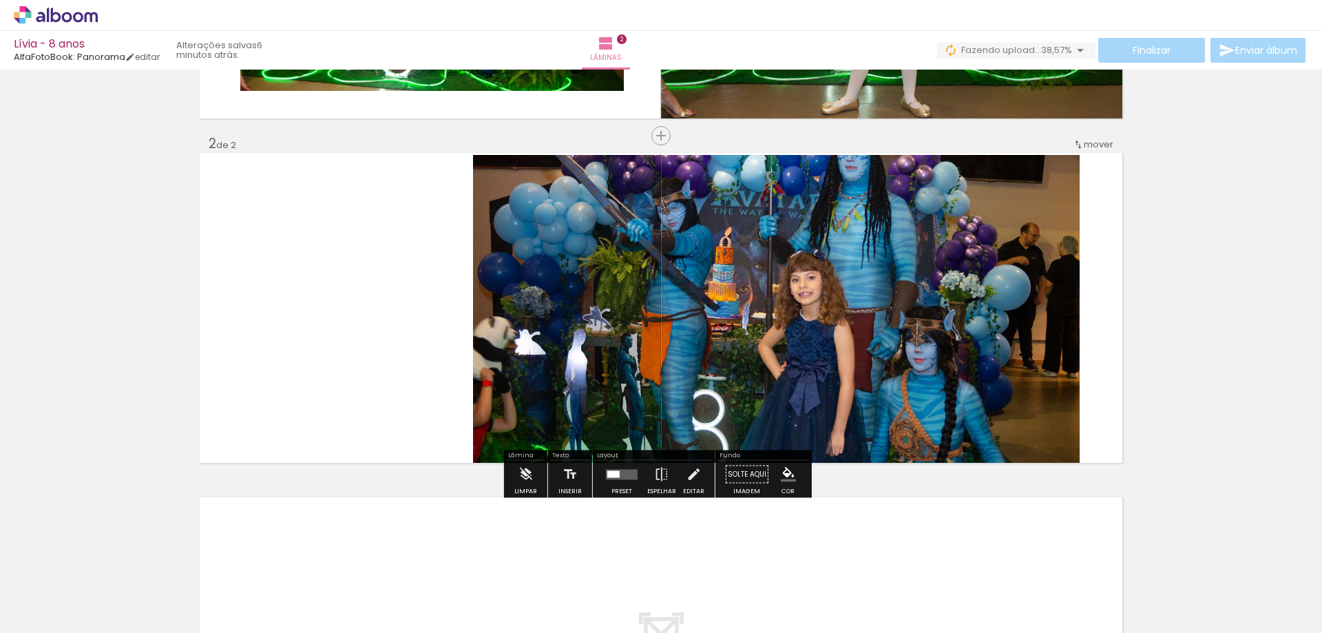
click at [740, 487] on paper-button "Solte aqui Imagem" at bounding box center [747, 478] width 50 height 35
click at [739, 471] on paper-button "Solte aqui Imagem" at bounding box center [747, 478] width 50 height 35
drag, startPoint x: 737, startPoint y: 470, endPoint x: 750, endPoint y: 507, distance: 39.4
click at [750, 507] on div "Inserir lâmina 1 de 2 Inserir lâmina 2 de 2" at bounding box center [661, 289] width 1322 height 1033
click at [740, 491] on paper-button "Solte aqui Imagem" at bounding box center [747, 478] width 50 height 35
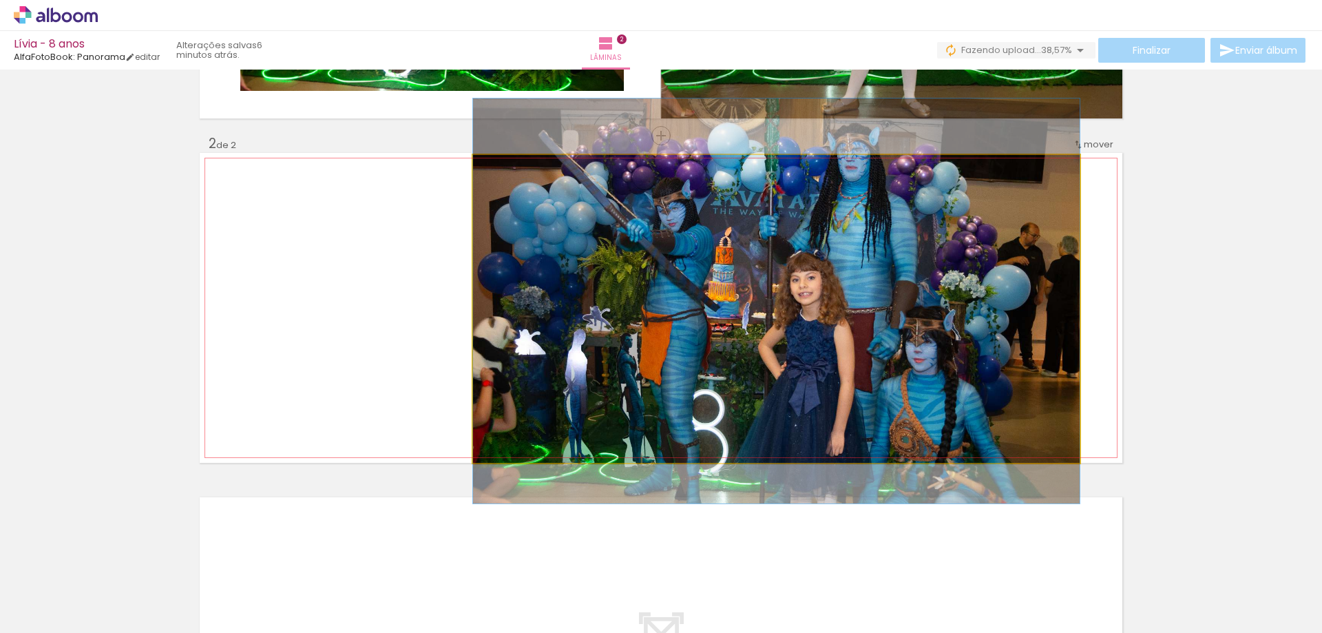
click at [744, 372] on quentale-photo at bounding box center [776, 309] width 607 height 308
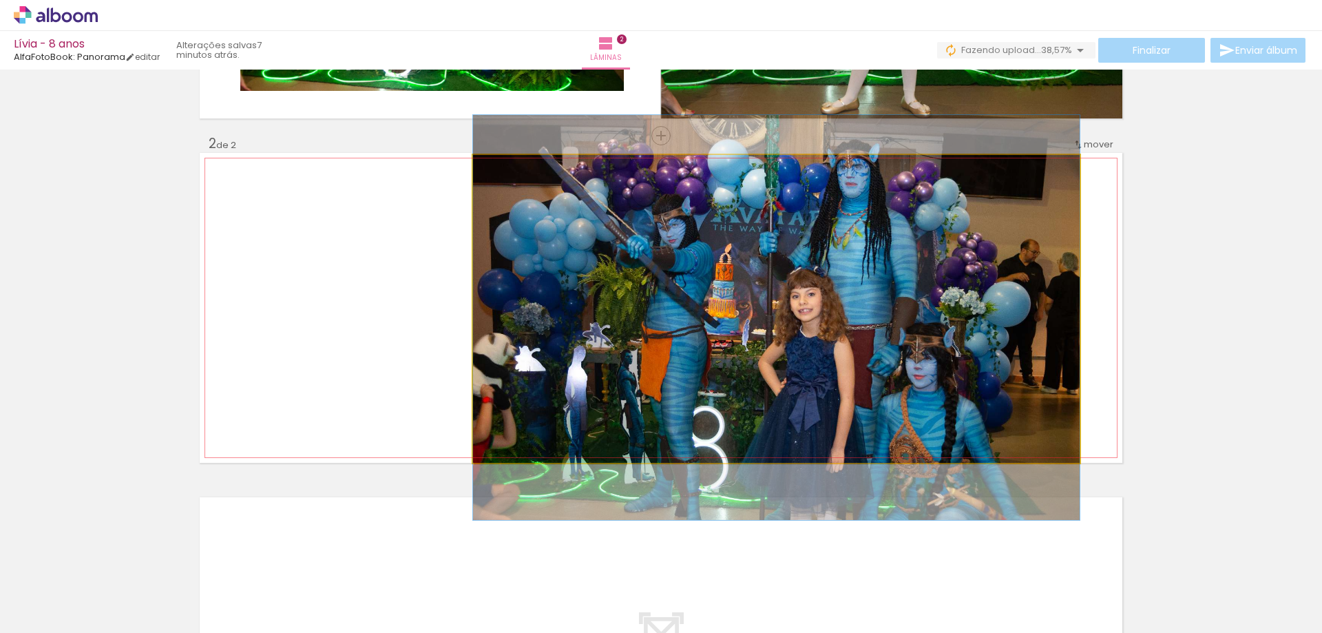
drag, startPoint x: 744, startPoint y: 372, endPoint x: 693, endPoint y: 388, distance: 53.6
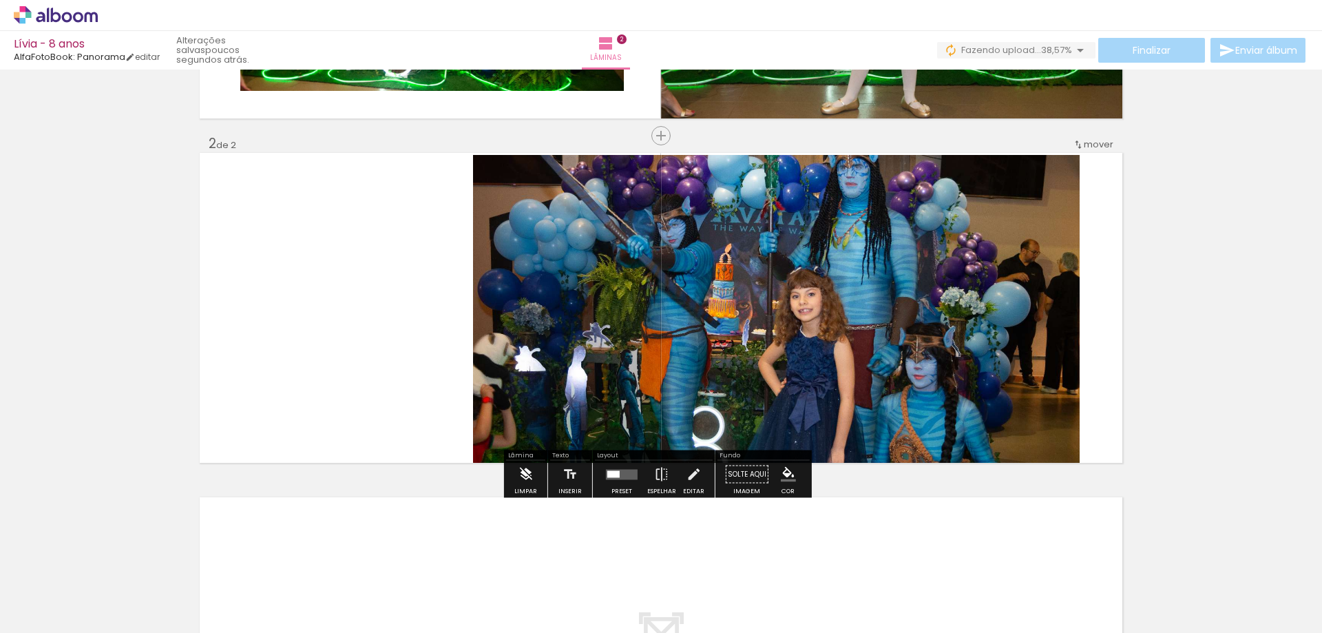
click at [527, 478] on iron-icon at bounding box center [525, 475] width 15 height 28
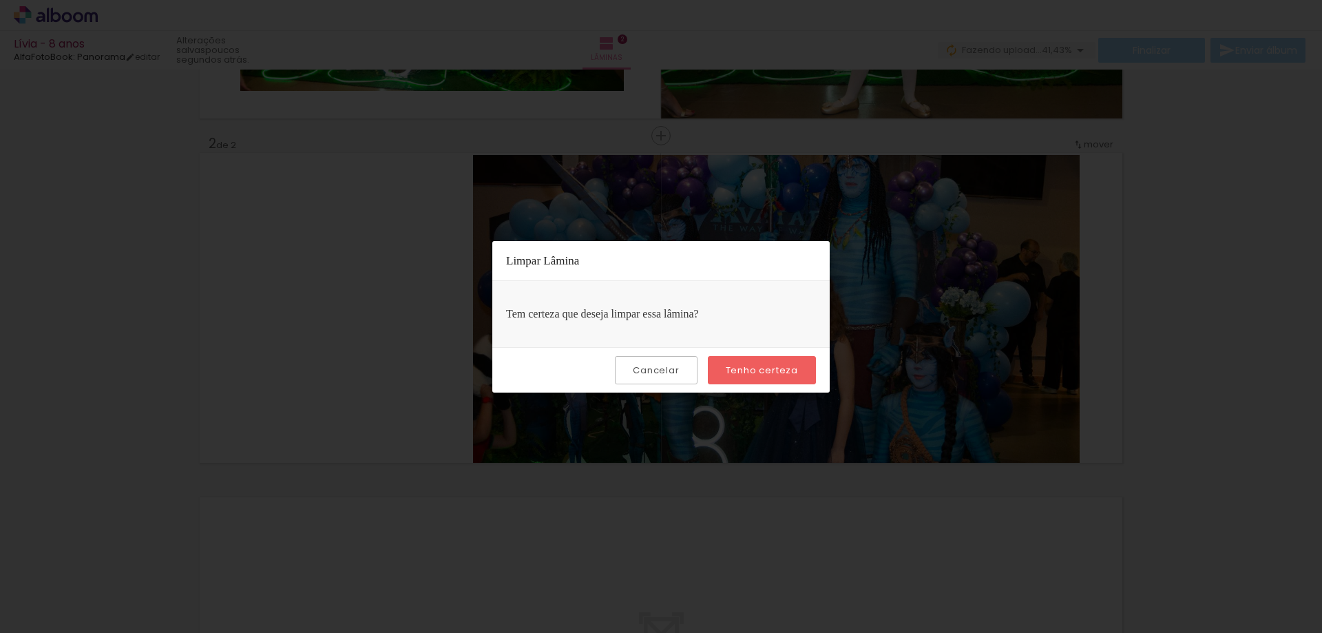
click at [0, 0] on slot "Tenho certeza" at bounding box center [0, 0] width 0 height 0
click at [0, 0] on slot "Cancelar" at bounding box center [0, 0] width 0 height 0
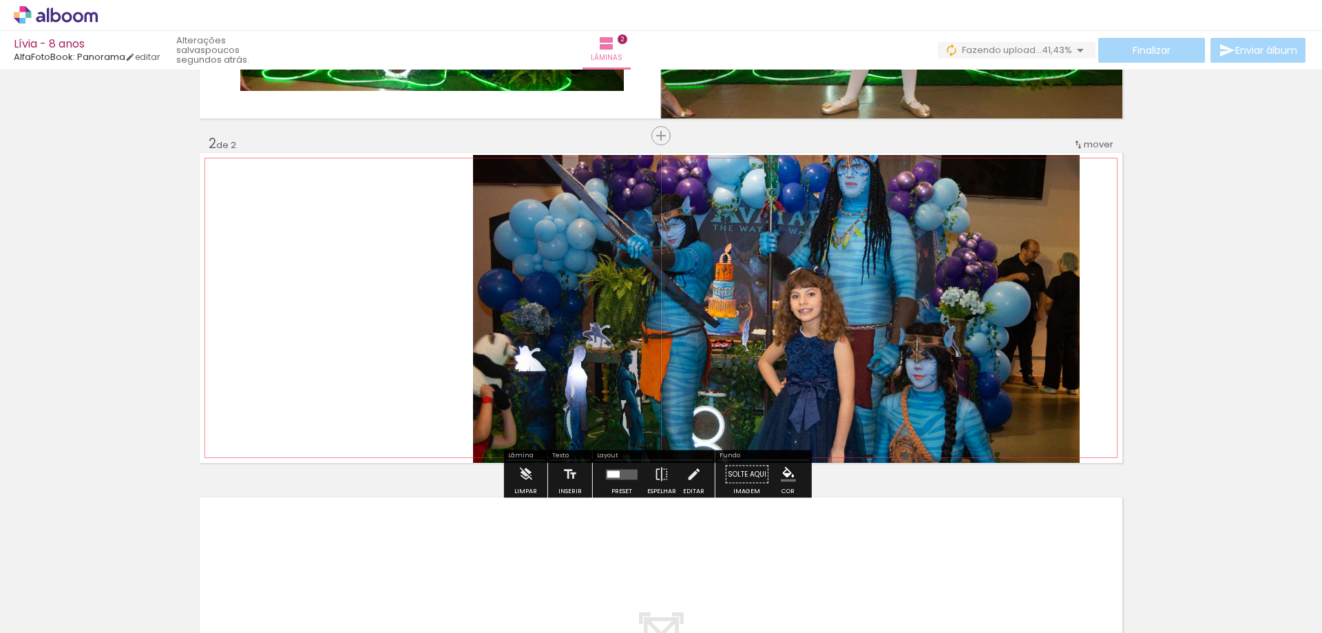
drag, startPoint x: 670, startPoint y: 375, endPoint x: 559, endPoint y: 420, distance: 119.5
click at [559, 420] on quentale-photo at bounding box center [776, 309] width 607 height 308
click at [522, 476] on iron-icon at bounding box center [525, 475] width 15 height 28
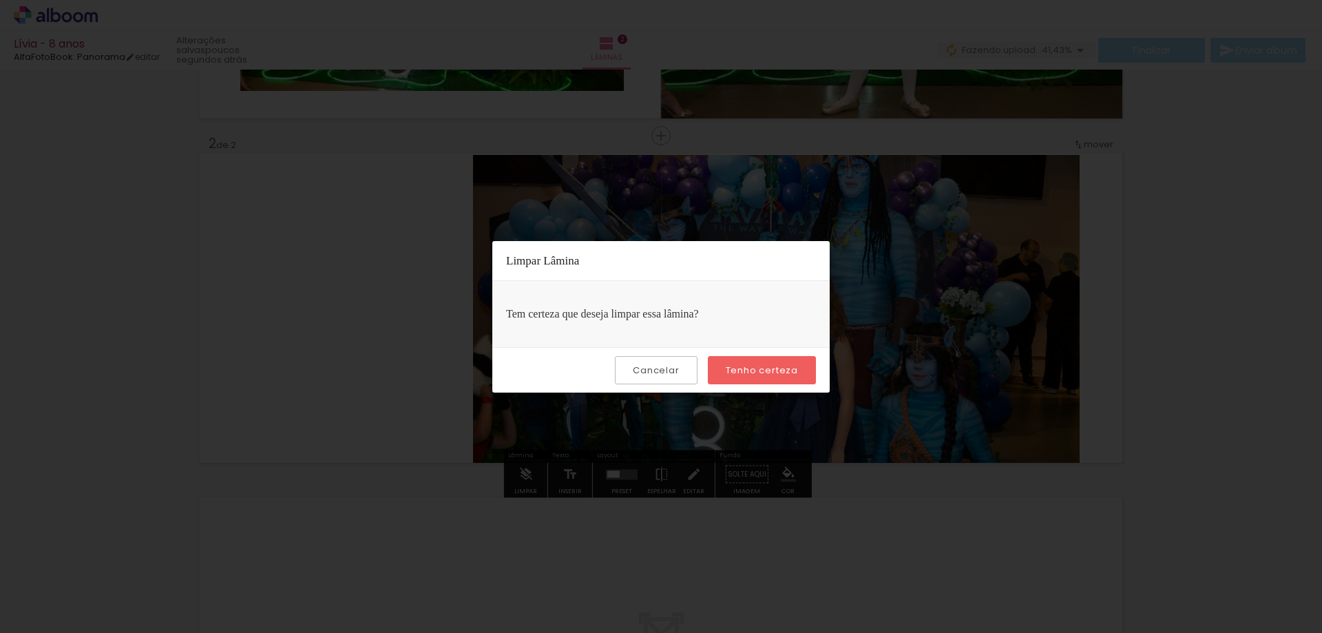
click at [0, 0] on slot "Tenho certeza" at bounding box center [0, 0] width 0 height 0
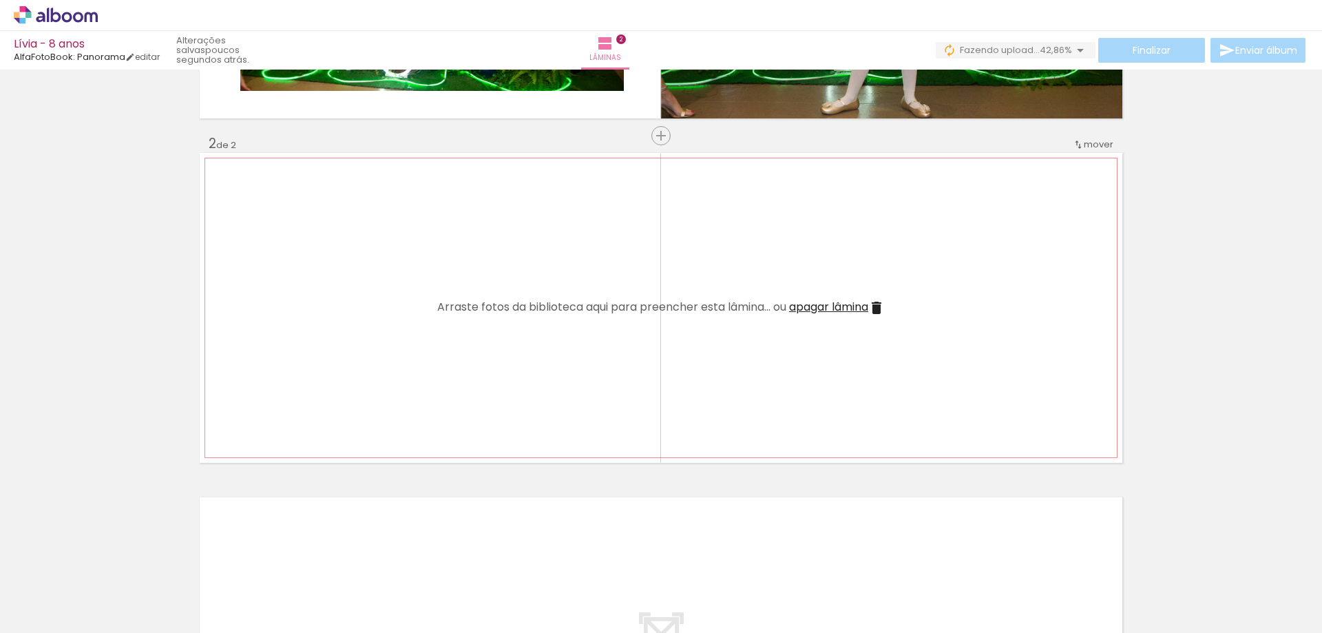
click at [881, 309] on iron-icon at bounding box center [876, 307] width 17 height 17
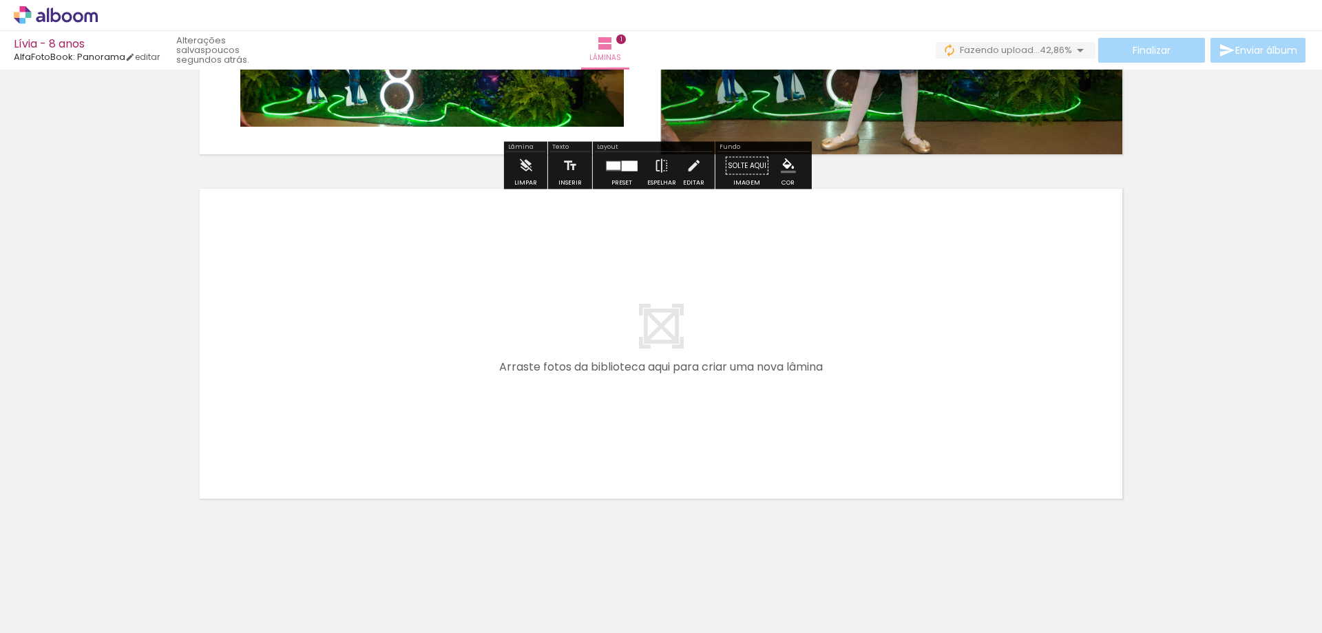
scroll to position [0, 0]
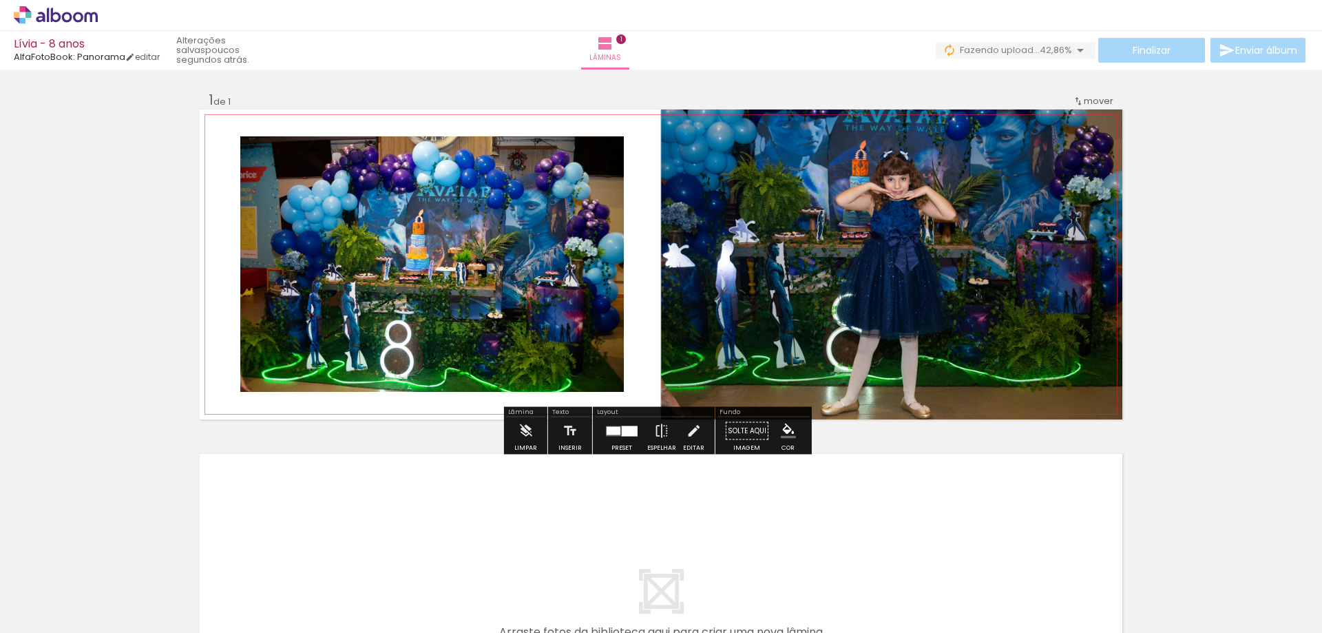
click at [513, 284] on quentale-photo at bounding box center [431, 263] width 383 height 255
click at [688, 437] on iron-icon at bounding box center [693, 431] width 15 height 28
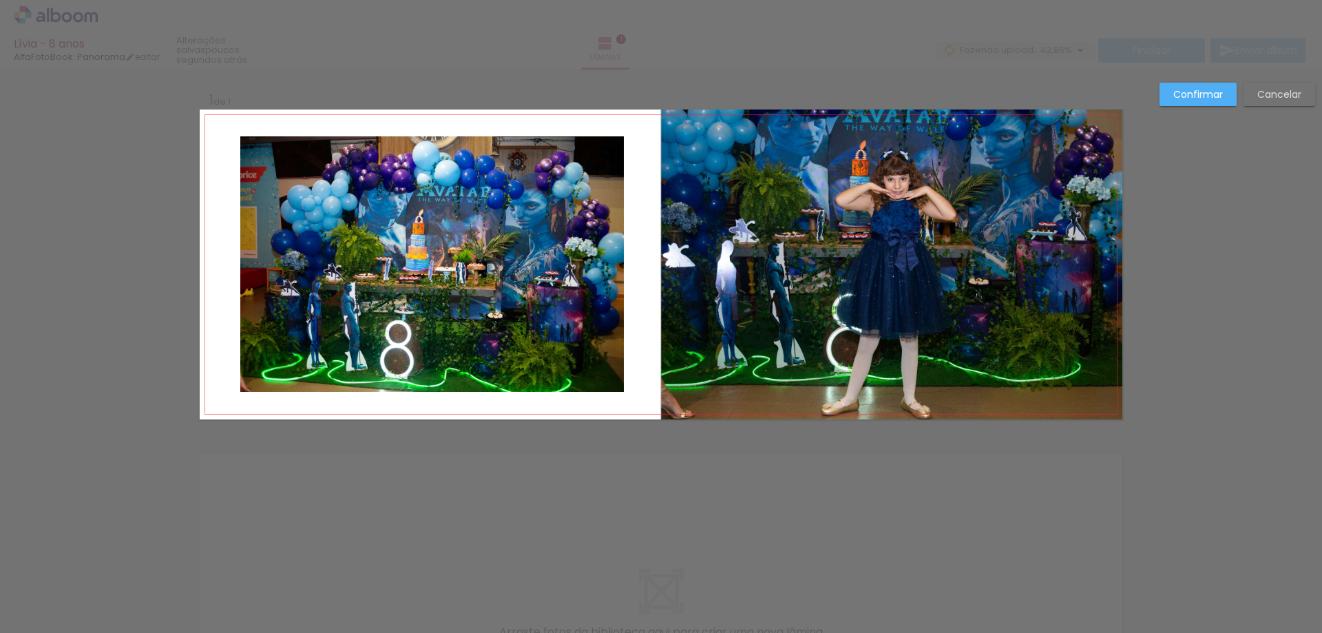
click at [547, 300] on quentale-photo at bounding box center [431, 263] width 383 height 255
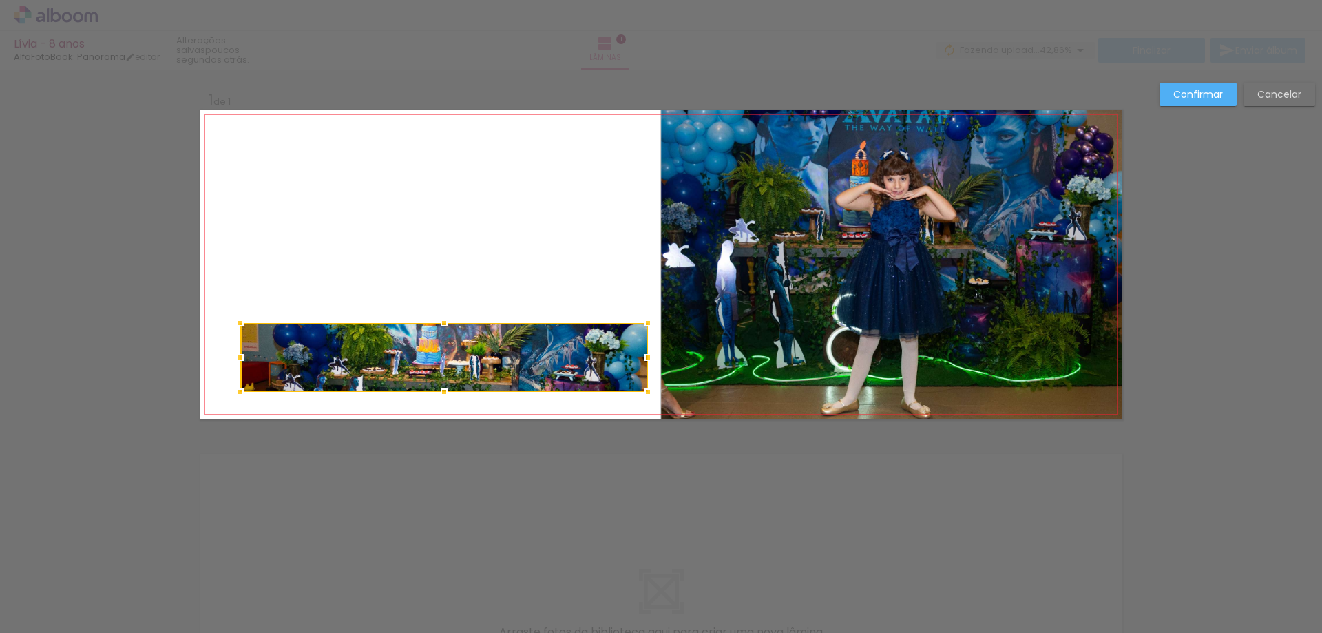
drag, startPoint x: 622, startPoint y: 136, endPoint x: 646, endPoint y: 118, distance: 30.0
click at [646, 118] on album-spread "1 de 1" at bounding box center [661, 264] width 923 height 310
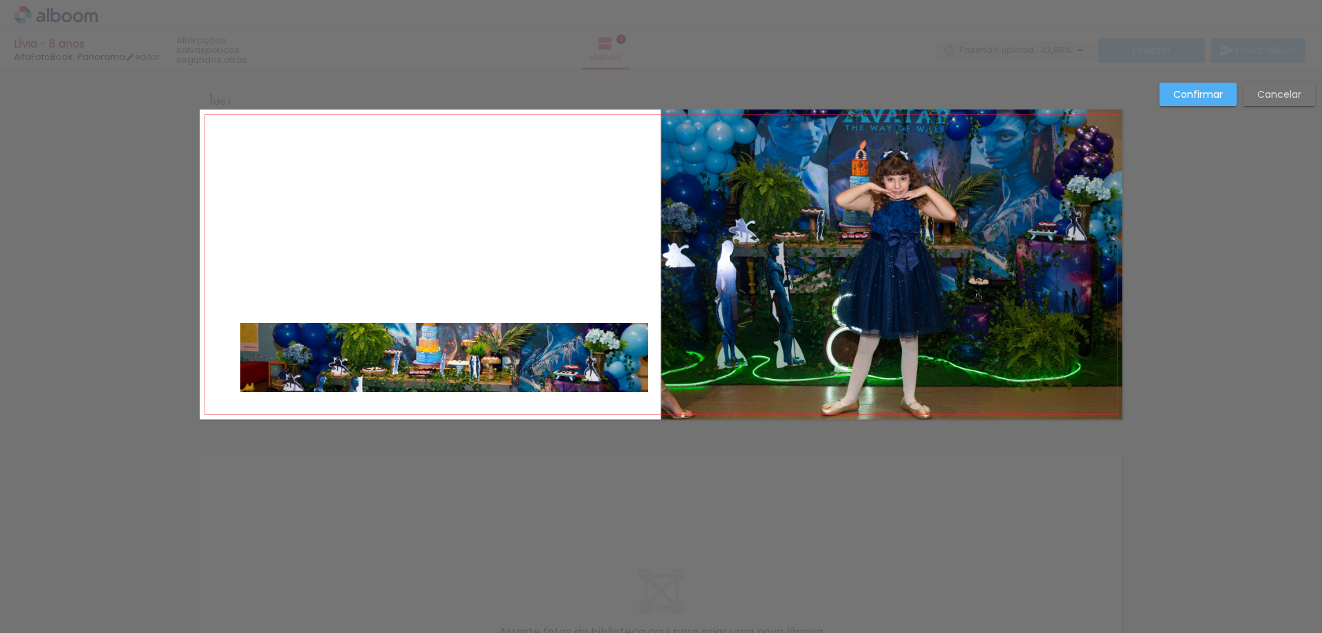
click at [0, 0] on slot "Cancelar" at bounding box center [0, 0] width 0 height 0
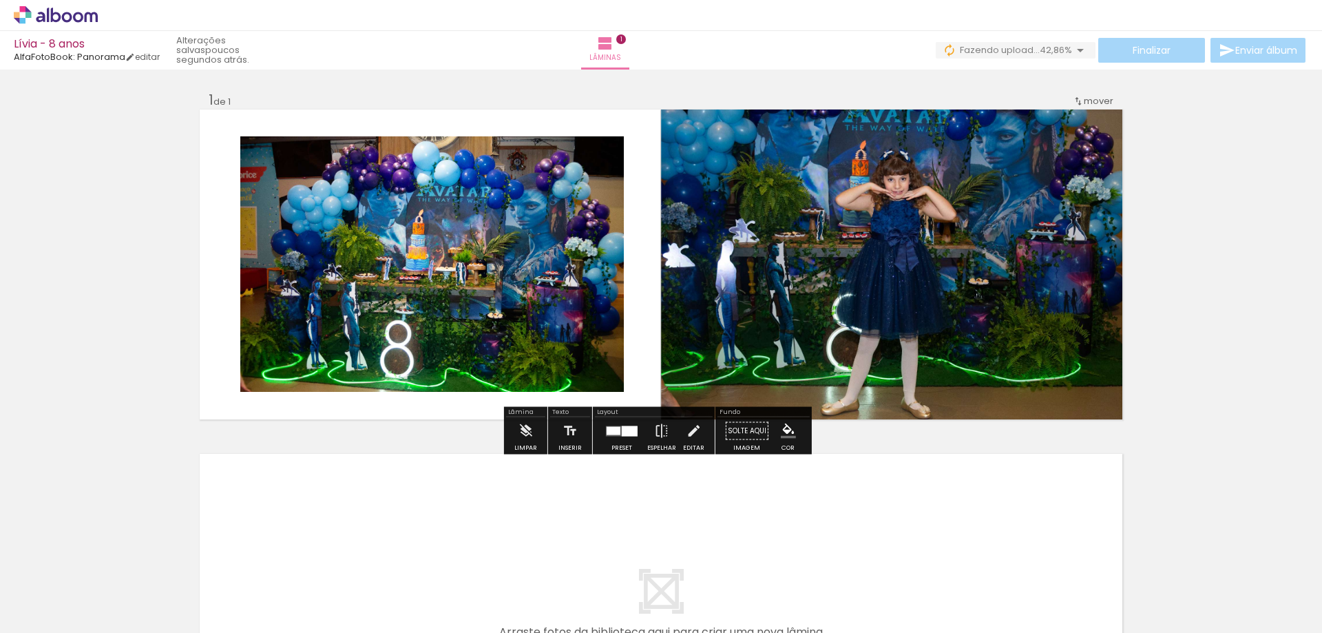
click at [526, 485] on quentale-layouter at bounding box center [661, 609] width 923 height 310
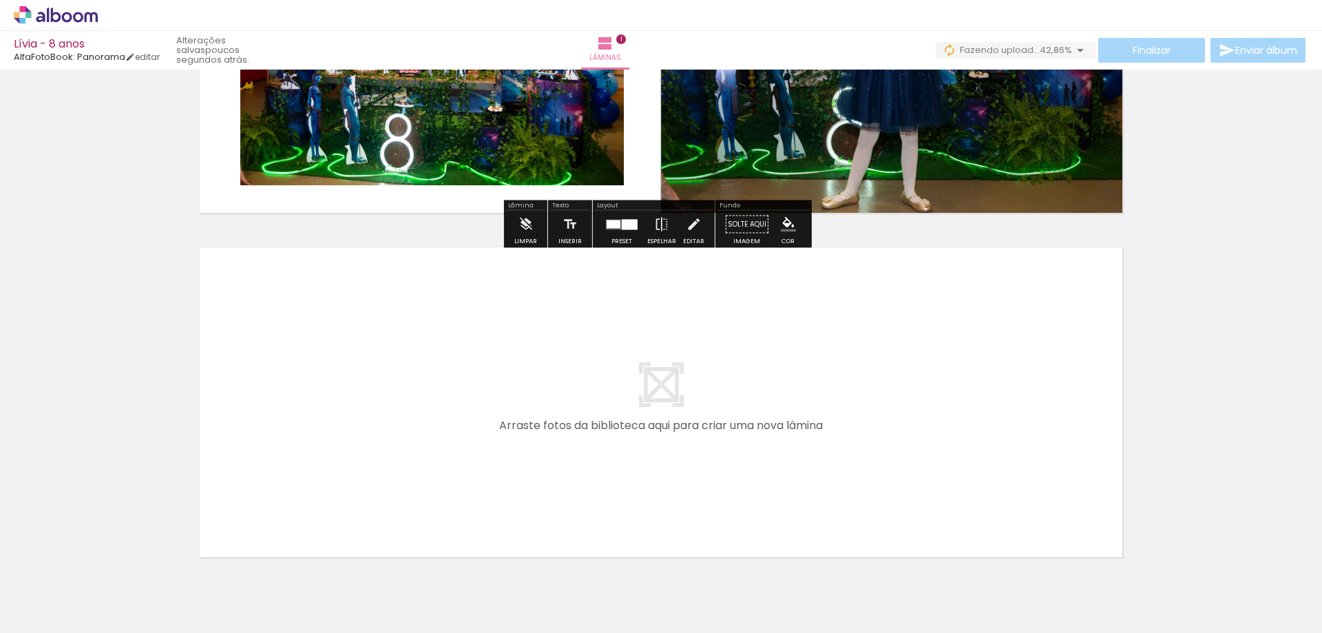
scroll to position [265, 0]
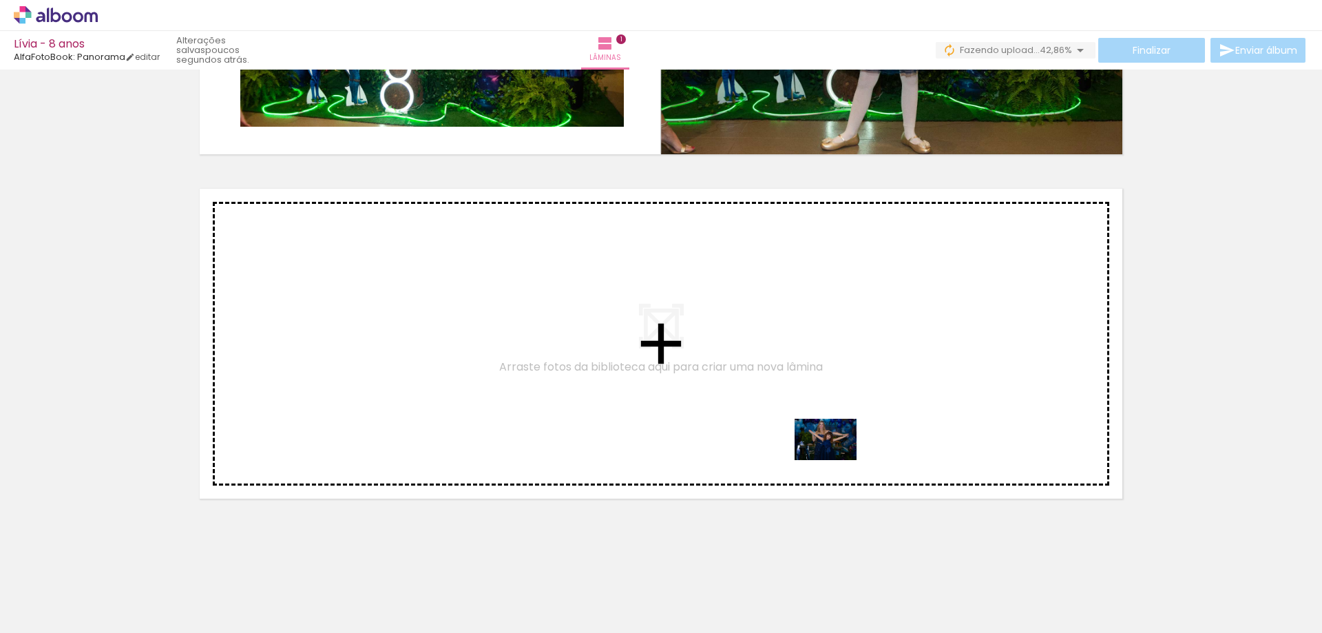
drag, startPoint x: 863, startPoint y: 600, endPoint x: 836, endPoint y: 460, distance: 142.5
click at [836, 460] on quentale-workspace at bounding box center [661, 316] width 1322 height 633
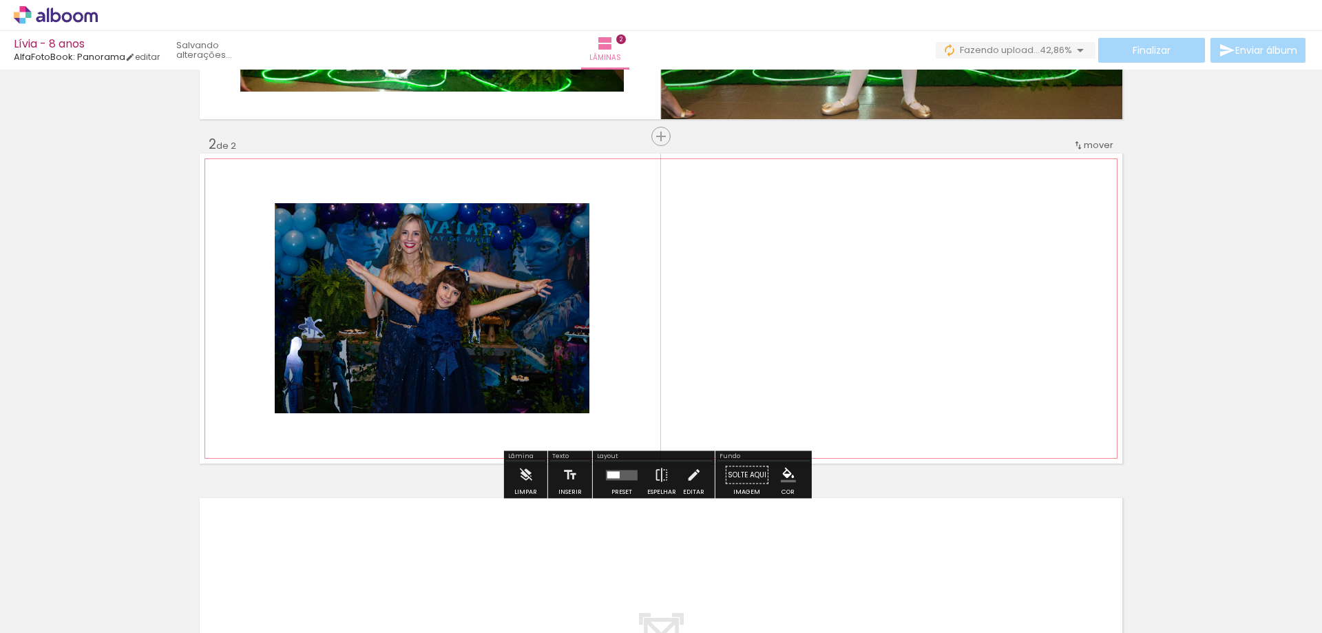
scroll to position [301, 0]
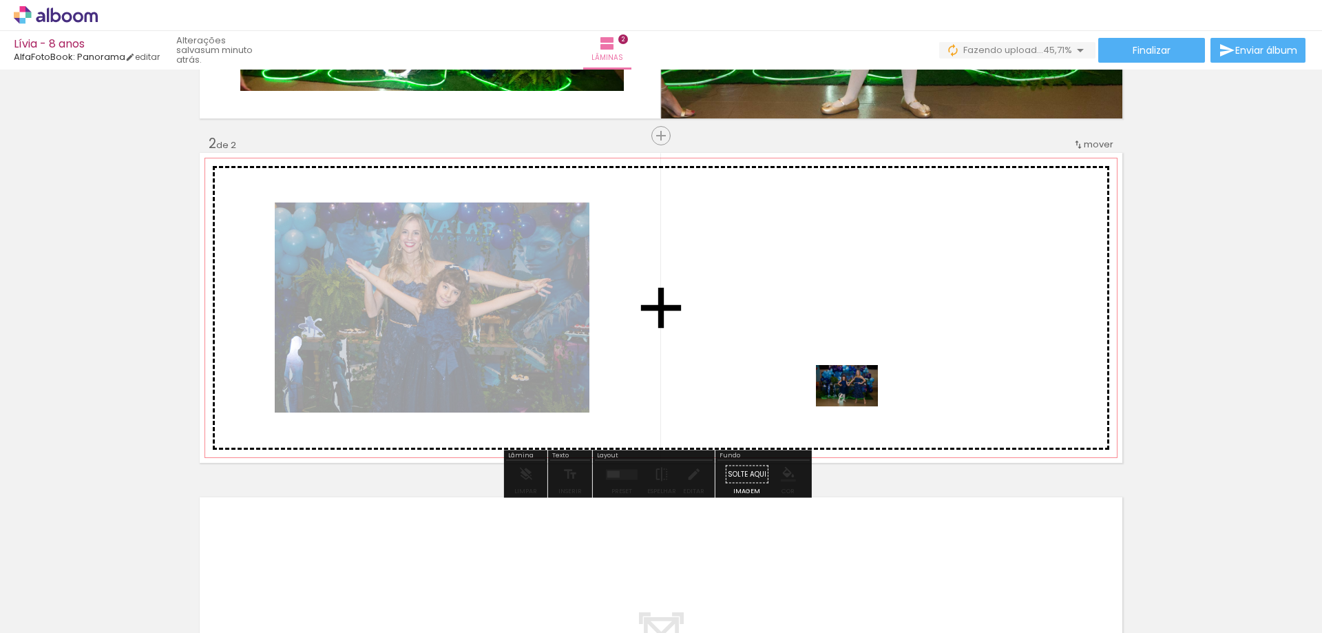
drag, startPoint x: 771, startPoint y: 591, endPoint x: 857, endPoint y: 406, distance: 203.6
click at [857, 406] on quentale-workspace at bounding box center [661, 316] width 1322 height 633
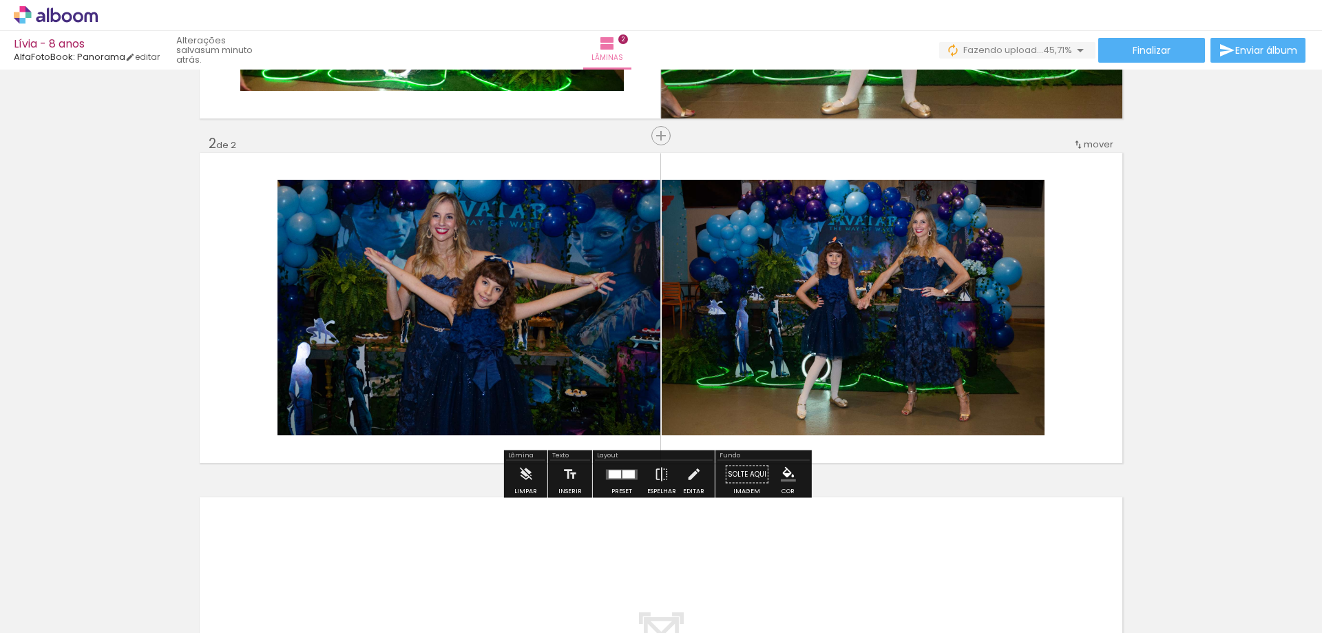
click at [612, 476] on div at bounding box center [615, 474] width 12 height 8
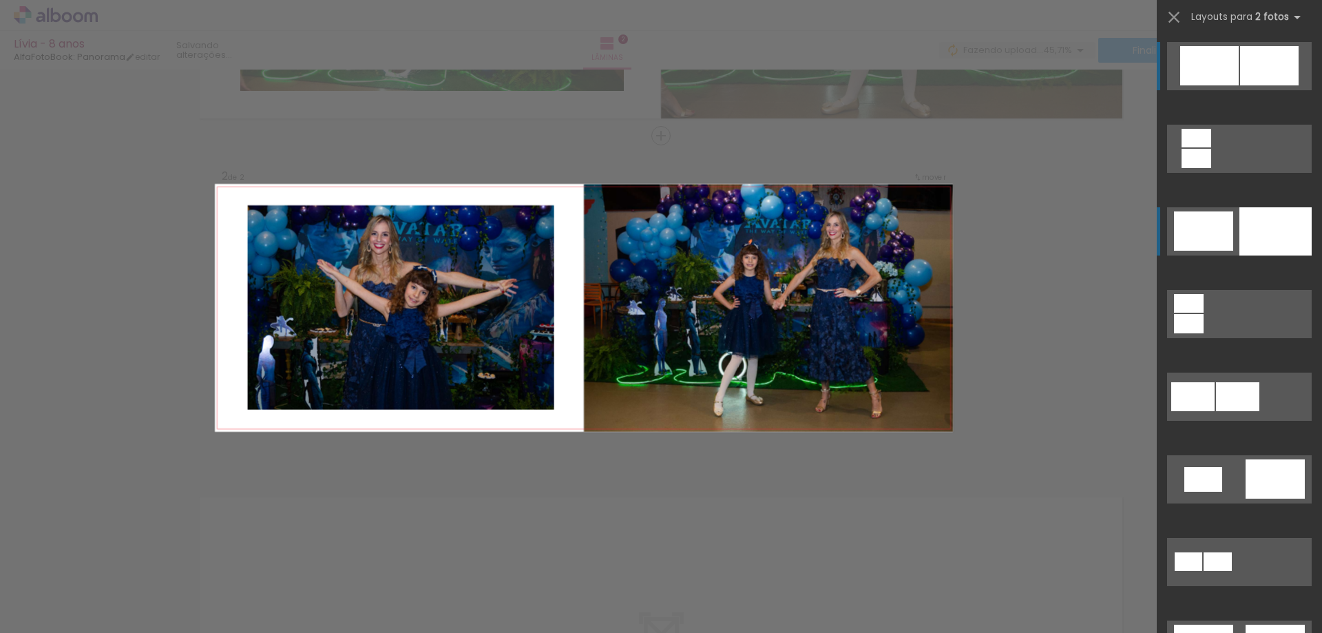
click at [1268, 231] on div at bounding box center [1275, 231] width 72 height 48
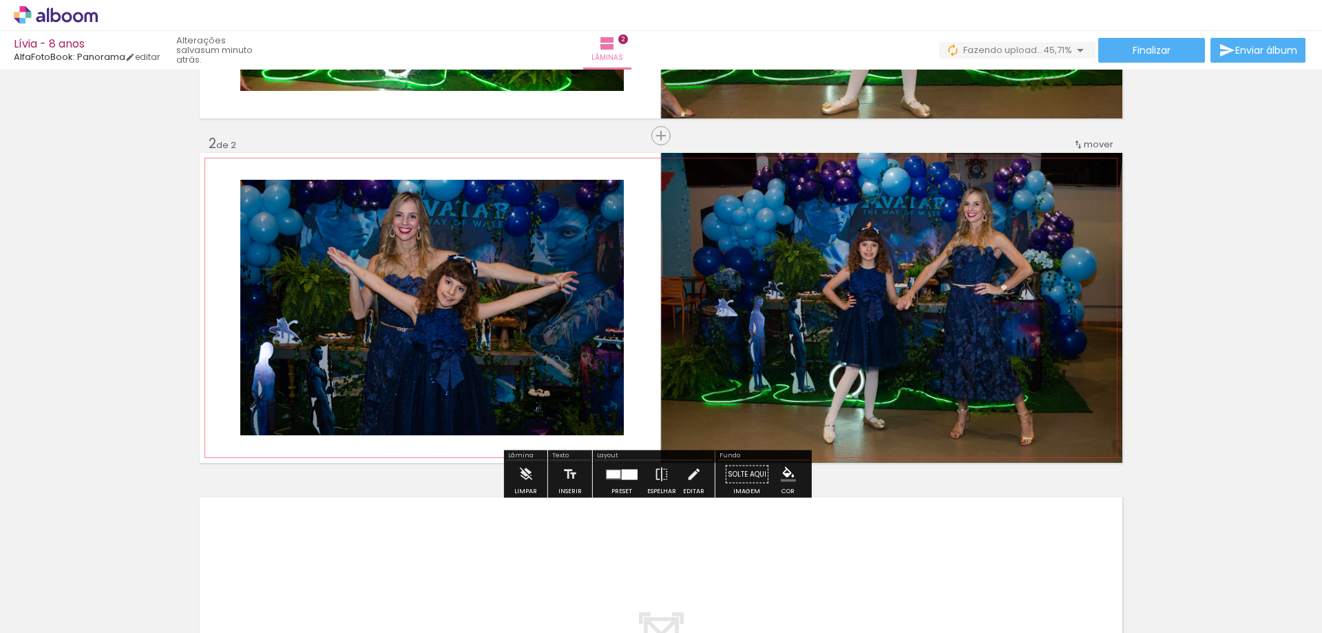
click at [518, 370] on quentale-photo at bounding box center [431, 307] width 383 height 255
click at [690, 476] on iron-icon at bounding box center [693, 475] width 15 height 28
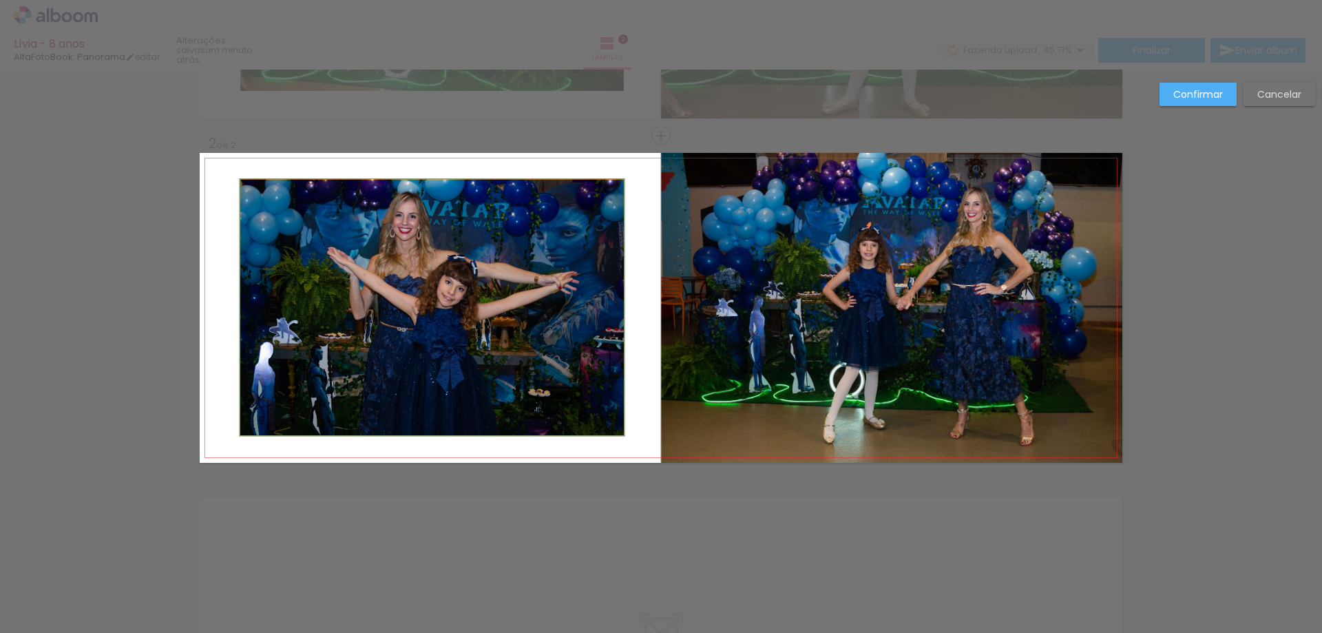
click at [593, 215] on quentale-photo at bounding box center [431, 307] width 383 height 255
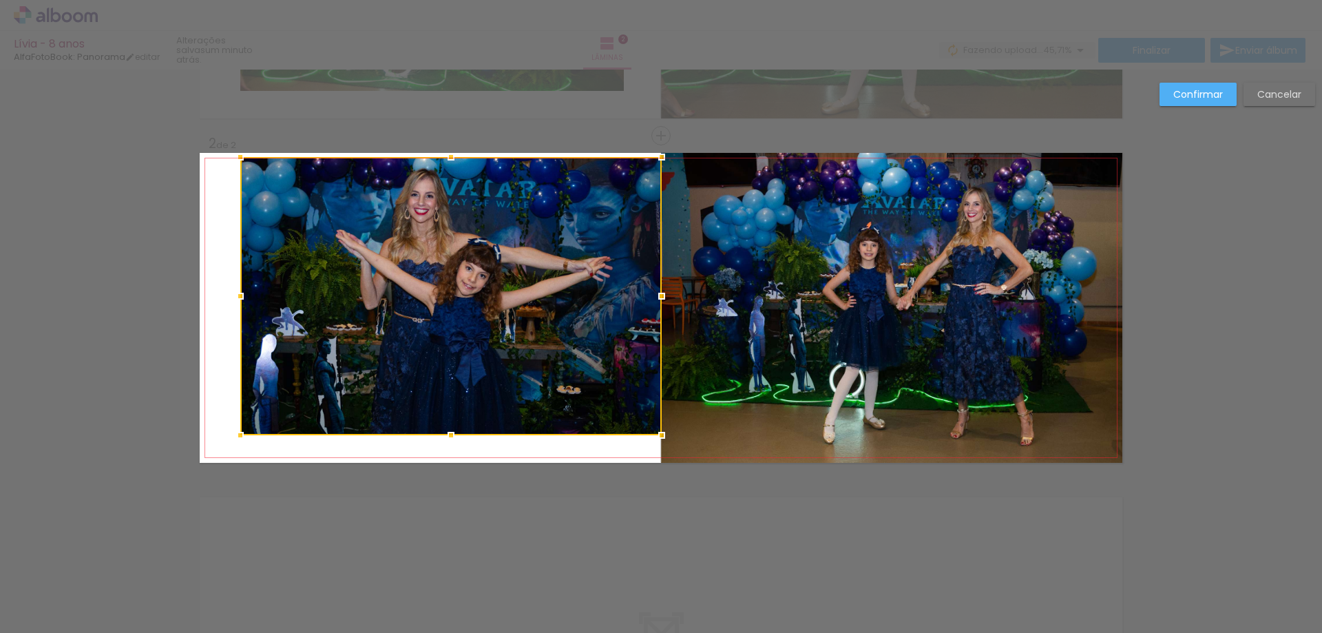
drag, startPoint x: 620, startPoint y: 176, endPoint x: 658, endPoint y: 151, distance: 45.3
click at [658, 151] on div at bounding box center [662, 157] width 28 height 28
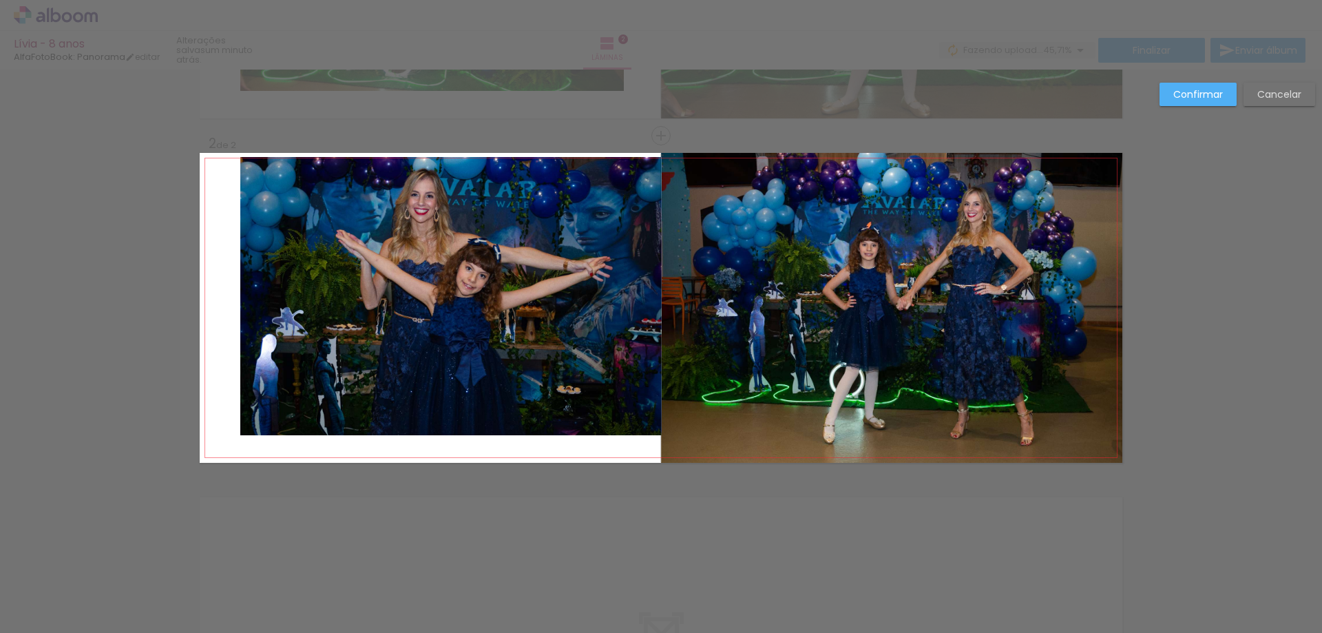
click at [242, 419] on quentale-photo at bounding box center [450, 296] width 421 height 278
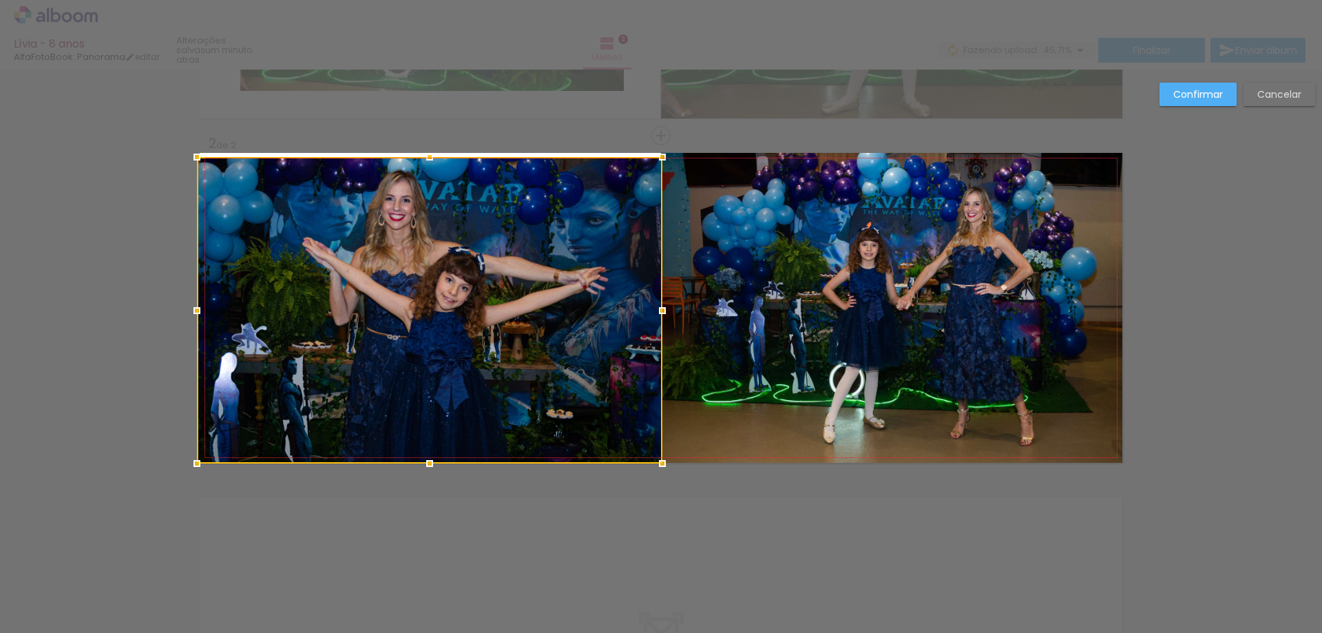
drag, startPoint x: 236, startPoint y: 434, endPoint x: 187, endPoint y: 463, distance: 56.8
click at [187, 463] on div at bounding box center [197, 464] width 28 height 28
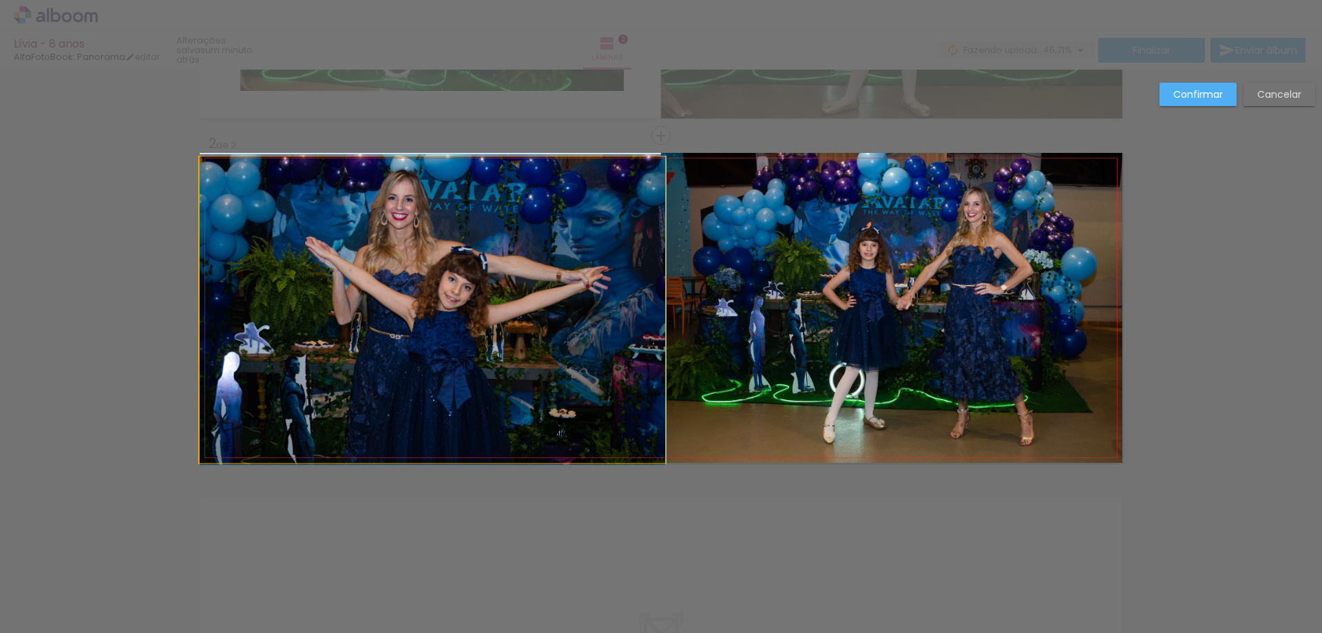
click at [462, 196] on quentale-photo at bounding box center [432, 310] width 465 height 306
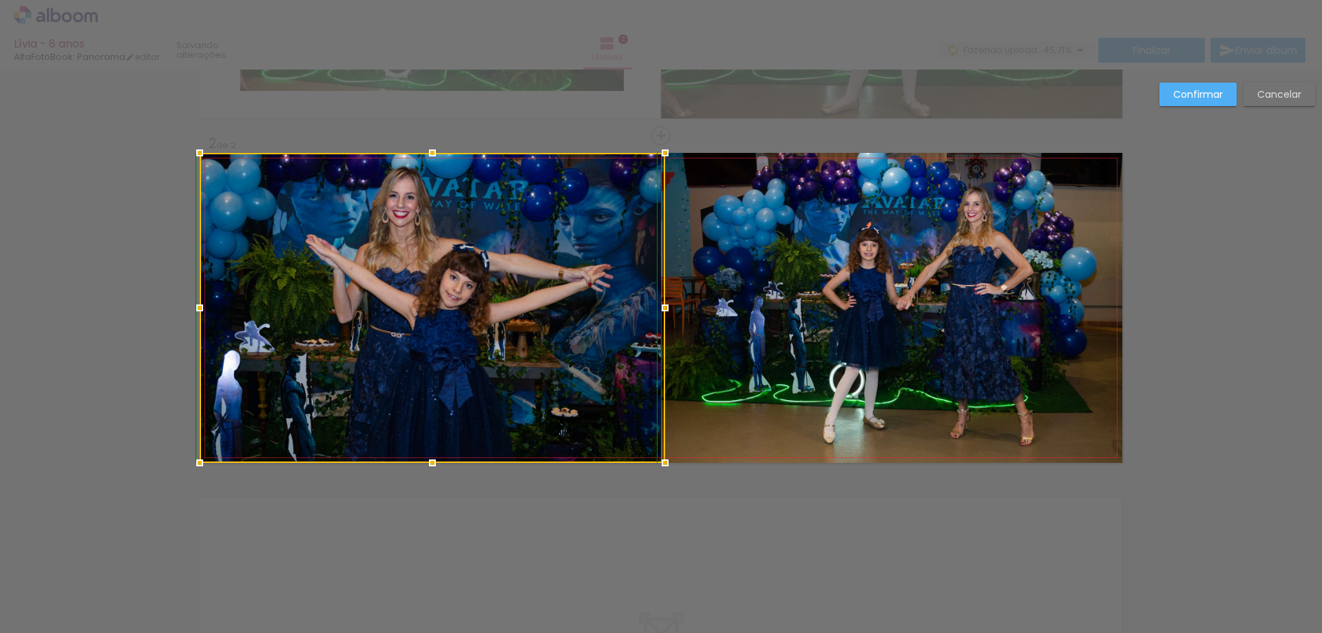
click at [427, 155] on div at bounding box center [433, 153] width 28 height 28
click at [689, 132] on div "Confirmar Cancelar" at bounding box center [661, 302] width 1322 height 1066
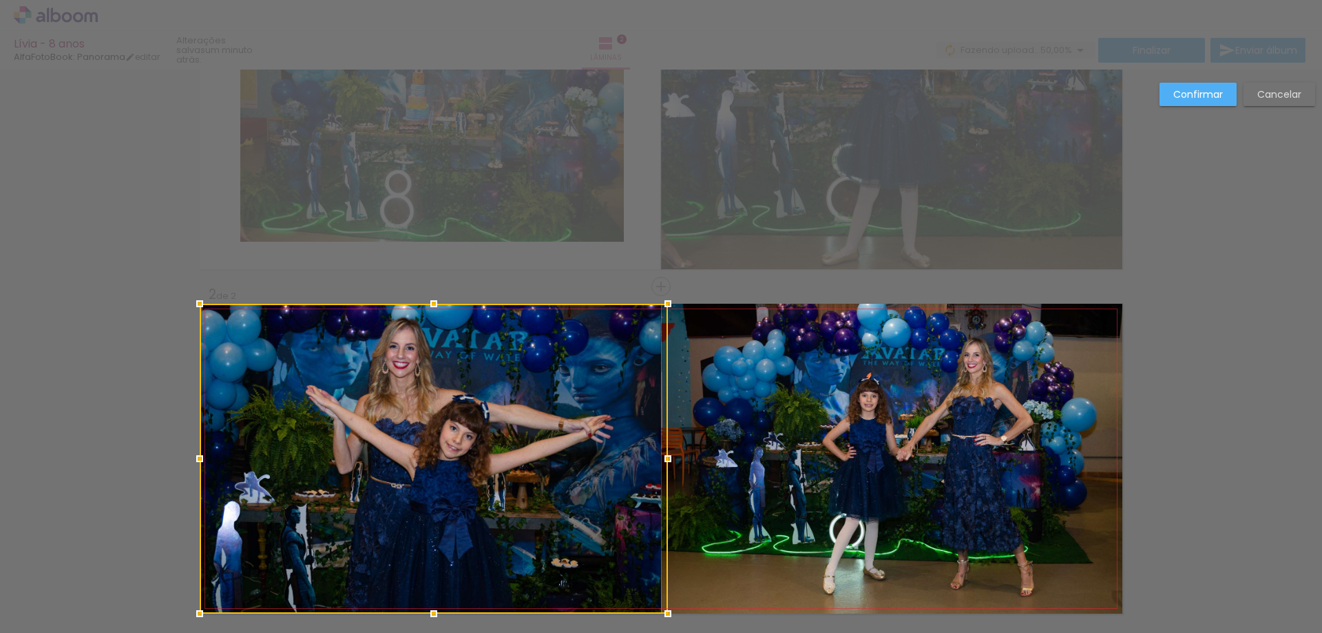
scroll to position [25, 0]
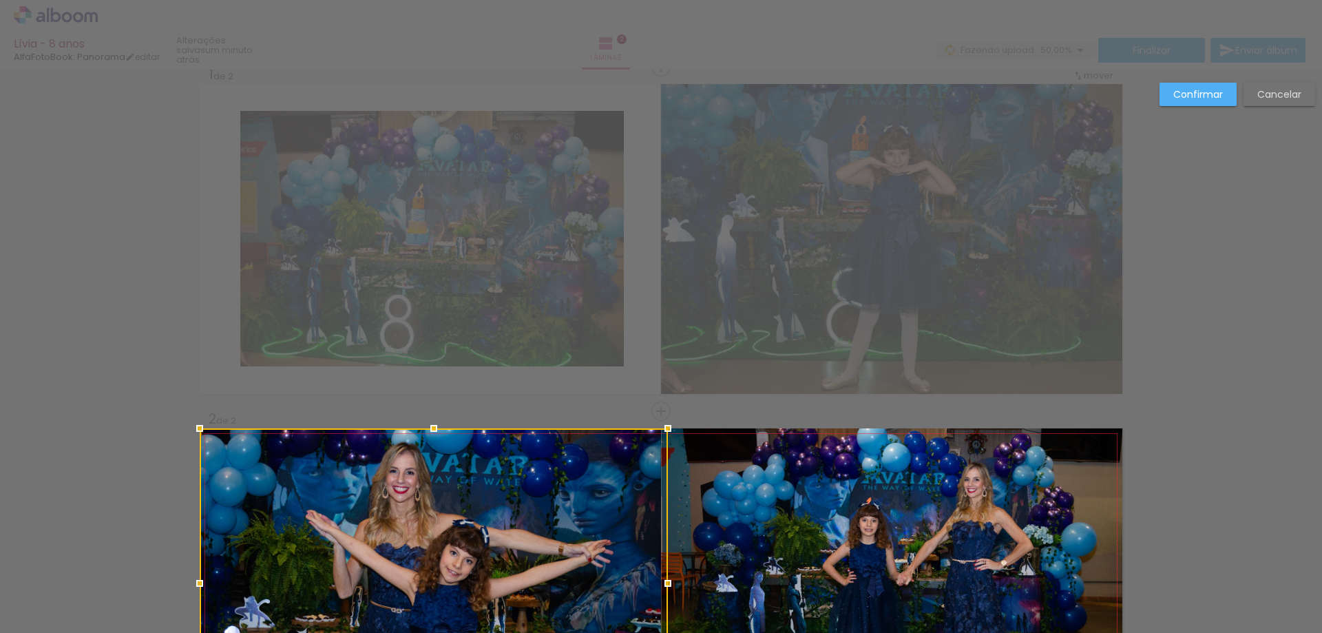
click at [529, 224] on div "Confirmar Cancelar" at bounding box center [661, 577] width 1322 height 1066
click at [671, 140] on div "Confirmar Cancelar" at bounding box center [661, 577] width 1322 height 1066
click at [0, 0] on slot "Confirmar" at bounding box center [0, 0] width 0 height 0
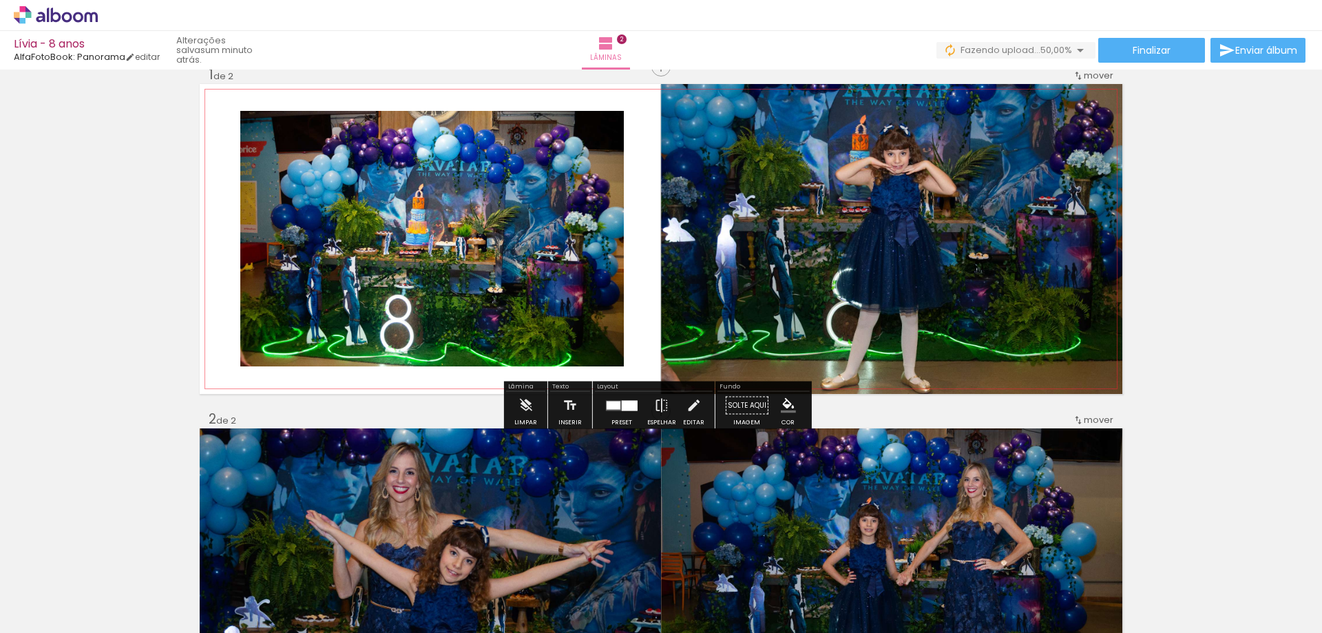
click at [543, 191] on quentale-photo at bounding box center [431, 238] width 383 height 255
click at [600, 126] on quentale-photo at bounding box center [431, 238] width 383 height 255
click at [687, 409] on iron-icon at bounding box center [693, 406] width 15 height 28
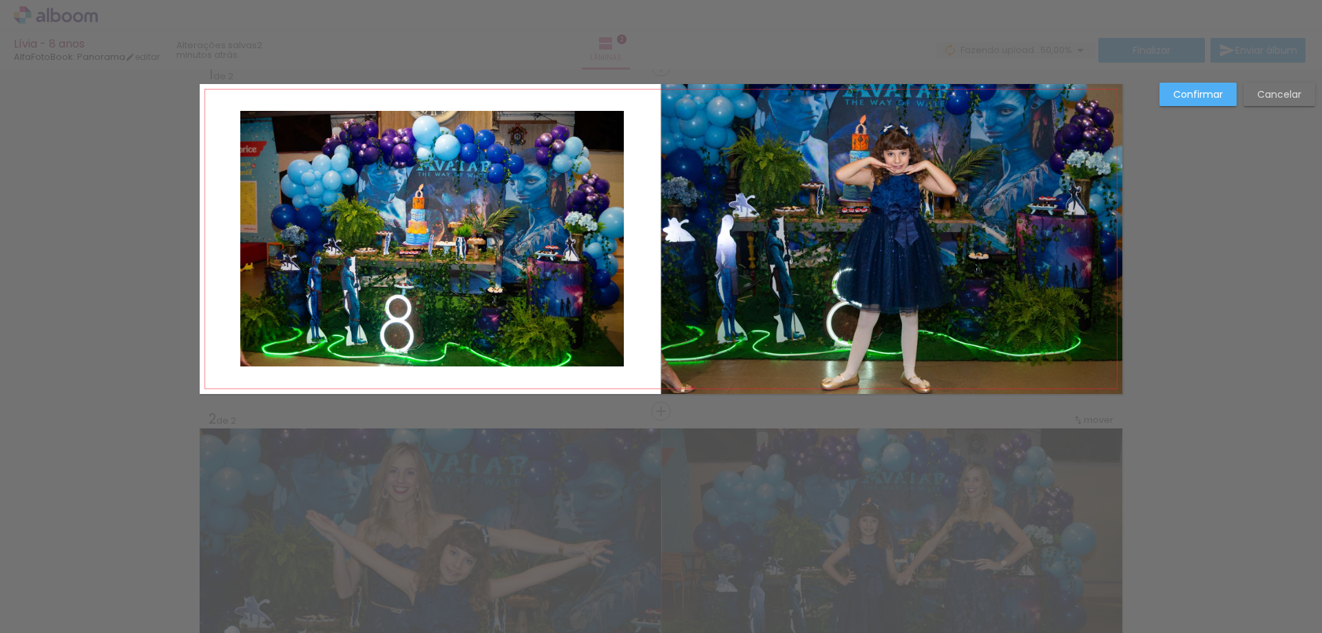
scroll to position [0, 0]
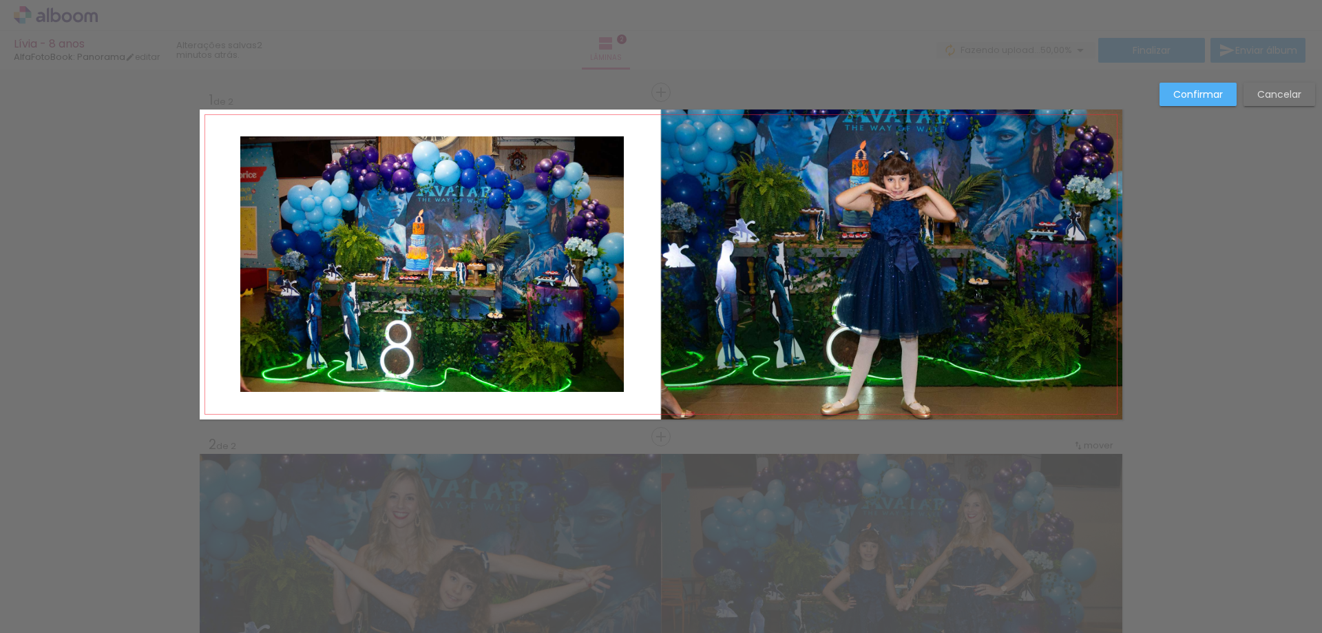
click at [563, 238] on quentale-photo at bounding box center [431, 263] width 383 height 255
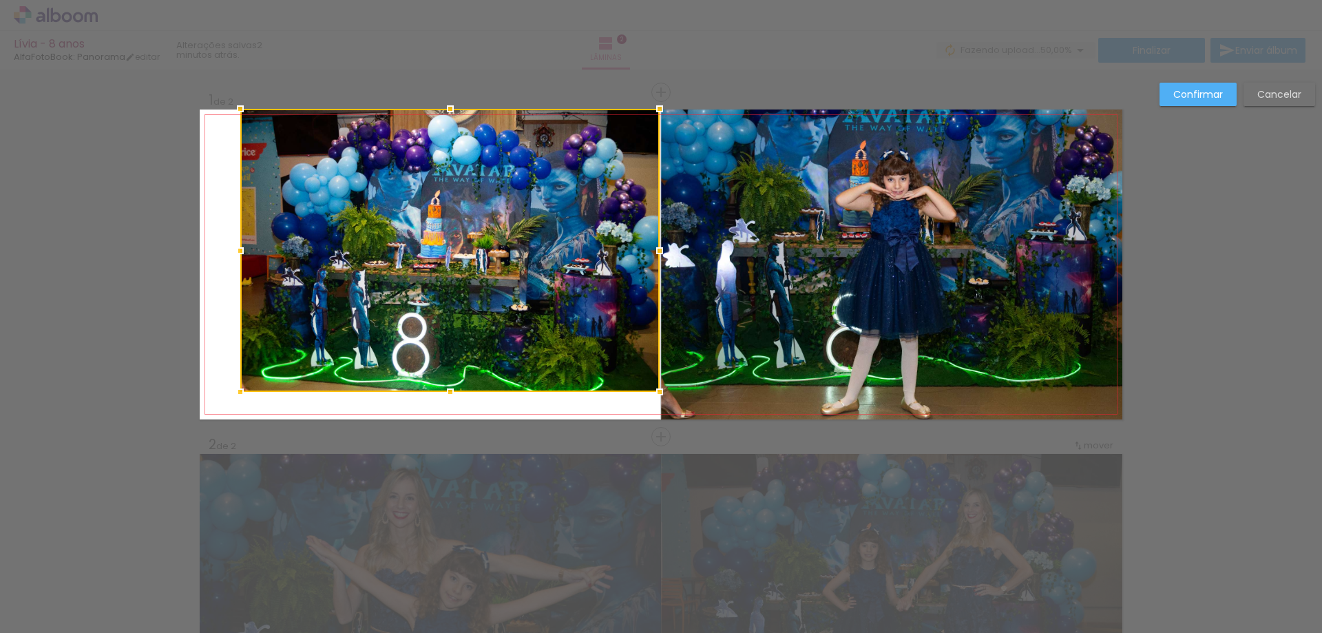
drag, startPoint x: 618, startPoint y: 136, endPoint x: 654, endPoint y: 107, distance: 46.6
click at [654, 106] on div at bounding box center [660, 109] width 28 height 28
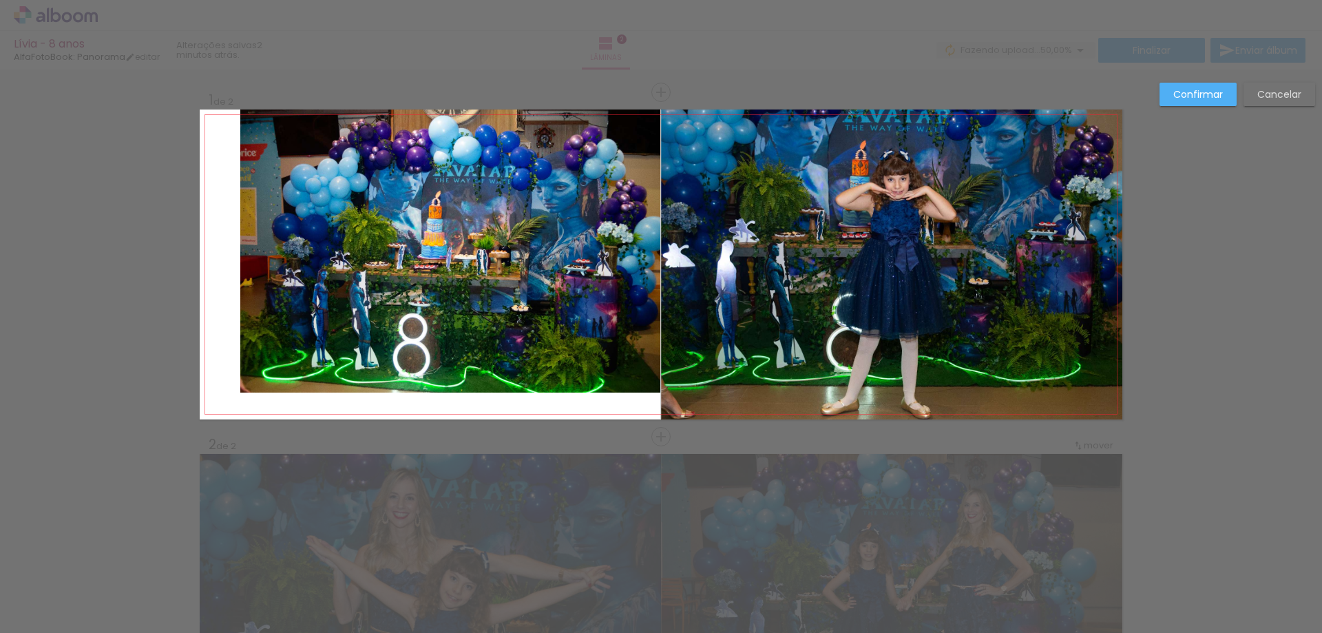
click at [255, 368] on quentale-photo at bounding box center [450, 250] width 420 height 283
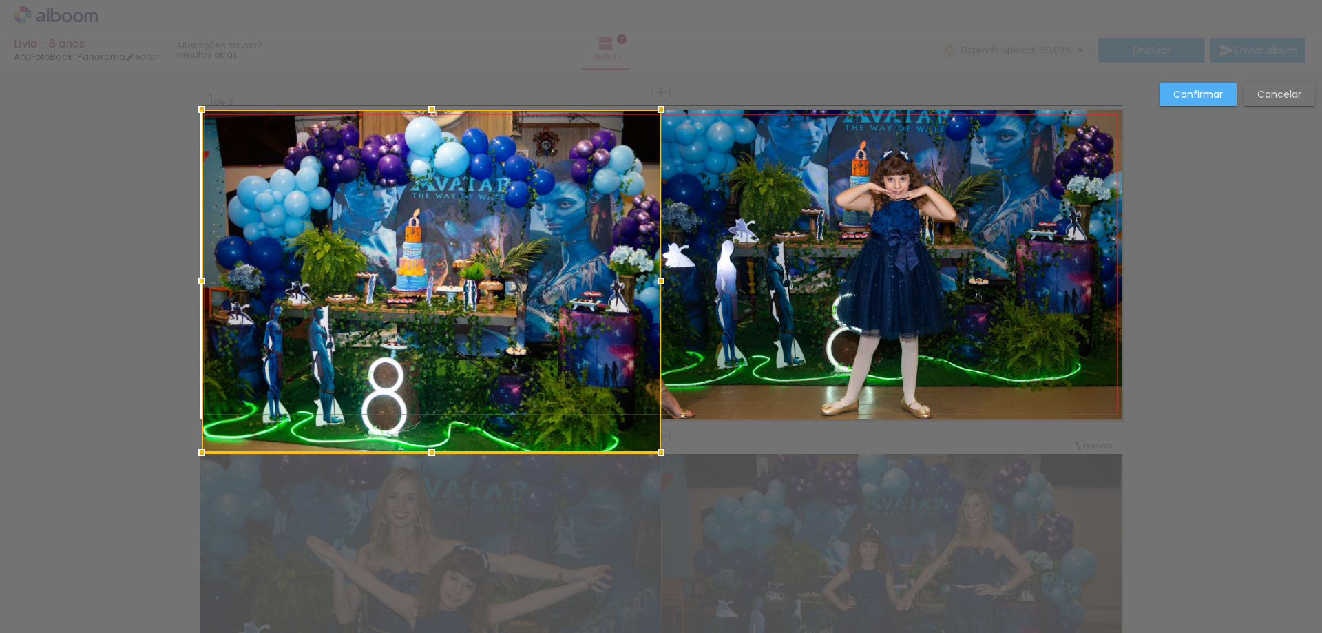
drag, startPoint x: 233, startPoint y: 390, endPoint x: 191, endPoint y: 351, distance: 58.0
click at [191, 351] on div "Inserir lâmina 1 de 2 Inserir lâmina 2 de 2 Confirmar Cancelar" at bounding box center [661, 603] width 1322 height 1066
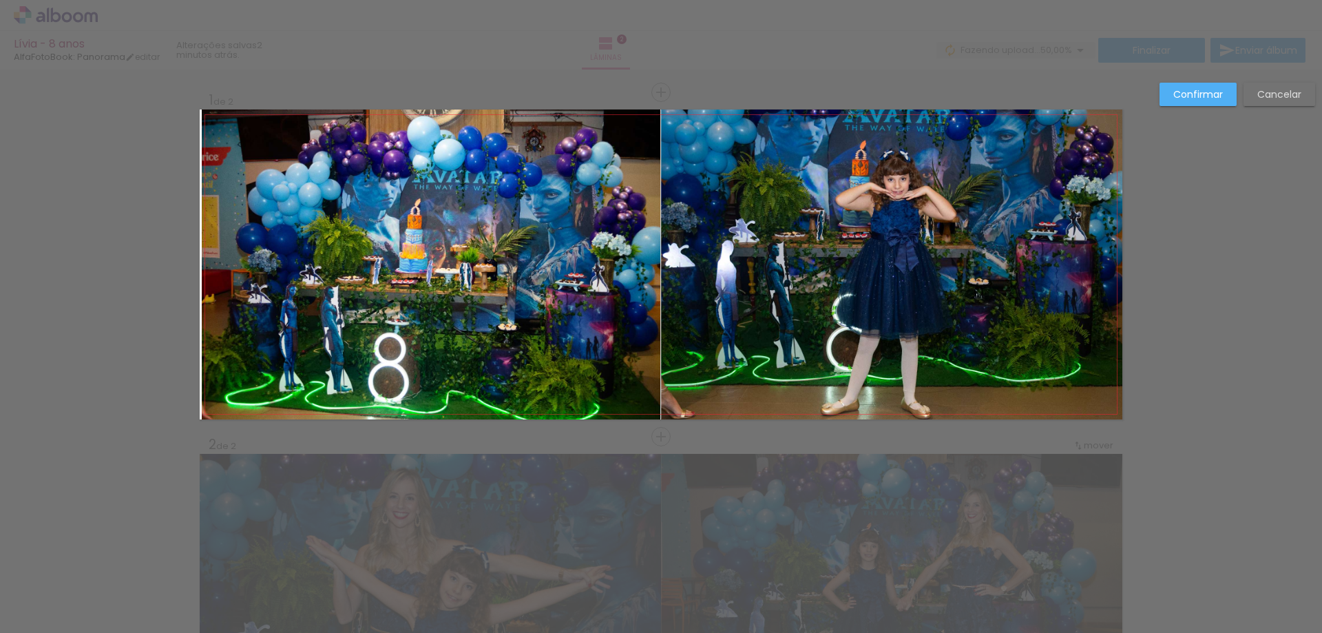
click at [238, 295] on quentale-photo at bounding box center [431, 264] width 459 height 310
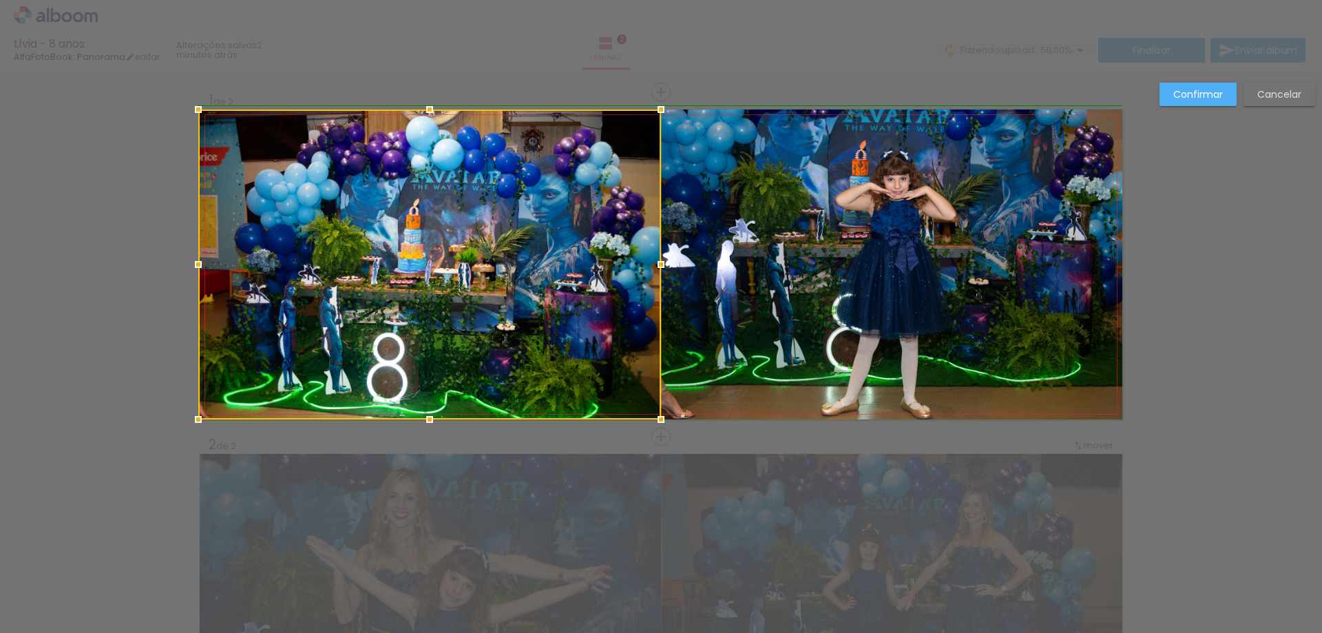
click at [191, 260] on div at bounding box center [199, 265] width 28 height 28
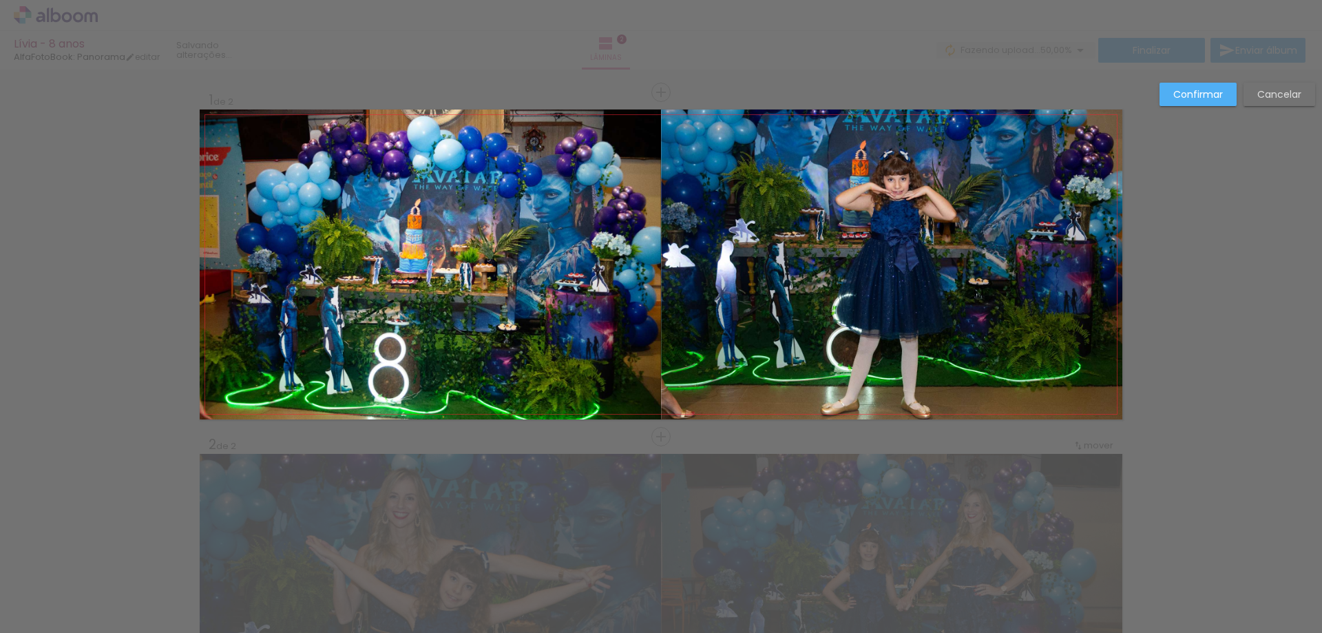
click at [107, 302] on div "Confirmar Cancelar" at bounding box center [661, 603] width 1322 height 1066
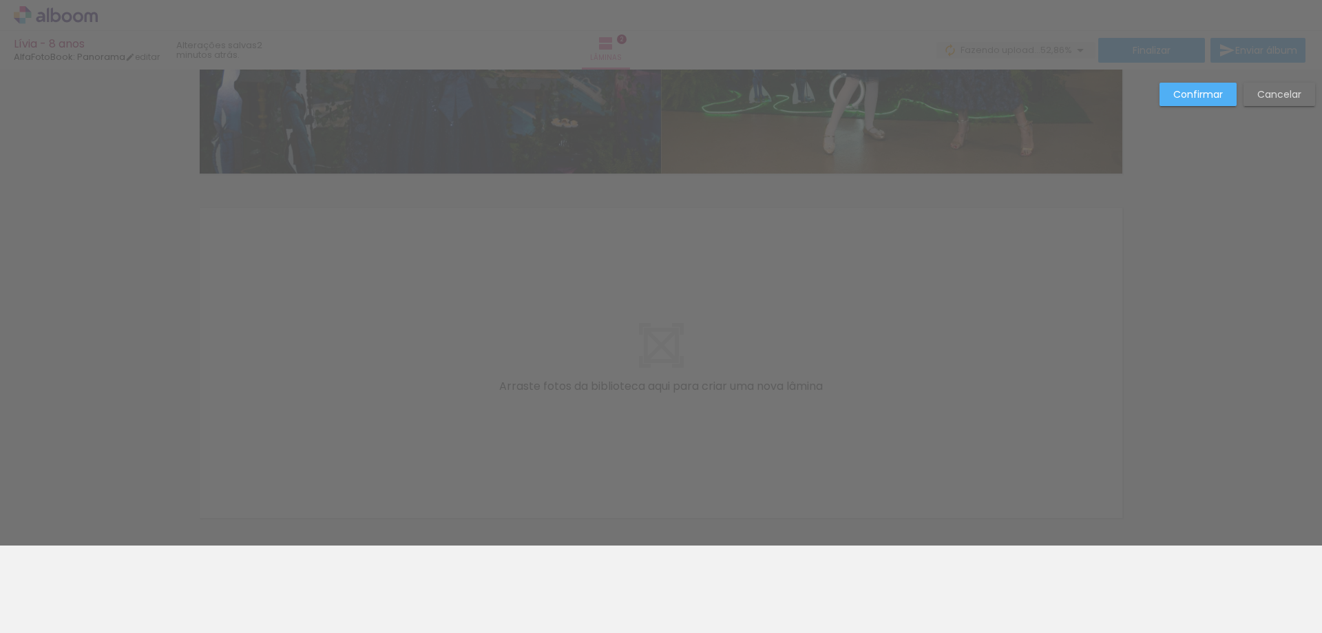
scroll to position [609, 0]
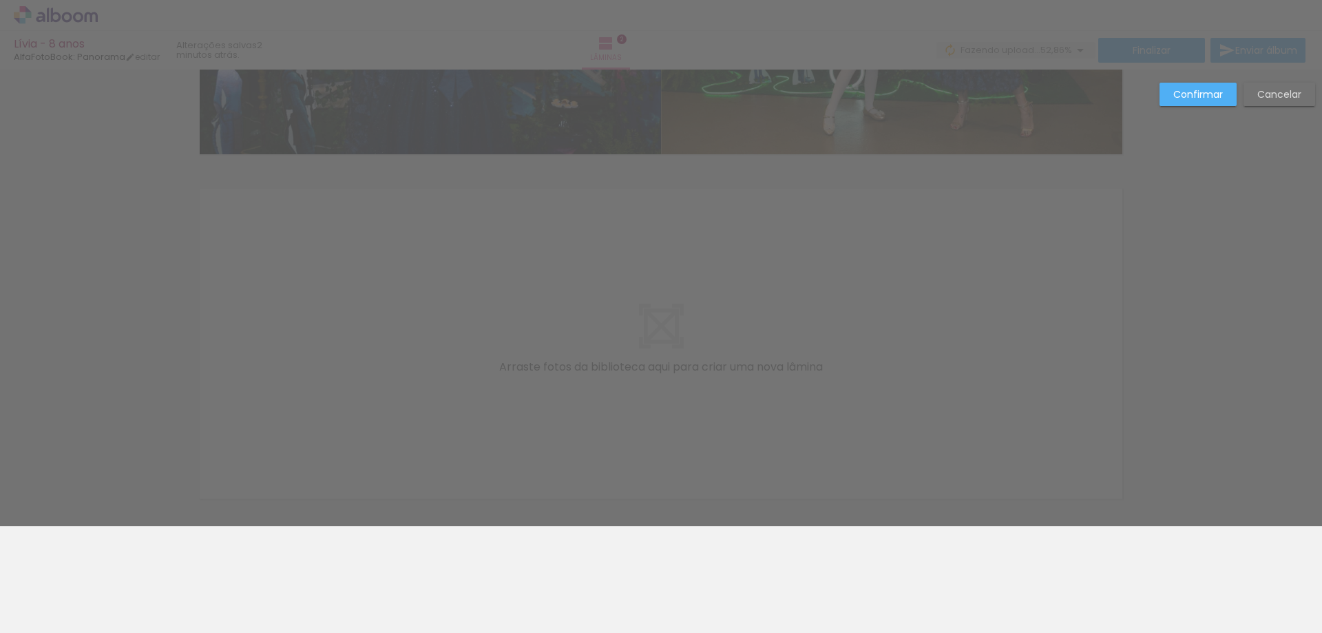
click at [0, 0] on slot "Confirmar" at bounding box center [0, 0] width 0 height 0
